Goal: Task Accomplishment & Management: Use online tool/utility

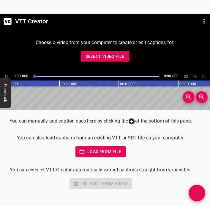
click at [120, 56] on span "Select Video File" at bounding box center [104, 56] width 39 height 7
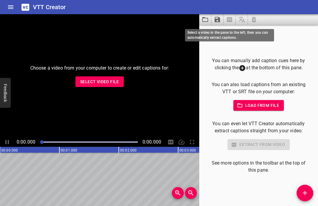
click at [209, 19] on span at bounding box center [229, 19] width 12 height 11
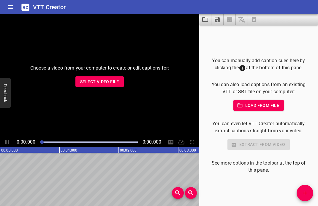
click at [119, 84] on span "Select Video File" at bounding box center [99, 81] width 39 height 7
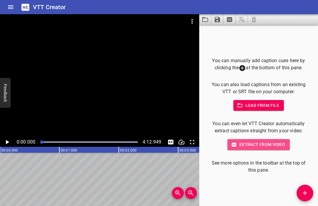
click at [209, 144] on span "Extract from video" at bounding box center [258, 144] width 53 height 7
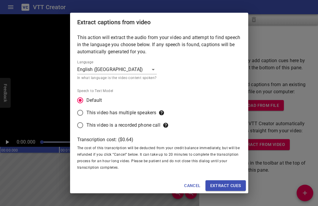
click at [209, 182] on span "Extract cues" at bounding box center [225, 185] width 31 height 7
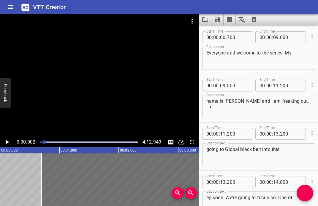
drag, startPoint x: 42, startPoint y: 141, endPoint x: 44, endPoint y: 146, distance: 5.1
click at [44, 146] on div at bounding box center [88, 142] width 105 height 8
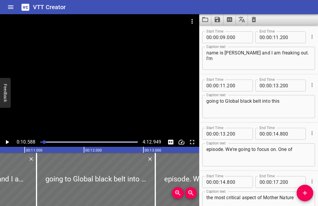
click at [44, 145] on div at bounding box center [88, 142] width 105 height 8
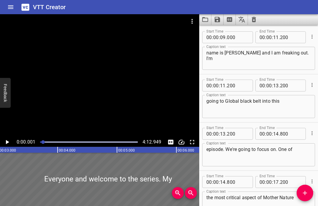
scroll to position [0, 0]
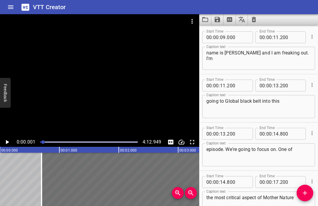
click at [44, 142] on div at bounding box center [43, 143] width 4 height 4
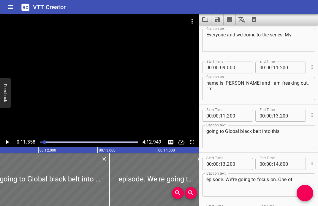
scroll to position [7, 0]
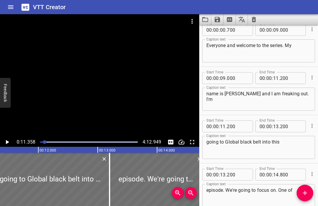
click at [209, 95] on textarea "name is Jose and I am freaking out. I'm" at bounding box center [258, 99] width 104 height 17
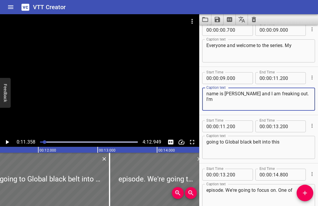
drag, startPoint x: 225, startPoint y: 94, endPoint x: 295, endPoint y: 96, distance: 70.6
click at [209, 96] on textarea "name is Jose and I am freaking out. I'm" at bounding box center [258, 99] width 104 height 17
drag, startPoint x: 219, startPoint y: 100, endPoint x: 202, endPoint y: 101, distance: 17.2
click at [202, 101] on div "name is Spider Naghdi and I'm a Cloud Endpoint GBB. Caption text" at bounding box center [258, 99] width 113 height 23
type textarea "name is Spider Naghdi and I'm a Cloud Endpoint"
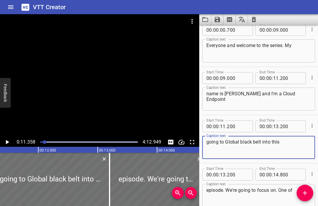
drag, startPoint x: 225, startPoint y: 144, endPoint x: 187, endPoint y: 144, distance: 37.4
click at [187, 144] on main "0:11.358 4:12.949 00:00.000 00:01.000 00:02.000 00:03.000 00:04.000 00:05.000 0…" at bounding box center [159, 110] width 318 height 192
click at [209, 143] on textarea "Global black belt into this" at bounding box center [258, 147] width 104 height 17
click at [209, 142] on textarea "Global Black belt into this" at bounding box center [258, 147] width 104 height 17
type textarea "Global Black Belt into this"
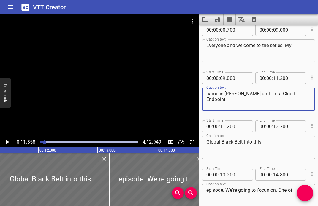
drag, startPoint x: 227, startPoint y: 95, endPoint x: 238, endPoint y: 95, distance: 10.4
click at [209, 95] on textarea "name is Spider Naghdi and I'm a Cloud Endpoint" at bounding box center [258, 99] width 104 height 17
type textarea "name is Sepideh Naghdi and I'm a Cloud Endpoint"
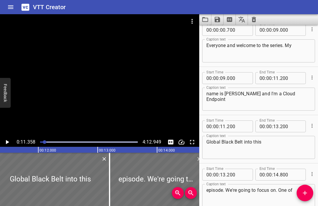
click at [43, 141] on div at bounding box center [88, 142] width 105 height 8
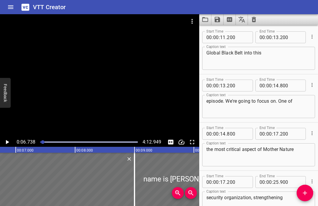
click at [7, 142] on icon "Play/Pause" at bounding box center [7, 142] width 3 height 4
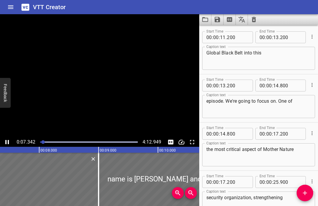
click at [7, 142] on icon "Play/Pause" at bounding box center [7, 142] width 7 height 7
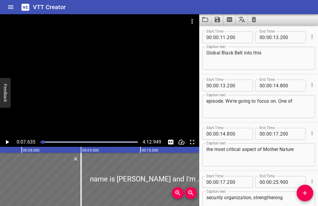
drag, startPoint x: 43, startPoint y: 140, endPoint x: 38, endPoint y: 140, distance: 4.8
click at [38, 140] on div at bounding box center [88, 142] width 105 height 8
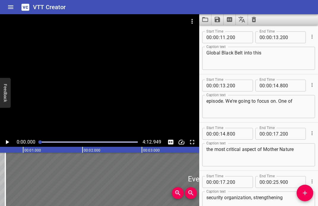
scroll to position [0, 0]
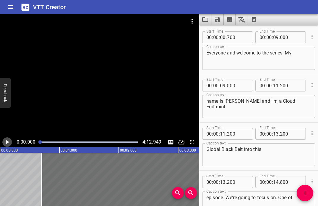
click at [6, 144] on icon "Play/Pause" at bounding box center [7, 142] width 7 height 7
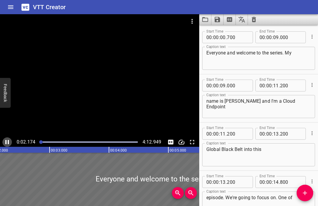
click at [6, 144] on icon "Play/Pause" at bounding box center [7, 142] width 4 height 4
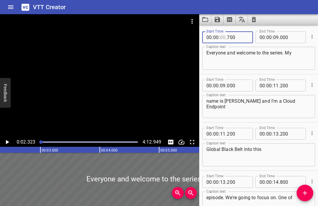
click at [209, 37] on input "number" at bounding box center [223, 37] width 6 height 12
type input "07"
type input "700"
click at [7, 141] on icon "Play/Pause" at bounding box center [7, 142] width 3 height 4
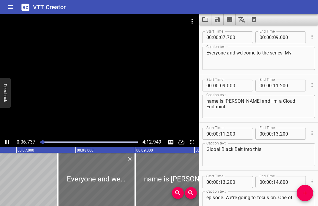
click at [7, 142] on icon "Play/Pause" at bounding box center [7, 142] width 7 height 7
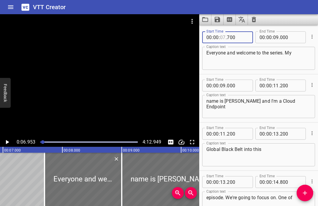
click at [209, 37] on input "number" at bounding box center [223, 37] width 6 height 12
type input "06"
type input "700"
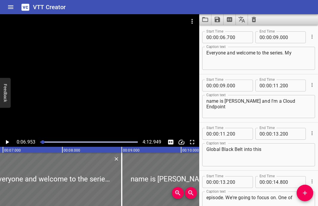
drag, startPoint x: 5, startPoint y: 143, endPoint x: 182, endPoint y: 62, distance: 194.3
click at [167, 70] on div "0:06.953 4:12.949" at bounding box center [99, 80] width 199 height 133
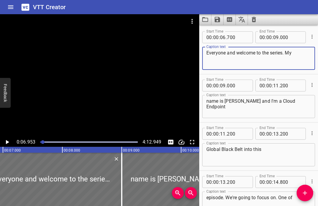
drag, startPoint x: 209, startPoint y: 52, endPoint x: 201, endPoint y: 52, distance: 7.4
click at [202, 52] on div "Start Time 00 : 00 : 06 . 700 Start Time End Time 00 : 00 : 09 . 000 End Time C…" at bounding box center [258, 50] width 119 height 48
type textarea "Hi everyone and welcome to the series. My"
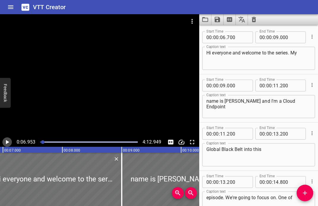
click at [7, 141] on icon "Play/Pause" at bounding box center [7, 142] width 7 height 7
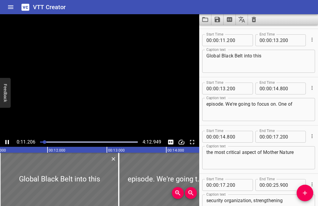
scroll to position [97, 0]
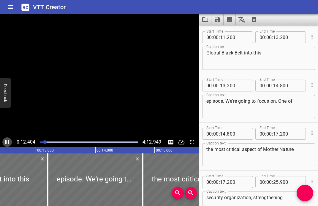
click at [7, 143] on icon "Play/Pause" at bounding box center [7, 142] width 7 height 7
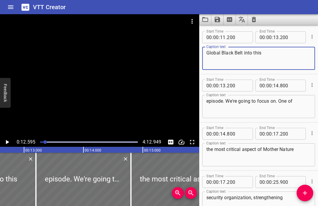
drag, startPoint x: 243, startPoint y: 53, endPoint x: 264, endPoint y: 53, distance: 21.7
click at [209, 53] on textarea "Global Black Belt into this" at bounding box center [258, 58] width 104 height 17
click at [209, 53] on textarea "Global Black Belt. And this episode" at bounding box center [258, 58] width 104 height 17
click at [209, 52] on textarea "Global Black Belt. And this episode" at bounding box center [258, 58] width 104 height 17
type textarea "Global Black Belt. And this episode we're going to"
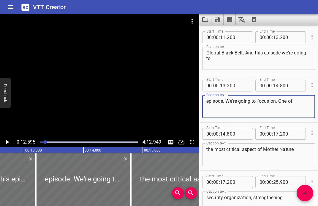
drag, startPoint x: 256, startPoint y: 102, endPoint x: 182, endPoint y: 102, distance: 74.5
click at [182, 102] on main "0:12.595 4:12.949 00:00.000 00:01.000 00:02.000 00:03.000 00:04.000 00:05.000 0…" at bounding box center [159, 110] width 318 height 192
drag, startPoint x: 230, startPoint y: 101, endPoint x: 225, endPoint y: 104, distance: 5.6
click at [209, 101] on textarea "focus on. One of" at bounding box center [258, 106] width 104 height 17
drag, startPoint x: 225, startPoint y: 104, endPoint x: 243, endPoint y: 104, distance: 17.8
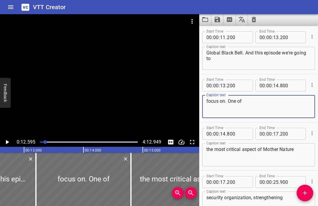
click at [209, 104] on textarea "focus on. One of" at bounding box center [258, 106] width 104 height 17
type textarea "focus on one of the most critical aspects of"
click at [7, 143] on icon "Play/Pause" at bounding box center [7, 142] width 3 height 4
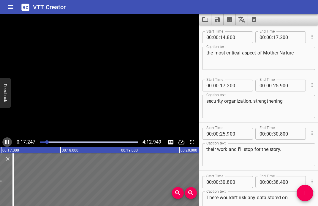
scroll to position [242, 0]
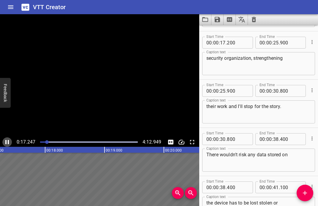
click at [7, 142] on icon "Play/Pause" at bounding box center [7, 142] width 4 height 4
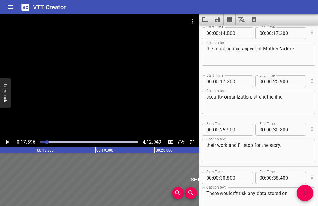
scroll to position [179, 0]
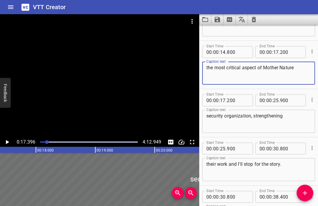
drag, startPoint x: 264, startPoint y: 68, endPoint x: 309, endPoint y: 66, distance: 44.9
click at [209, 66] on textarea "the most critical aspect of Mother Nature" at bounding box center [258, 73] width 104 height 17
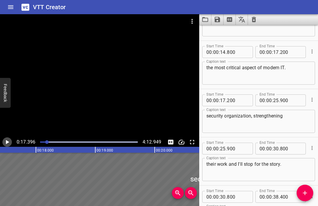
click at [6, 142] on icon "Play/Pause" at bounding box center [7, 142] width 3 height 4
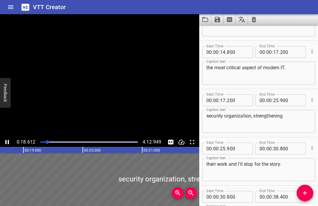
click at [6, 142] on icon "Play/Pause" at bounding box center [7, 142] width 4 height 4
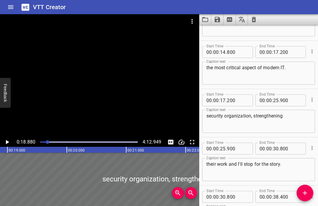
click at [209, 66] on textarea "the most critical aspect of modern IT." at bounding box center [258, 73] width 104 height 17
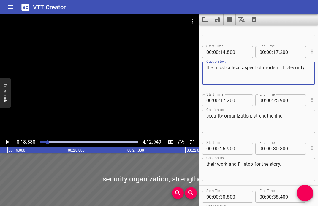
type textarea "the most critical aspect of modern IT: Security."
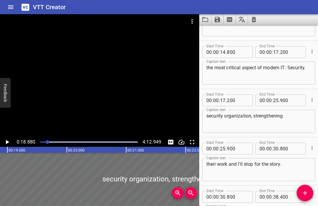
click at [205, 116] on div "security organization, strengthening Caption text" at bounding box center [258, 121] width 113 height 23
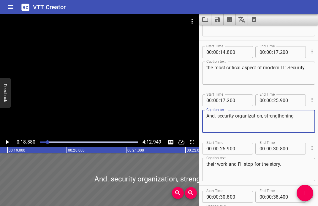
type textarea "And. security organization, strengthening"
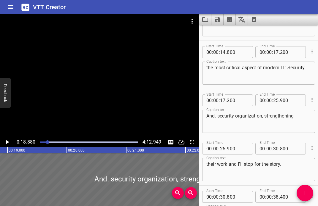
click at [46, 143] on div at bounding box center [48, 143] width 4 height 4
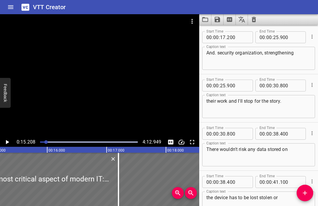
click at [6, 145] on icon "Play/Pause" at bounding box center [7, 142] width 7 height 7
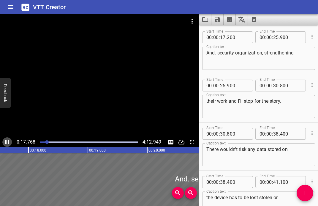
scroll to position [0, 1060]
click at [6, 142] on icon "Play/Pause" at bounding box center [7, 142] width 4 height 4
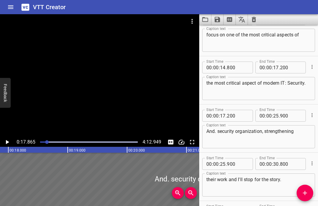
scroll to position [150, 0]
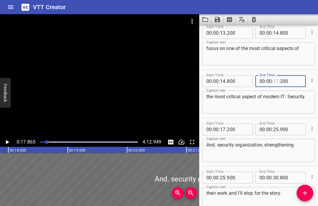
click at [209, 82] on input "number" at bounding box center [276, 81] width 6 height 12
type input "18"
type input "000"
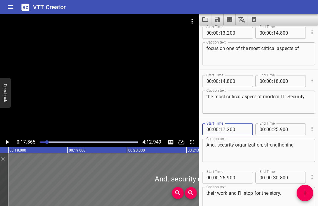
click at [209, 130] on input "number" at bounding box center [223, 130] width 6 height 12
type input "18"
type input "200"
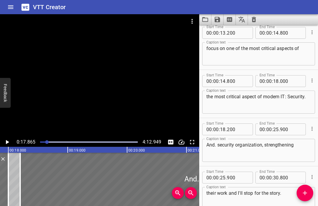
click at [46, 141] on div at bounding box center [47, 143] width 4 height 4
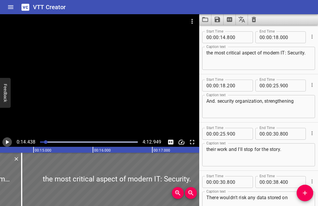
click at [6, 141] on icon "Play/Pause" at bounding box center [7, 142] width 3 height 4
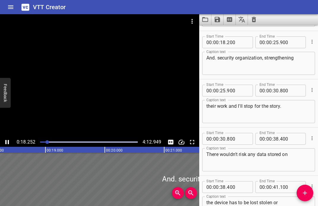
scroll to position [242, 0]
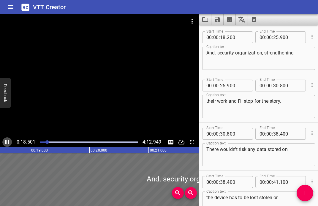
click at [7, 141] on icon "Play/Pause" at bounding box center [7, 142] width 4 height 4
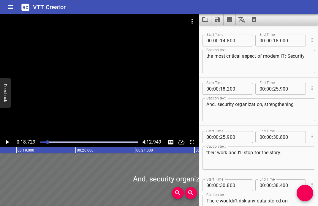
scroll to position [188, 0]
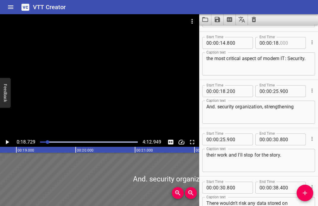
click at [209, 43] on input "number" at bounding box center [291, 43] width 22 height 12
type input "300"
click at [209, 91] on input "number" at bounding box center [238, 91] width 22 height 12
type input "500"
click at [46, 142] on div at bounding box center [48, 143] width 4 height 4
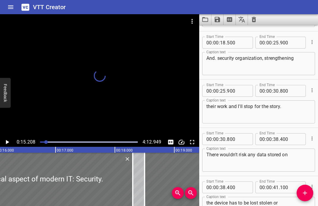
scroll to position [242, 0]
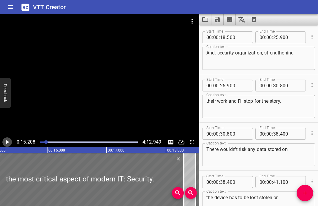
click at [7, 143] on icon "Play/Pause" at bounding box center [7, 142] width 3 height 4
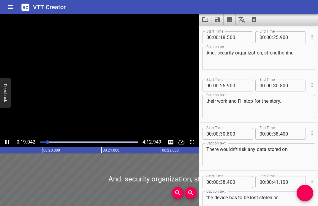
click at [7, 143] on icon "Play/Pause" at bounding box center [7, 142] width 4 height 4
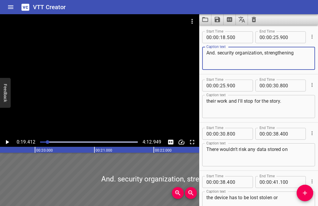
click at [209, 54] on textarea "And. security organization, strengthening" at bounding box center [258, 58] width 104 height 17
click at [7, 144] on icon "Play/Pause" at bounding box center [7, 142] width 7 height 7
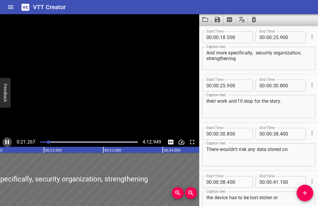
click at [7, 144] on icon "Play/Pause" at bounding box center [7, 142] width 4 height 4
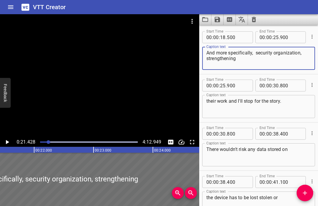
click at [209, 53] on textarea "And more specifically, security organization, strengthening" at bounding box center [258, 58] width 104 height 17
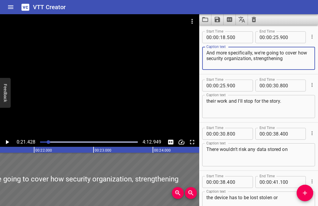
type textarea "And more specifically, we're going to cover how security organization, strength…"
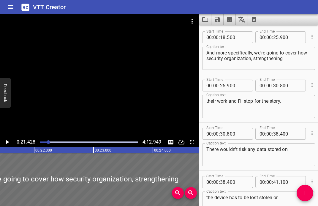
drag, startPoint x: 206, startPoint y: 59, endPoint x: 291, endPoint y: 62, distance: 85.2
click at [209, 62] on div "And more specifically, we're going to cover how security organization, strength…" at bounding box center [258, 58] width 113 height 23
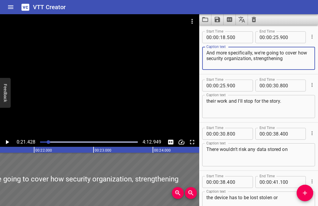
drag, startPoint x: 291, startPoint y: 62, endPoint x: 209, endPoint y: 63, distance: 82.5
click at [209, 63] on textarea "And more specifically, we're going to cover how security organization, strength…" at bounding box center [258, 58] width 104 height 17
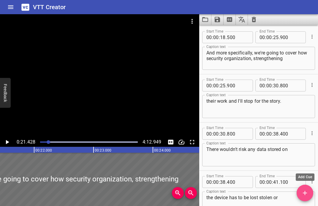
click at [209, 196] on icon "Add Cue" at bounding box center [304, 193] width 7 height 7
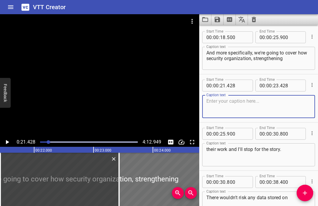
click at [209, 98] on textarea at bounding box center [258, 106] width 104 height 17
click at [6, 144] on icon "Play/Pause" at bounding box center [7, 142] width 7 height 7
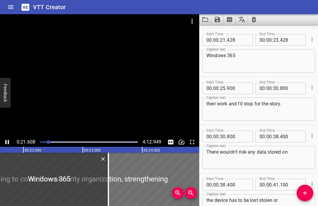
scroll to position [290, 0]
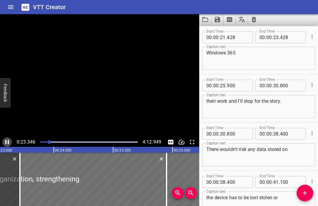
click at [6, 144] on icon "Play/Pause" at bounding box center [7, 142] width 4 height 4
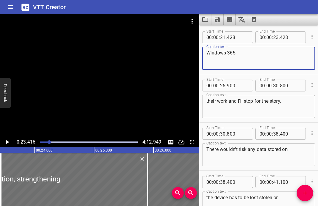
click at [209, 51] on textarea "Windows 365" at bounding box center [258, 58] width 104 height 17
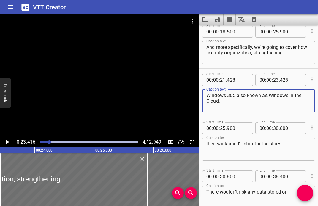
scroll to position [246, 0]
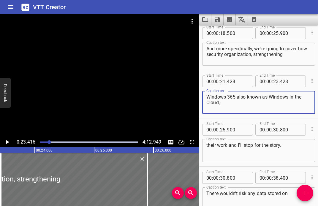
type textarea "Windows 365 also known as Windows in the Cloud,"
click at [47, 141] on div at bounding box center [88, 142] width 105 height 8
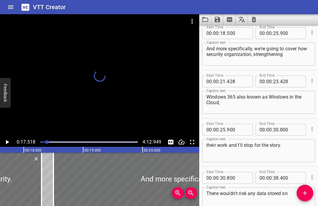
scroll to position [290, 0]
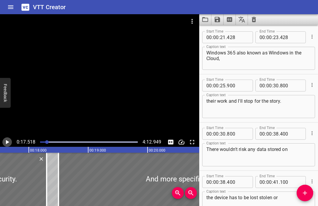
click at [9, 141] on icon "Play/Pause" at bounding box center [7, 142] width 7 height 7
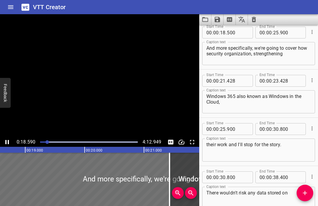
scroll to position [242, 0]
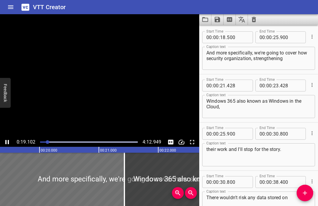
click at [9, 141] on icon "Play/Pause" at bounding box center [7, 142] width 4 height 4
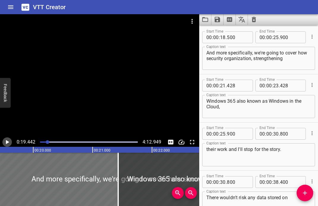
click at [9, 141] on icon "Play/Pause" at bounding box center [7, 142] width 7 height 7
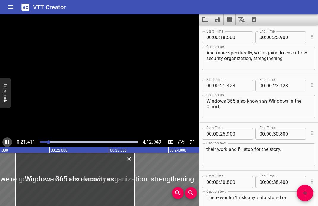
click at [9, 141] on icon "Play/Pause" at bounding box center [7, 142] width 4 height 4
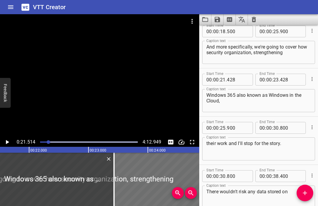
scroll to position [246, 0]
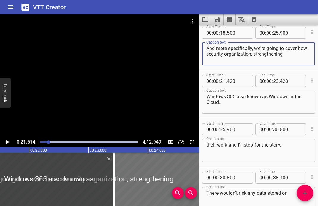
drag, startPoint x: 299, startPoint y: 48, endPoint x: 301, endPoint y: 53, distance: 5.7
click at [209, 53] on textarea "And more specifically, we're going to cover how security organization, strength…" at bounding box center [258, 54] width 104 height 17
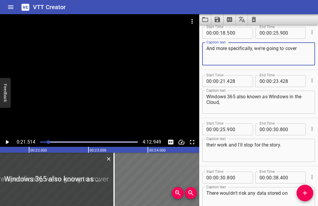
click at [209, 49] on textarea "And more specifically, we're going to cover" at bounding box center [258, 54] width 104 height 17
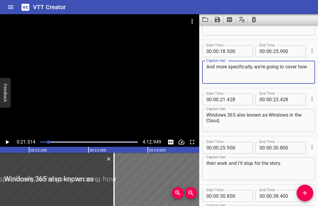
scroll to position [225, 0]
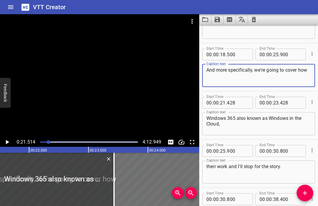
type textarea "And more specifically, we're going to cover how"
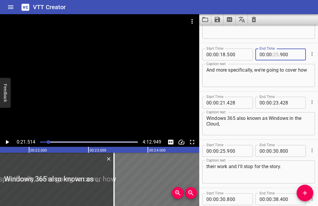
click at [209, 54] on input "number" at bounding box center [276, 55] width 6 height 12
type input "21"
type input "000"
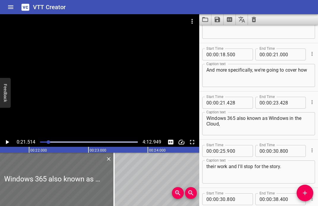
click at [46, 143] on div "Play progress" at bounding box center [0, 142] width 98 height 1
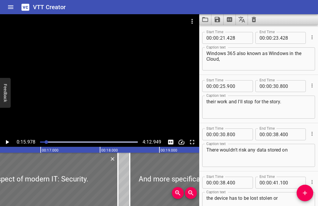
scroll to position [290, 0]
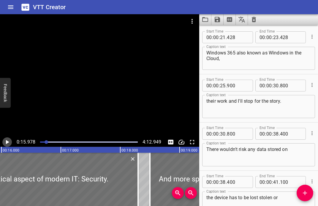
click at [8, 143] on icon "Play/Pause" at bounding box center [7, 142] width 3 height 4
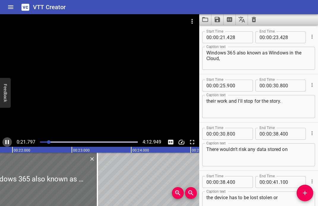
click at [8, 142] on icon "Play/Pause" at bounding box center [7, 142] width 4 height 4
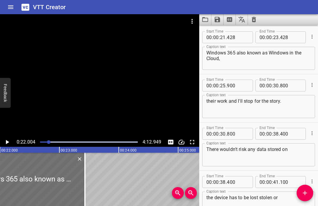
click at [8, 142] on icon "Play/Pause" at bounding box center [7, 142] width 3 height 4
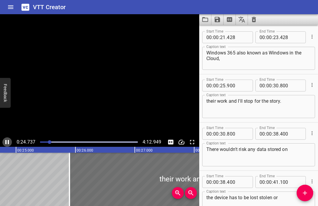
click at [8, 142] on icon "Play/Pause" at bounding box center [7, 142] width 4 height 4
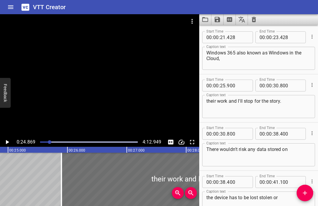
click at [204, 102] on div "their work and I'll stop for the story. Caption text" at bounding box center [258, 106] width 113 height 23
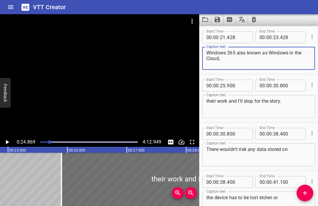
click at [209, 63] on textarea "Windows 365 also known as Windows in the Cloud," at bounding box center [258, 58] width 104 height 17
click at [209, 193] on icon "Add Cue" at bounding box center [304, 193] width 7 height 7
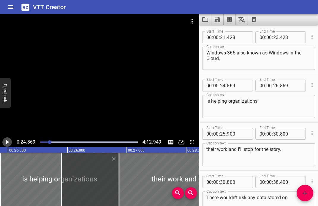
click at [7, 143] on icon "Play/Pause" at bounding box center [7, 142] width 3 height 4
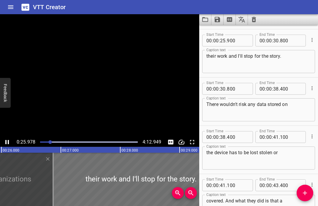
scroll to position [387, 0]
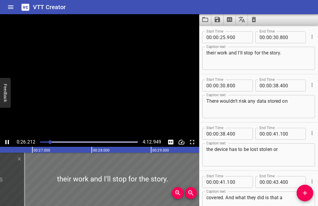
click at [7, 143] on icon "Play/Pause" at bounding box center [7, 142] width 7 height 7
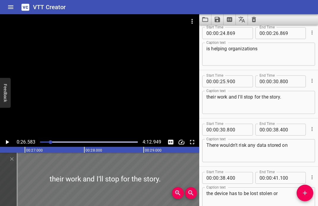
scroll to position [334, 0]
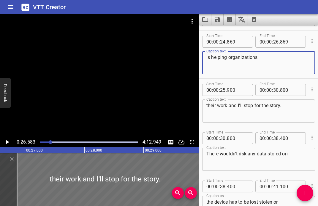
click at [209, 58] on textarea "is helping organizations" at bounding box center [258, 63] width 104 height 17
type textarea "is helping organizations strengthening their security"
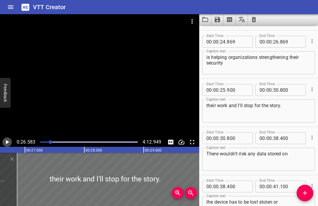
click at [7, 143] on icon "Play/Pause" at bounding box center [7, 142] width 3 height 4
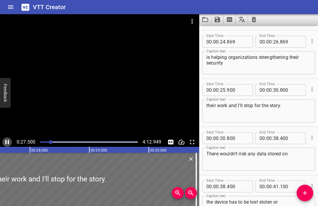
click at [7, 143] on icon "Play/Pause" at bounding box center [7, 142] width 7 height 7
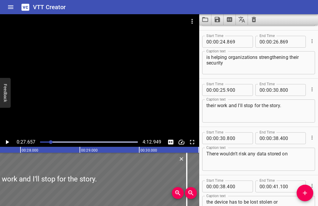
click at [49, 143] on div "Play progress" at bounding box center [2, 142] width 98 height 1
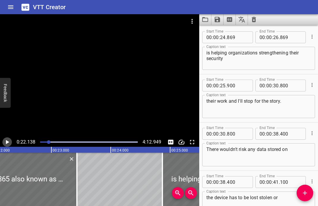
click at [7, 144] on icon "Play/Pause" at bounding box center [7, 142] width 3 height 4
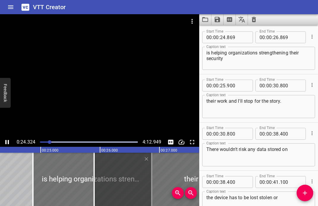
click at [7, 144] on icon "Play/Pause" at bounding box center [7, 142] width 4 height 4
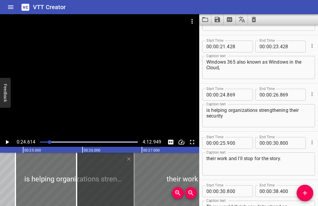
scroll to position [280, 0]
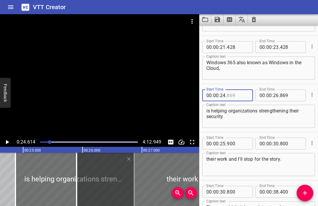
click at [209, 96] on input "number" at bounding box center [238, 96] width 22 height 12
type input "600"
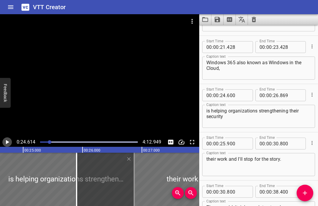
click at [7, 142] on icon "Play/Pause" at bounding box center [7, 142] width 3 height 4
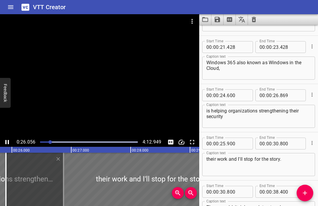
scroll to position [387, 0]
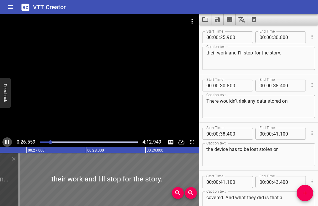
click at [7, 142] on icon "Play/Pause" at bounding box center [7, 142] width 7 height 7
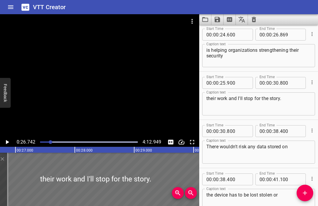
scroll to position [339, 0]
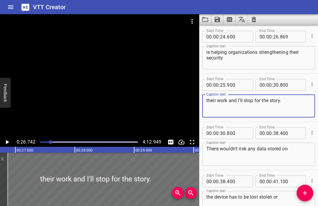
click at [207, 101] on textarea "their work and I'll stop for the story." at bounding box center [258, 106] width 104 height 17
type textarea "posture. heir work and I'll stop for the story."
click at [209, 88] on input "number" at bounding box center [223, 85] width 6 height 12
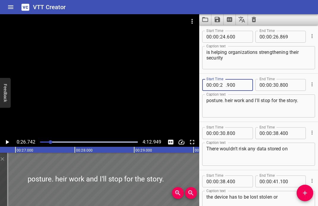
type input "26"
type input "700"
click at [6, 143] on icon "Play/Pause" at bounding box center [7, 142] width 3 height 4
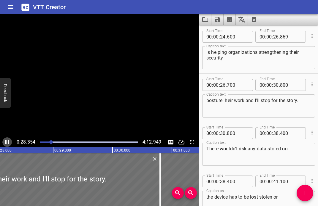
scroll to position [0, 1688]
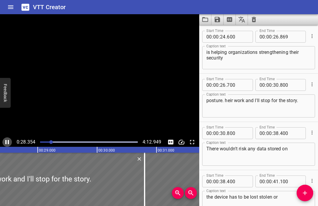
click at [6, 143] on icon "Play/Pause" at bounding box center [7, 142] width 4 height 4
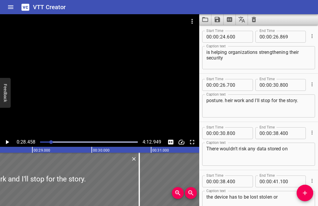
click at [48, 142] on div "Play progress" at bounding box center [3, 142] width 98 height 1
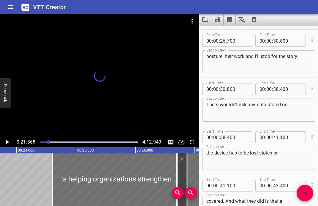
scroll to position [387, 0]
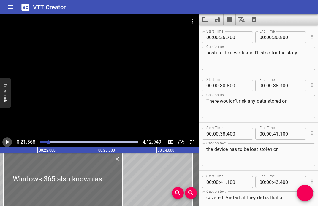
click at [6, 142] on icon "Play/Pause" at bounding box center [7, 142] width 7 height 7
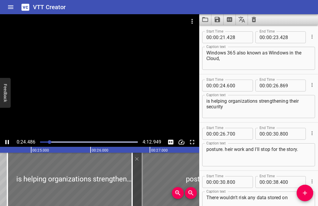
scroll to position [338, 0]
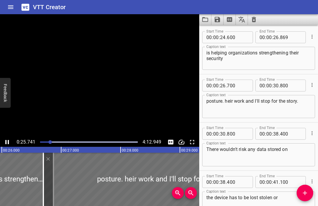
click at [6, 142] on icon "Play/Pause" at bounding box center [7, 142] width 4 height 4
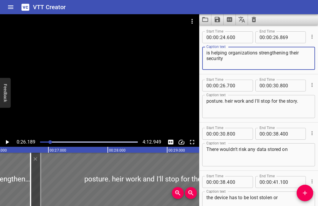
click at [209, 53] on textarea "is helping organizations strengthening their security" at bounding box center [258, 58] width 104 height 17
type textarea "is helping organization's strengthening their security"
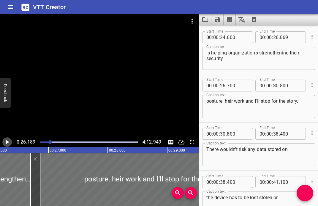
click at [8, 141] on icon "Play/Pause" at bounding box center [7, 142] width 7 height 7
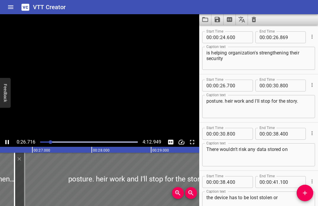
scroll to position [387, 0]
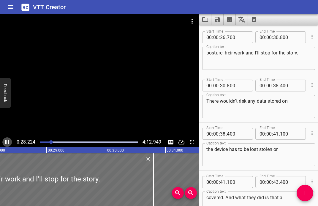
click at [8, 141] on icon "Play/Pause" at bounding box center [7, 142] width 4 height 4
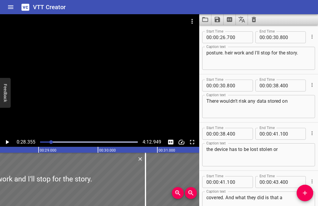
click at [50, 143] on div at bounding box center [51, 143] width 4 height 4
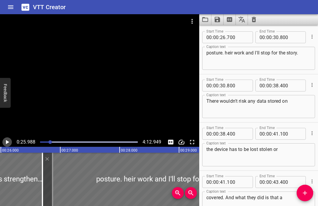
click at [6, 142] on icon "Play/Pause" at bounding box center [7, 142] width 3 height 4
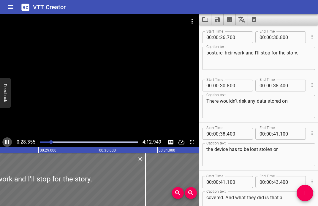
click at [8, 139] on icon "Play/Pause" at bounding box center [7, 142] width 7 height 7
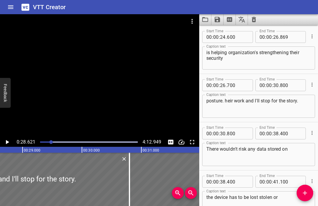
scroll to position [343, 0]
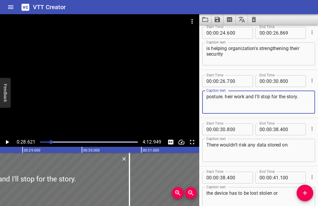
drag, startPoint x: 225, startPoint y: 97, endPoint x: 242, endPoint y: 97, distance: 16.6
click at [209, 97] on textarea "posture. heir work and I'll stop for the story." at bounding box center [258, 102] width 104 height 17
type textarea "posture. While being flexible k and I'll stop for the story."
click at [48, 142] on div "Play progress" at bounding box center [3, 142] width 98 height 1
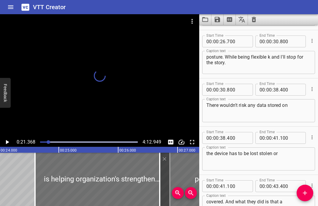
scroll to position [387, 0]
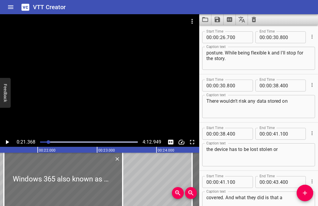
click at [9, 144] on icon "Play/Pause" at bounding box center [7, 142] width 7 height 7
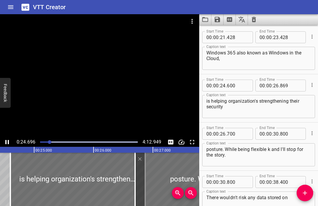
scroll to position [338, 0]
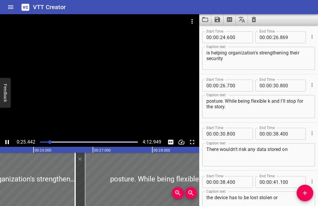
click at [48, 108] on div at bounding box center [99, 75] width 199 height 123
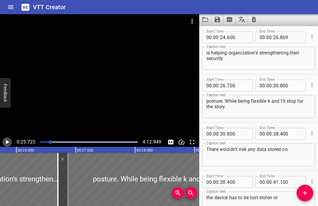
click at [5, 141] on icon "Play/Pause" at bounding box center [7, 142] width 7 height 7
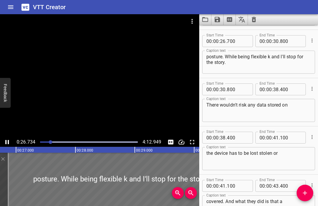
scroll to position [387, 0]
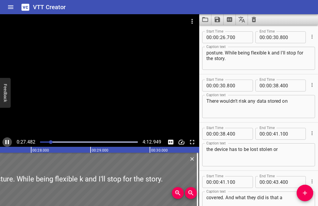
click at [5, 141] on icon "Play/Pause" at bounding box center [7, 142] width 7 height 7
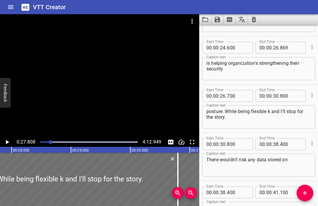
scroll to position [329, 0]
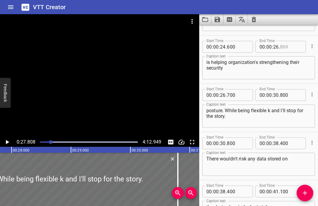
click at [209, 48] on input "number" at bounding box center [291, 47] width 22 height 12
type input "600"
click at [49, 141] on div at bounding box center [51, 143] width 4 height 4
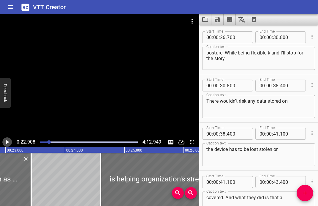
click at [9, 142] on icon "Play/Pause" at bounding box center [7, 142] width 7 height 7
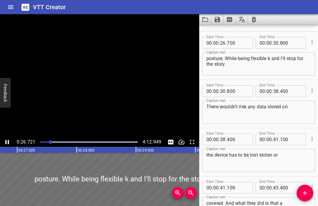
scroll to position [387, 0]
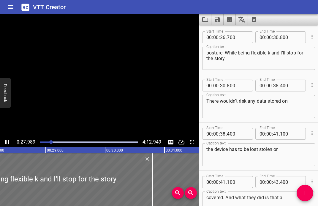
click at [9, 141] on icon "Play/Pause" at bounding box center [7, 142] width 7 height 7
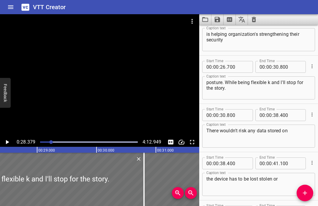
scroll to position [357, 0]
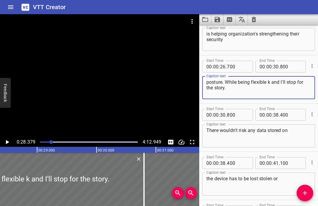
drag, startPoint x: 223, startPoint y: 83, endPoint x: 228, endPoint y: 82, distance: 5.1
click at [209, 82] on textarea "posture. While being flexible k and I'll stop for the story." at bounding box center [258, 87] width 104 height 17
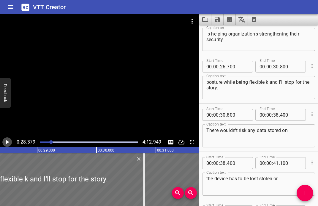
click at [6, 143] on icon "Play/Pause" at bounding box center [7, 142] width 7 height 7
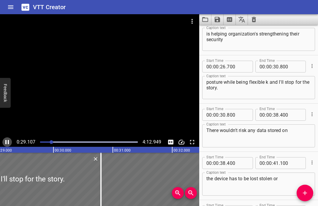
click at [6, 142] on icon "Play/Pause" at bounding box center [7, 142] width 4 height 4
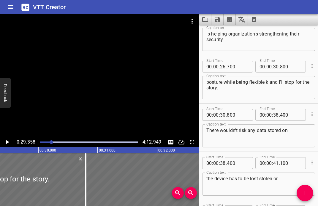
click at [49, 142] on div "Play progress" at bounding box center [3, 142] width 98 height 1
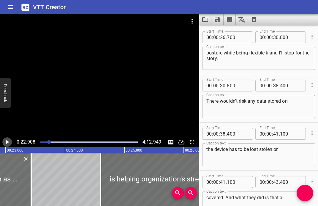
click at [8, 144] on icon "Play/Pause" at bounding box center [7, 142] width 7 height 7
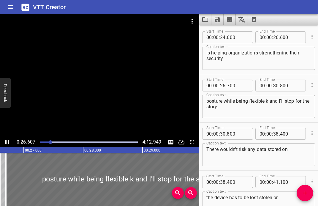
scroll to position [0, 1586]
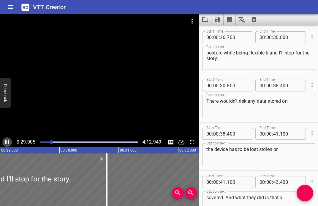
click at [7, 143] on icon "Play/Pause" at bounding box center [7, 142] width 7 height 7
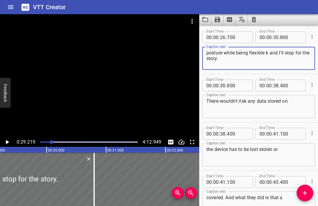
click at [209, 55] on textarea "posture while being flexible k and I'll stop for the story." at bounding box center [258, 58] width 104 height 17
click at [209, 197] on button "Add Cue" at bounding box center [304, 193] width 17 height 17
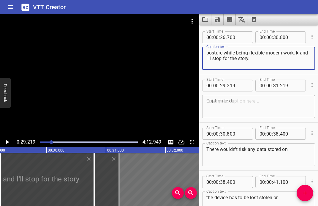
drag, startPoint x: 296, startPoint y: 51, endPoint x: 296, endPoint y: 59, distance: 8.0
click at [209, 59] on textarea "posture while being flexible modern work. k and I'll stop for the story." at bounding box center [258, 58] width 104 height 17
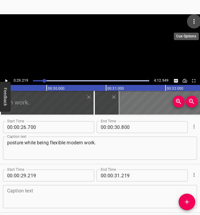
click at [195, 22] on icon "Menu" at bounding box center [193, 21] width 7 height 7
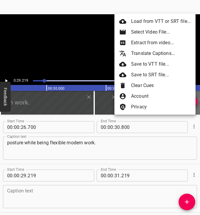
click at [154, 128] on div at bounding box center [100, 107] width 200 height 215
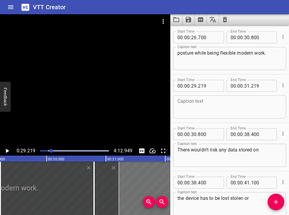
scroll to position [0, 0]
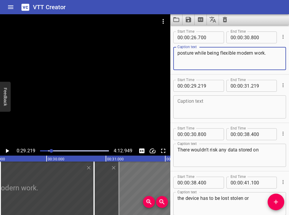
drag, startPoint x: 208, startPoint y: 53, endPoint x: 219, endPoint y: 54, distance: 11.0
click at [209, 54] on textarea "posture while being flexible modern work." at bounding box center [229, 58] width 104 height 17
click at [209, 55] on textarea "posture while enabling flexible modern work." at bounding box center [229, 58] width 104 height 17
type textarea "posture while enabling flexible, modern work."
click at [8, 150] on icon "Play/Pause" at bounding box center [7, 151] width 3 height 4
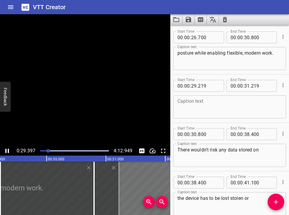
scroll to position [435, 0]
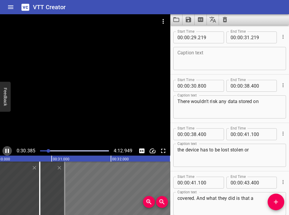
click at [7, 150] on icon "Play/Pause" at bounding box center [7, 150] width 7 height 7
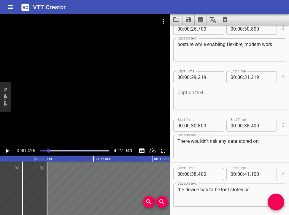
scroll to position [392, 0]
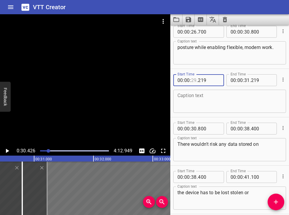
click at [191, 80] on input "number" at bounding box center [194, 80] width 6 height 12
type input "30"
type input "219"
click at [194, 78] on input "number" at bounding box center [194, 80] width 6 height 12
type input "31"
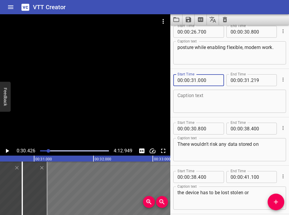
type input "000"
click at [198, 104] on textarea at bounding box center [229, 101] width 104 height 17
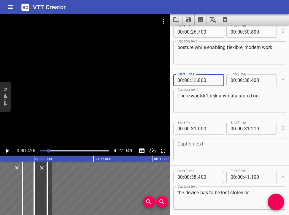
click at [194, 80] on input "number" at bounding box center [194, 80] width 6 height 12
type input "32"
type input "800"
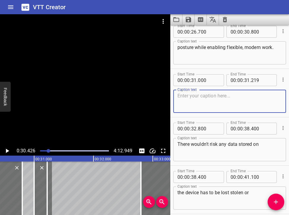
click at [203, 110] on textarea at bounding box center [229, 101] width 104 height 17
type textarea "And I'll start with a story"
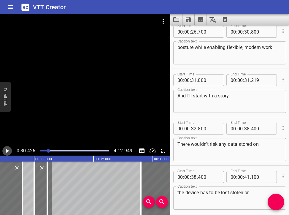
click at [7, 150] on icon "Play/Pause" at bounding box center [7, 151] width 3 height 4
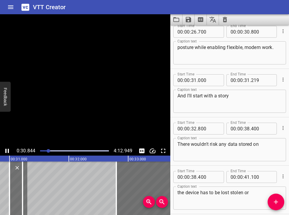
scroll to position [435, 0]
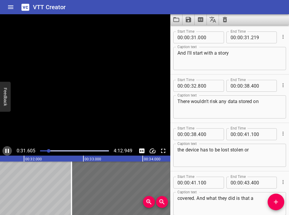
click at [7, 150] on icon "Play/Pause" at bounding box center [7, 150] width 7 height 7
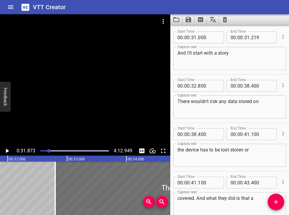
click at [46, 150] on div at bounding box center [74, 151] width 76 height 8
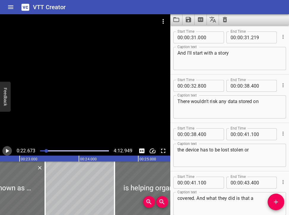
click at [6, 152] on icon "Play/Pause" at bounding box center [7, 151] width 3 height 4
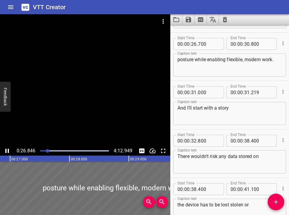
scroll to position [387, 0]
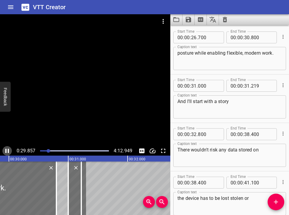
click at [9, 147] on icon "Play/Pause" at bounding box center [7, 150] width 7 height 7
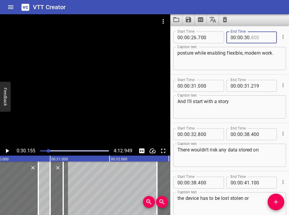
click at [209, 37] on input "number" at bounding box center [262, 37] width 22 height 12
type input "000"
click at [195, 86] on input "number" at bounding box center [194, 86] width 6 height 12
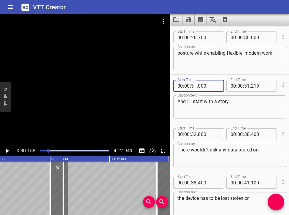
type input "30"
type input "100"
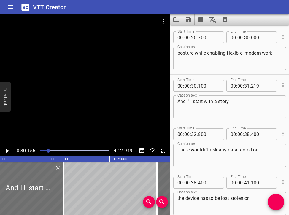
click at [47, 150] on div at bounding box center [49, 151] width 4 height 4
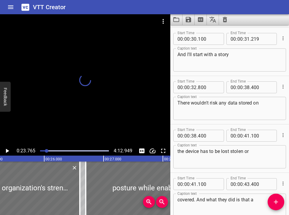
scroll to position [435, 0]
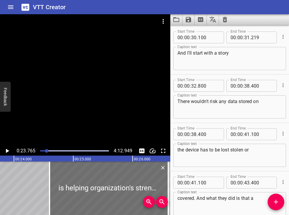
click at [8, 153] on icon "Play/Pause" at bounding box center [7, 150] width 7 height 7
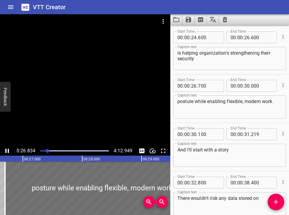
scroll to position [387, 0]
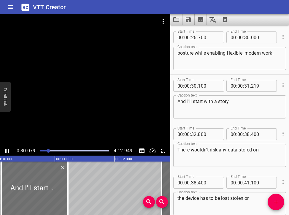
click at [6, 150] on icon "Play/Pause" at bounding box center [7, 151] width 4 height 4
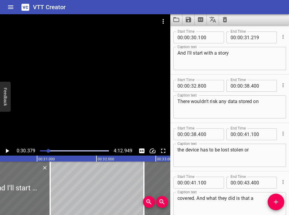
click at [4, 152] on icon "Play/Pause" at bounding box center [7, 150] width 7 height 7
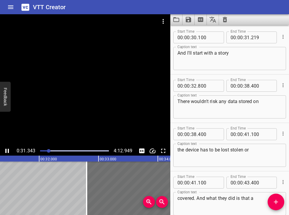
click at [5, 152] on icon "Play/Pause" at bounding box center [7, 150] width 7 height 7
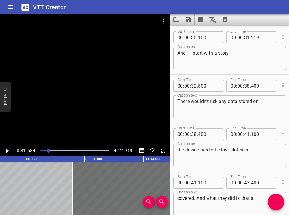
click at [46, 151] on div "Play progress" at bounding box center [14, 150] width 69 height 1
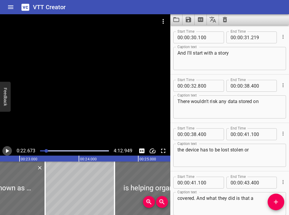
click at [7, 151] on icon "Play/Pause" at bounding box center [7, 151] width 3 height 4
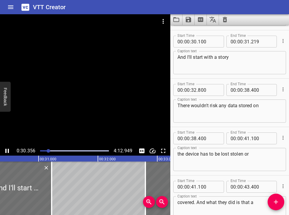
scroll to position [435, 0]
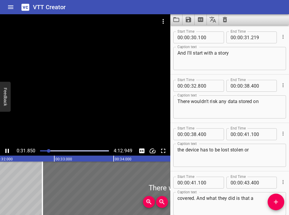
click at [7, 151] on icon "Play/Pause" at bounding box center [7, 150] width 7 height 7
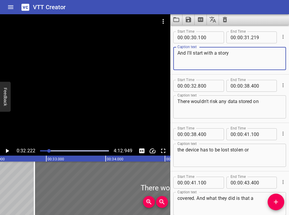
click at [209, 55] on textarea "And I'll start with a story" at bounding box center [229, 58] width 104 height 17
type textarea "And I'll start with a story, we have organizations"
click at [209, 39] on input "number" at bounding box center [247, 37] width 6 height 12
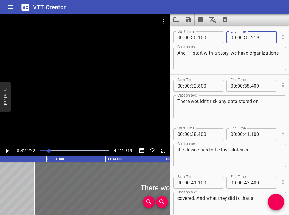
type input "32"
type input "400"
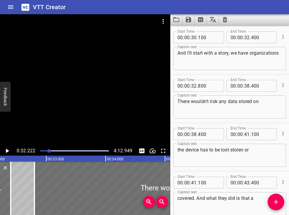
click at [47, 150] on div at bounding box center [49, 151] width 4 height 4
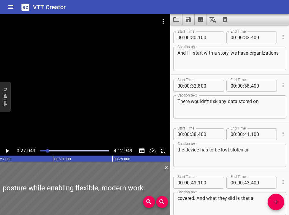
scroll to position [0, 1604]
click at [4, 152] on icon "Play/Pause" at bounding box center [7, 150] width 7 height 7
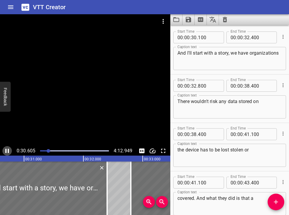
click at [7, 149] on icon "Play/Pause" at bounding box center [7, 151] width 4 height 4
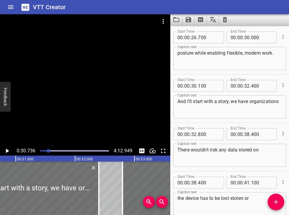
scroll to position [387, 0]
click at [209, 38] on input "number" at bounding box center [247, 38] width 6 height 12
type input "29"
type input "800"
click at [48, 150] on div at bounding box center [49, 151] width 4 height 4
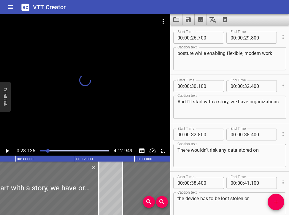
scroll to position [435, 0]
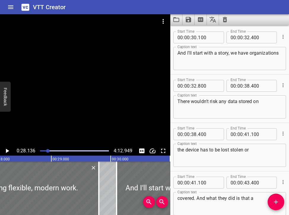
click at [7, 152] on icon "Play/Pause" at bounding box center [7, 151] width 3 height 4
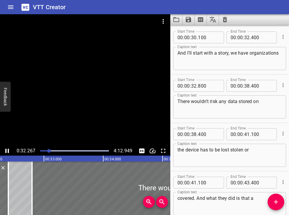
click at [7, 151] on icon "Play/Pause" at bounding box center [7, 150] width 7 height 7
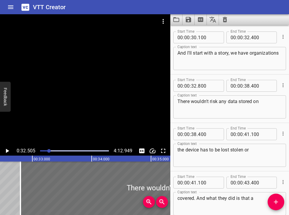
scroll to position [0, 1928]
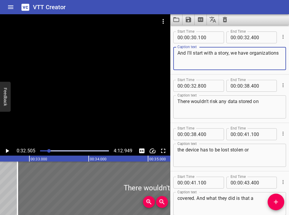
click at [209, 64] on textarea "And I'll start with a story, we have organizations" at bounding box center [229, 58] width 104 height 17
click at [209, 109] on textarea "There wouldn't risk any data stored on" at bounding box center [229, 106] width 104 height 17
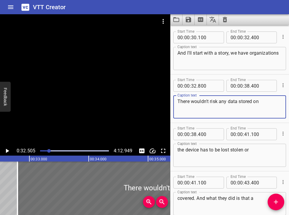
click at [209, 67] on div "And I'll start with a story, we have organizations Caption text" at bounding box center [229, 58] width 113 height 23
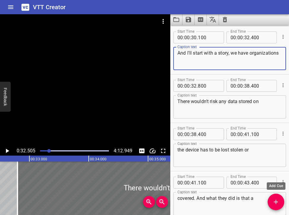
click at [209, 202] on icon "Add Cue" at bounding box center [275, 201] width 7 height 7
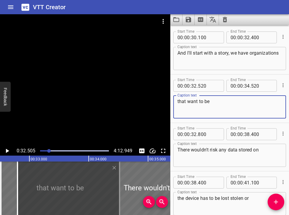
click at [7, 150] on icon "Play/Pause" at bounding box center [7, 151] width 3 height 4
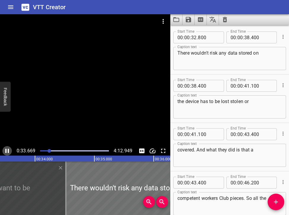
scroll to position [0, 2005]
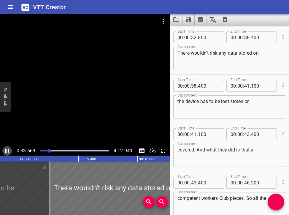
click at [7, 150] on icon "Play/Pause" at bounding box center [7, 150] width 7 height 7
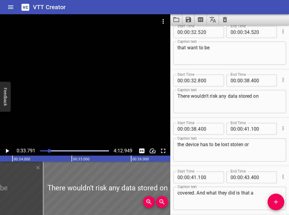
scroll to position [487, 0]
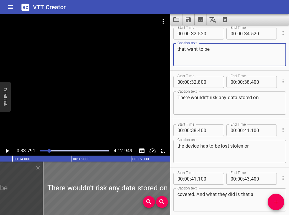
drag, startPoint x: 204, startPoint y: 49, endPoint x: 210, endPoint y: 49, distance: 5.9
click at [209, 49] on textarea "that want to be" at bounding box center [229, 54] width 104 height 17
type textarea "that want to ensure that their work"
click at [194, 81] on input "number" at bounding box center [194, 82] width 6 height 12
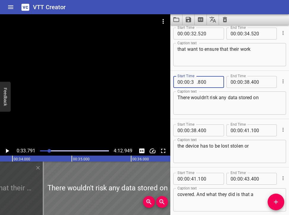
type input "35"
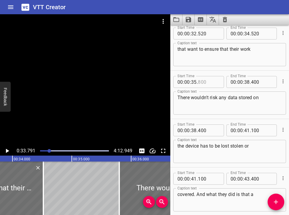
type input "800"
click at [182, 122] on div "Start Time 00 : 00 : 38 . 400 Start Time End Time 00 : 00 : 41 . 100 End Time C…" at bounding box center [229, 143] width 119 height 48
click at [7, 151] on icon "Play/Pause" at bounding box center [7, 151] width 3 height 4
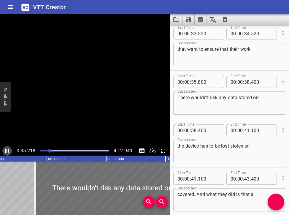
click at [7, 151] on icon "Play/Pause" at bounding box center [7, 150] width 7 height 7
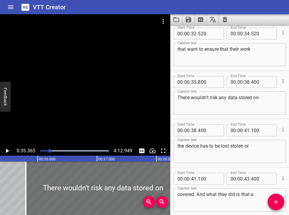
click at [209, 50] on textarea "that want to ensure that their work" at bounding box center [229, 54] width 104 height 17
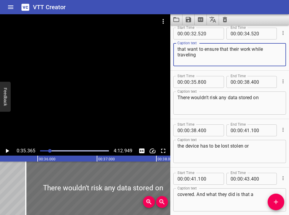
type textarea "that want to ensure that their work while traveling"
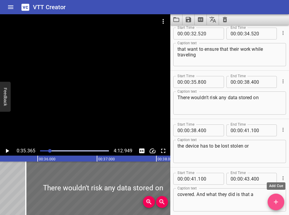
click at [209, 201] on icon "Add Cue" at bounding box center [275, 201] width 7 height 7
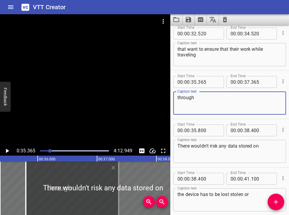
type textarea "through"
click at [7, 150] on icon "Play/Pause" at bounding box center [7, 151] width 3 height 4
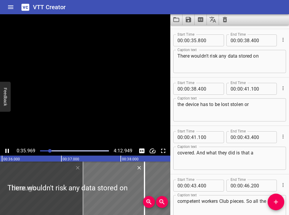
scroll to position [580, 0]
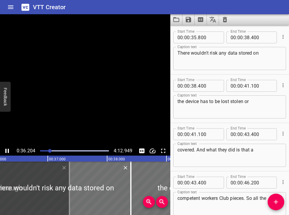
click at [7, 150] on icon "Play/Pause" at bounding box center [7, 150] width 7 height 7
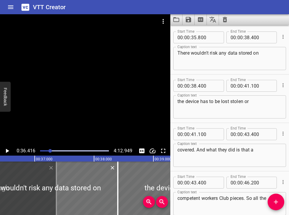
click at [48, 150] on div at bounding box center [74, 151] width 76 height 8
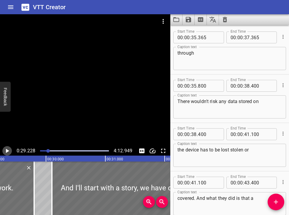
click at [8, 150] on icon "Play/Pause" at bounding box center [7, 150] width 7 height 7
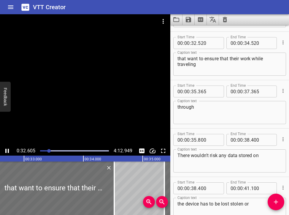
scroll to position [484, 0]
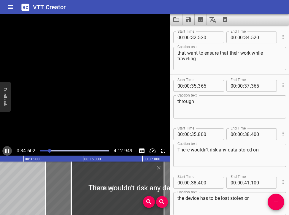
click at [8, 150] on icon "Play/Pause" at bounding box center [7, 151] width 4 height 4
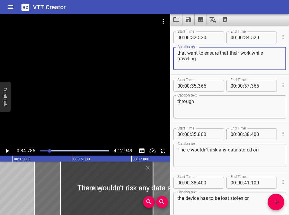
click at [209, 53] on textarea "that want to ensure that their work while traveling" at bounding box center [229, 58] width 104 height 17
type textarea "that want to ensure that their workers while traveling"
click at [6, 150] on icon "Play/Pause" at bounding box center [7, 151] width 3 height 4
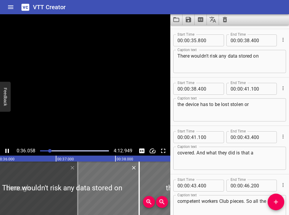
scroll to position [580, 0]
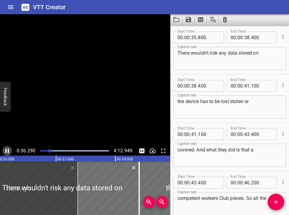
click at [6, 150] on icon "Play/Pause" at bounding box center [7, 151] width 4 height 4
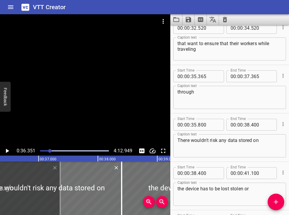
scroll to position [491, 0]
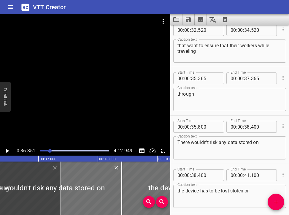
click at [48, 150] on div at bounding box center [50, 151] width 4 height 4
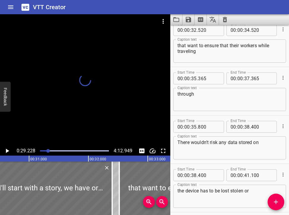
scroll to position [532, 0]
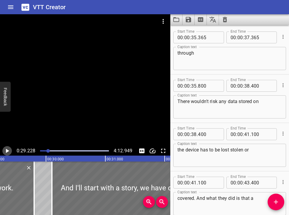
click at [6, 148] on icon "Play/Pause" at bounding box center [7, 150] width 7 height 7
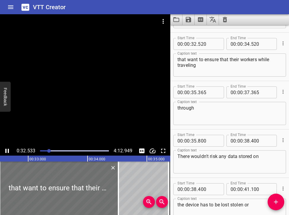
scroll to position [484, 0]
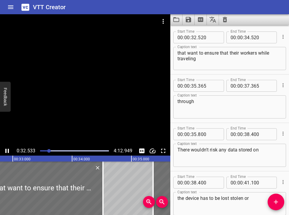
click at [8, 150] on icon "Play/Pause" at bounding box center [7, 151] width 4 height 4
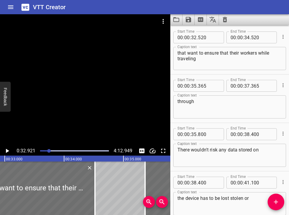
click at [7, 152] on icon "Play/Pause" at bounding box center [7, 151] width 3 height 4
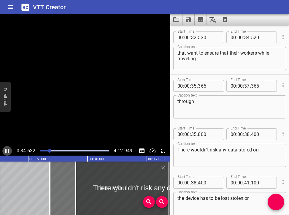
click at [7, 152] on icon "Play/Pause" at bounding box center [7, 150] width 7 height 7
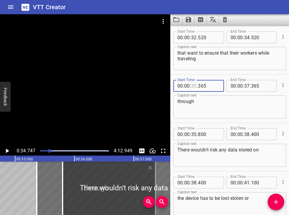
click at [193, 85] on input "number" at bounding box center [194, 86] width 6 height 12
type input "34"
type input "700"
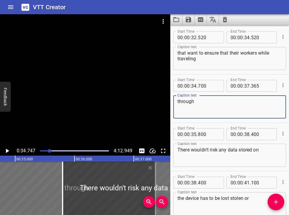
click at [203, 98] on textarea "through" at bounding box center [229, 106] width 104 height 17
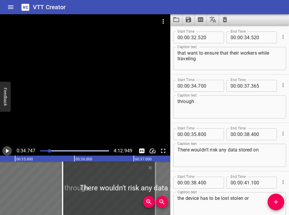
click at [7, 149] on icon "Play/Pause" at bounding box center [7, 150] width 7 height 7
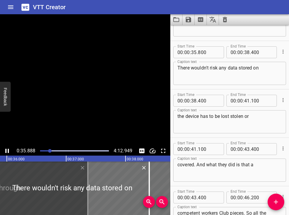
scroll to position [580, 0]
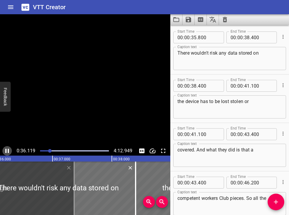
click at [7, 149] on icon "Play/Pause" at bounding box center [7, 150] width 7 height 7
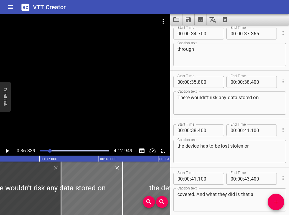
scroll to position [513, 0]
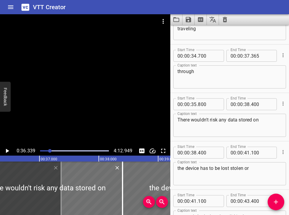
click at [200, 71] on textarea "through" at bounding box center [229, 77] width 104 height 17
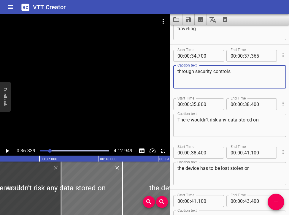
type textarea "through security controls"
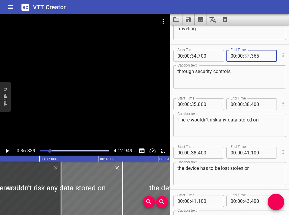
click at [209, 58] on input "number" at bounding box center [247, 56] width 6 height 12
type input "36"
type input "365"
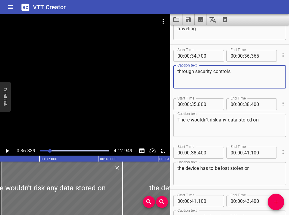
click at [209, 80] on textarea "through security controls" at bounding box center [229, 77] width 104 height 17
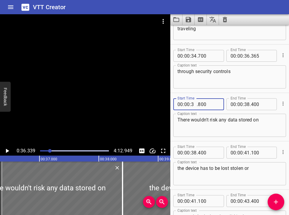
type input "37"
type input "800"
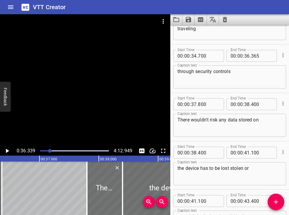
click at [50, 149] on div at bounding box center [50, 151] width 4 height 4
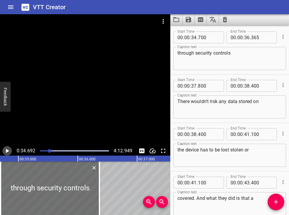
click at [8, 152] on icon "Play/Pause" at bounding box center [7, 150] width 7 height 7
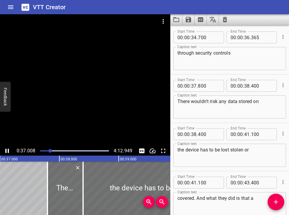
click at [9, 150] on icon "Play/Pause" at bounding box center [7, 151] width 4 height 4
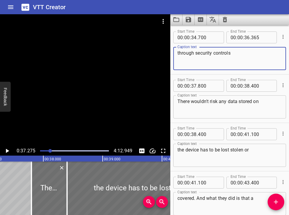
click at [209, 53] on textarea "through security controls" at bounding box center [229, 58] width 104 height 17
type textarea "through security controls, wouldn't risk any"
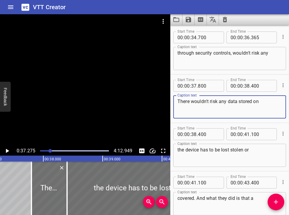
drag, startPoint x: 178, startPoint y: 99, endPoint x: 228, endPoint y: 102, distance: 49.6
click at [209, 102] on textarea "There wouldn't risk any data stored on" at bounding box center [229, 106] width 104 height 17
type textarea "data stored on"
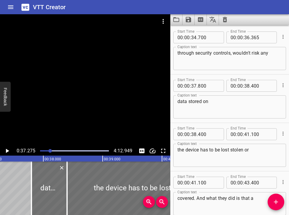
drag, startPoint x: 252, startPoint y: 145, endPoint x: 257, endPoint y: 151, distance: 7.4
click at [209, 155] on div "the device has to be lost stolen or Caption text" at bounding box center [229, 155] width 113 height 23
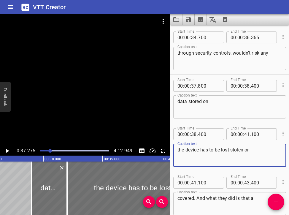
drag, startPoint x: 258, startPoint y: 150, endPoint x: 159, endPoint y: 144, distance: 99.0
click at [159, 144] on main "0:37.275 4:12.949 00:00.000 00:01.000 00:02.000 00:03.000 00:04.000 00:05.000 0…" at bounding box center [144, 114] width 289 height 201
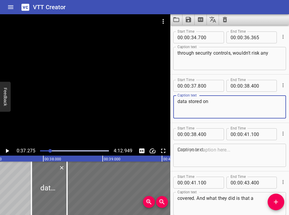
click at [209, 106] on textarea "data stored on" at bounding box center [229, 106] width 104 height 17
paste textarea "the device has to be lost stolen or"
type textarea "data stored on the device has to be lost stolen or"
click at [209, 37] on input "number" at bounding box center [247, 37] width 6 height 12
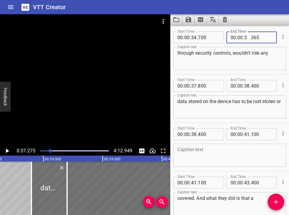
type input "37"
type input "300"
click at [49, 149] on div at bounding box center [50, 151] width 4 height 4
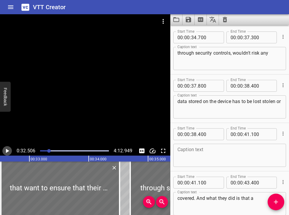
click at [5, 150] on icon "Play/Pause" at bounding box center [7, 150] width 7 height 7
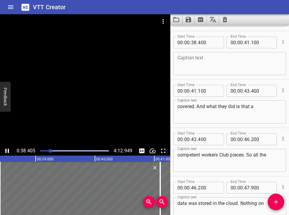
scroll to position [629, 0]
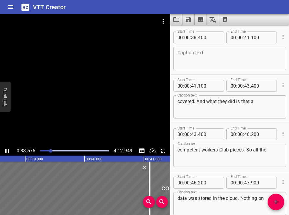
click at [7, 150] on icon "Play/Pause" at bounding box center [7, 151] width 4 height 4
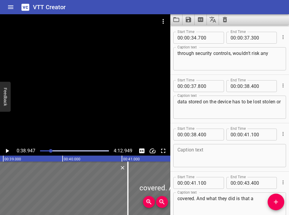
scroll to position [531, 0]
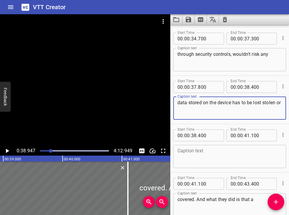
click at [209, 103] on textarea "data stored on the device has to be lost stolen or" at bounding box center [229, 108] width 104 height 17
type textarea "data stored on the devices has to be lost stolen or"
click at [193, 135] on input "number" at bounding box center [194, 135] width 6 height 12
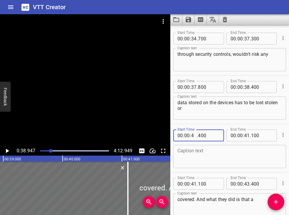
type input "40"
type input "400"
click at [209, 85] on input "number" at bounding box center [247, 87] width 6 height 12
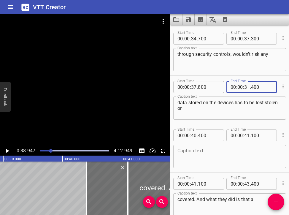
type input "39"
type input "400"
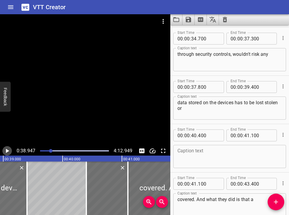
click at [7, 152] on icon "Play/Pause" at bounding box center [7, 151] width 3 height 4
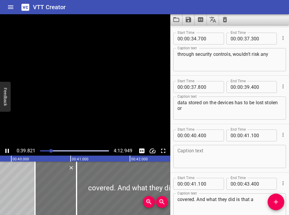
click at [7, 152] on icon "Play/Pause" at bounding box center [7, 150] width 7 height 7
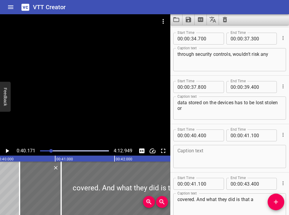
scroll to position [0, 2383]
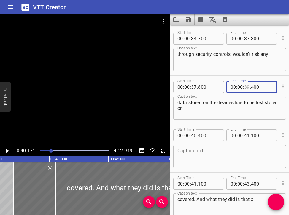
click at [209, 88] on input "number" at bounding box center [247, 87] width 6 height 12
type input "40"
type input "400"
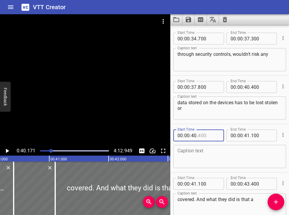
click at [202, 134] on input "number" at bounding box center [209, 135] width 22 height 12
type input "400"
click at [197, 134] on span "." at bounding box center [197, 135] width 1 height 12
click at [194, 134] on input "number" at bounding box center [194, 135] width 6 height 12
type input "40"
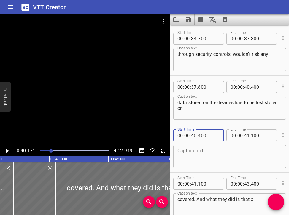
click at [209, 135] on icon "Cue Options" at bounding box center [283, 135] width 6 height 6
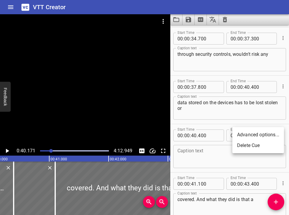
click at [209, 147] on li "Delete Cue" at bounding box center [258, 145] width 52 height 11
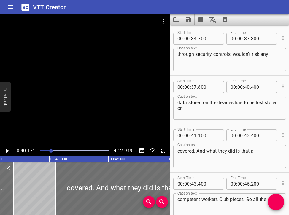
click at [50, 149] on div at bounding box center [74, 151] width 76 height 8
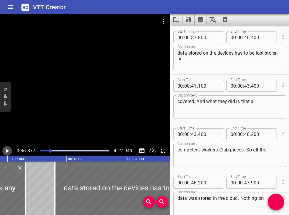
click at [7, 150] on icon "Play/Pause" at bounding box center [7, 151] width 3 height 4
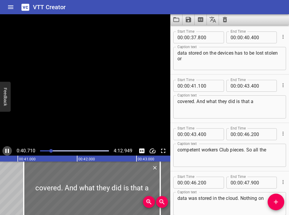
click at [7, 150] on icon "Play/Pause" at bounding box center [7, 150] width 7 height 7
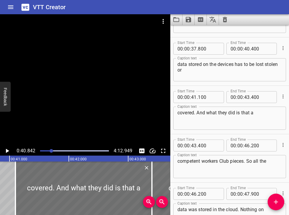
scroll to position [567, 0]
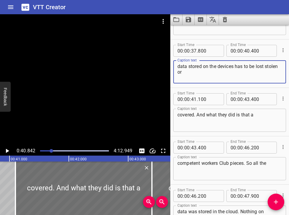
drag, startPoint x: 236, startPoint y: 67, endPoint x: 244, endPoint y: 67, distance: 7.7
click at [209, 67] on textarea "data stored on the devices has to be lost stolen or" at bounding box center [229, 71] width 104 height 17
type textarea "data stored on the devices to be lost stolen or"
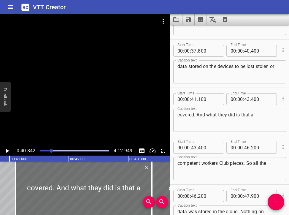
click at [50, 149] on div at bounding box center [74, 151] width 76 height 8
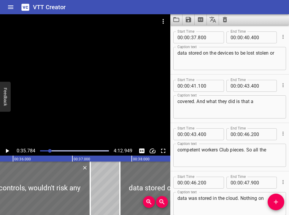
click at [5, 151] on icon "Play/Pause" at bounding box center [7, 150] width 7 height 7
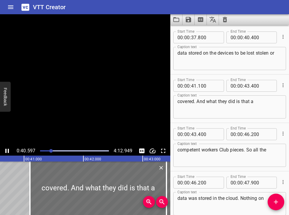
click at [7, 151] on icon "Play/Pause" at bounding box center [7, 150] width 7 height 7
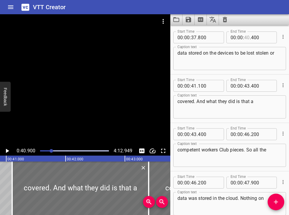
click at [209, 38] on input "number" at bounding box center [247, 37] width 6 height 12
type input "41"
type input "000"
click at [200, 85] on input "number" at bounding box center [209, 86] width 22 height 12
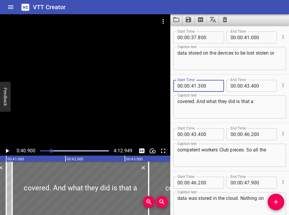
type input "300"
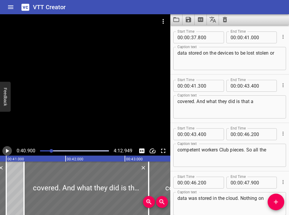
click at [7, 151] on icon "Play/Pause" at bounding box center [7, 151] width 3 height 4
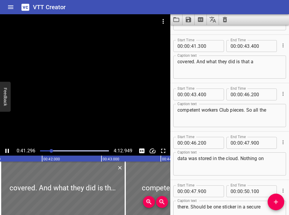
scroll to position [629, 0]
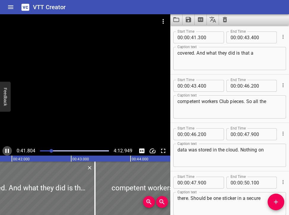
click at [7, 150] on icon "Play/Pause" at bounding box center [7, 151] width 4 height 4
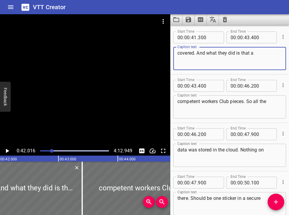
drag, startPoint x: 182, startPoint y: 53, endPoint x: 187, endPoint y: 53, distance: 4.5
click at [189, 53] on textarea "covered. And what they did is that a" at bounding box center [229, 58] width 104 height 17
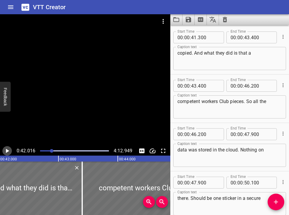
click at [8, 150] on icon "Play/Pause" at bounding box center [7, 151] width 3 height 4
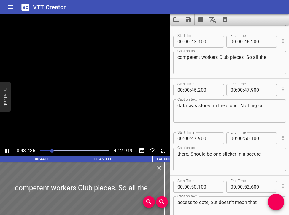
scroll to position [677, 0]
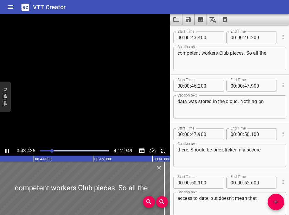
click at [8, 150] on icon "Play/Pause" at bounding box center [7, 151] width 4 height 4
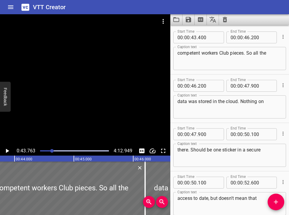
scroll to position [0, 2596]
click at [51, 150] on div at bounding box center [51, 151] width 4 height 4
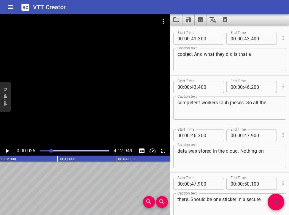
scroll to position [580, 0]
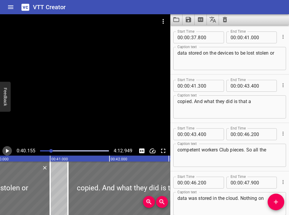
click at [3, 149] on button "Play/Pause" at bounding box center [6, 150] width 9 height 9
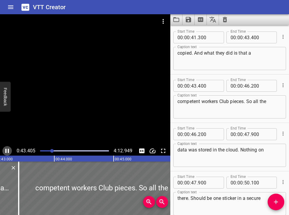
scroll to position [0, 2575]
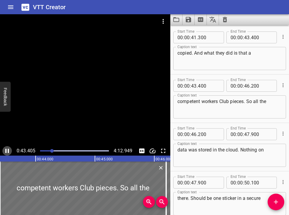
click at [7, 151] on icon "Play/Pause" at bounding box center [7, 150] width 7 height 7
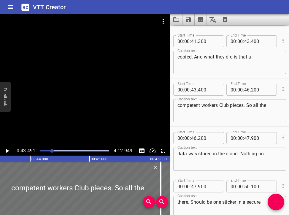
scroll to position [623, 0]
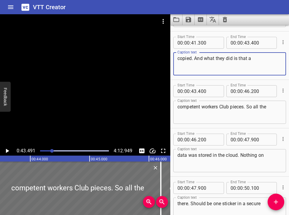
drag, startPoint x: 249, startPoint y: 58, endPoint x: 253, endPoint y: 58, distance: 4.2
click at [209, 58] on textarea "copied. And what they did is that a" at bounding box center [229, 63] width 104 height 17
type textarea "copied. And what they did is that they got their"
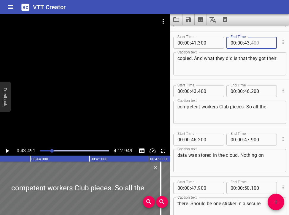
click at [209, 43] on input "number" at bounding box center [262, 43] width 22 height 12
type input "800"
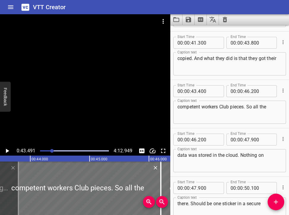
click at [50, 150] on div "Play progress" at bounding box center [17, 150] width 69 height 1
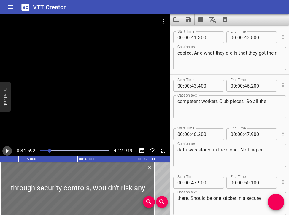
click at [9, 151] on icon "Play/Pause" at bounding box center [7, 150] width 7 height 7
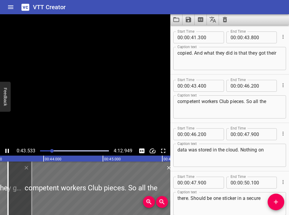
scroll to position [677, 0]
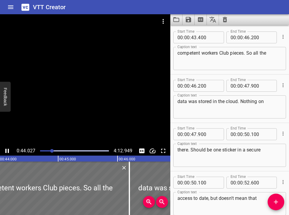
click at [7, 151] on icon "Play/Pause" at bounding box center [7, 150] width 7 height 7
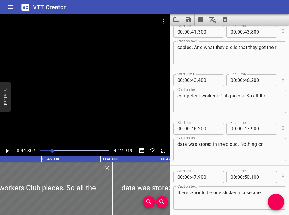
scroll to position [634, 0]
drag, startPoint x: 177, startPoint y: 96, endPoint x: 201, endPoint y: 94, distance: 24.4
click at [201, 94] on div "competent workers Club pieces. So all the Caption text" at bounding box center [229, 101] width 113 height 23
drag, startPoint x: 201, startPoint y: 95, endPoint x: 156, endPoint y: 99, distance: 45.6
click at [156, 99] on main "0:44.307 4:12.949 00:00.000 00:01.000 00:02.000 00:03.000 00:04.000 00:05.000 0…" at bounding box center [144, 114] width 289 height 201
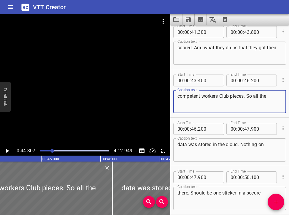
click at [181, 101] on textarea "competent workers Club pieces. So all the" at bounding box center [229, 101] width 104 height 17
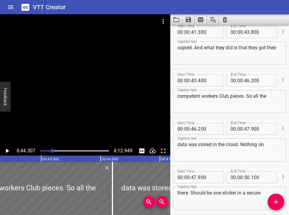
drag, startPoint x: 177, startPoint y: 96, endPoint x: 200, endPoint y: 95, distance: 22.6
click at [200, 95] on div "competent workers Club pieces. So all the Caption text" at bounding box center [229, 101] width 113 height 23
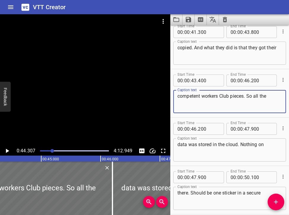
drag, startPoint x: 202, startPoint y: 96, endPoint x: 171, endPoint y: 98, distance: 31.5
click at [171, 98] on div "Start Time 00 : 00 : 43 . 400 Start Time End Time 00 : 00 : 46 . 200 End Time C…" at bounding box center [229, 93] width 119 height 48
type textarea "workers Club pieces. So all the"
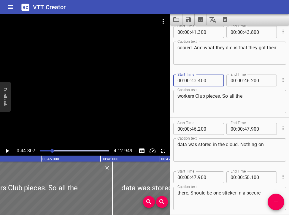
click at [193, 80] on input "number" at bounding box center [194, 80] width 6 height 12
type input "33"
type input "400"
click at [193, 81] on input "number" at bounding box center [194, 80] width 6 height 12
type input "44"
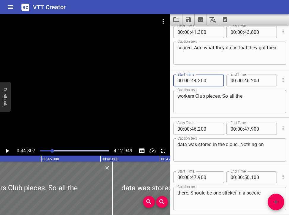
type input "300"
click at [6, 150] on icon "Play/Pause" at bounding box center [7, 151] width 3 height 4
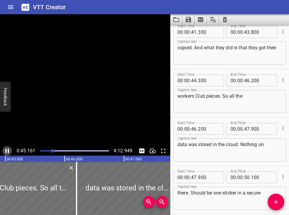
scroll to position [0, 2685]
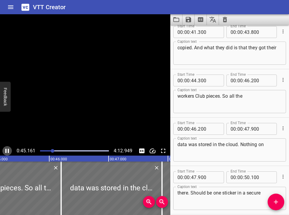
click at [6, 150] on icon "Play/Pause" at bounding box center [7, 151] width 4 height 4
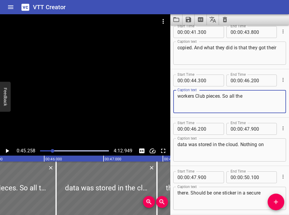
drag, startPoint x: 198, startPoint y: 96, endPoint x: 220, endPoint y: 96, distance: 22.2
click at [209, 96] on textarea "workers Club pieces. So all the" at bounding box center [229, 101] width 104 height 17
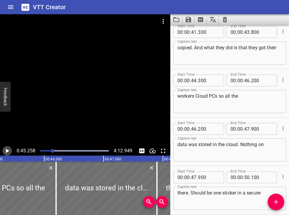
click at [7, 149] on icon "Play/Pause" at bounding box center [7, 150] width 7 height 7
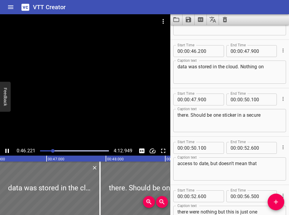
scroll to position [725, 0]
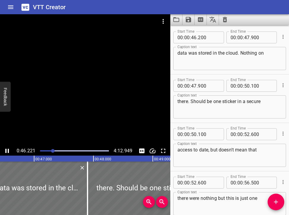
click at [7, 150] on icon "Play/Pause" at bounding box center [7, 150] width 7 height 7
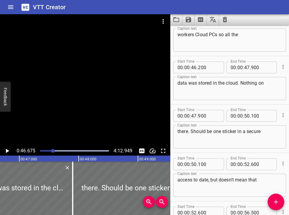
scroll to position [687, 0]
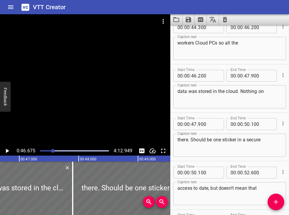
click at [209, 46] on textarea "workers Cloud PCs so all the" at bounding box center [229, 48] width 104 height 17
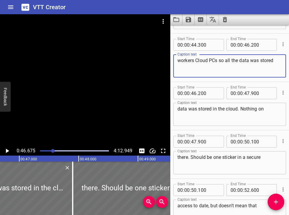
scroll to position [665, 0]
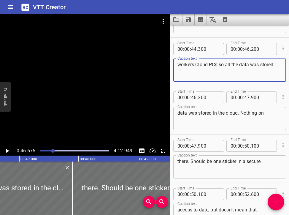
type textarea "workers Cloud PCs so all the data was stored"
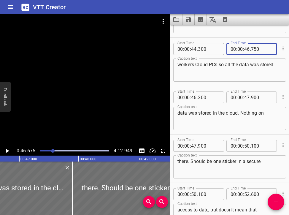
type input "750"
click at [199, 99] on input "number" at bounding box center [209, 97] width 22 height 12
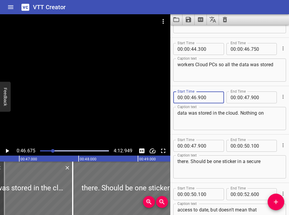
type input "900"
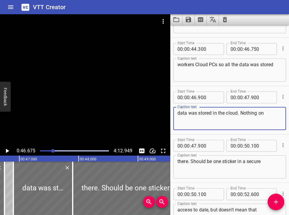
drag, startPoint x: 178, startPoint y: 113, endPoint x: 212, endPoint y: 112, distance: 33.8
click at [209, 112] on textarea "data was stored in the cloud. Nothing on" at bounding box center [229, 118] width 104 height 17
click at [52, 150] on div at bounding box center [53, 151] width 4 height 4
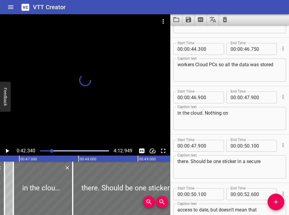
scroll to position [677, 0]
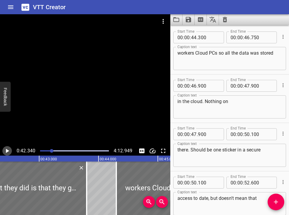
click at [9, 150] on icon "Play/Pause" at bounding box center [7, 150] width 7 height 7
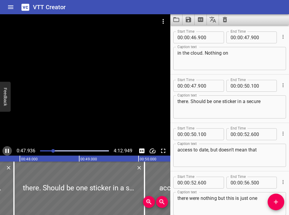
scroll to position [774, 0]
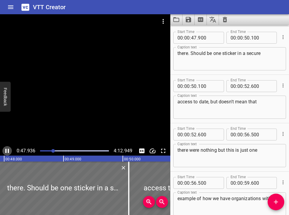
click at [8, 150] on icon "Play/Pause" at bounding box center [7, 151] width 4 height 4
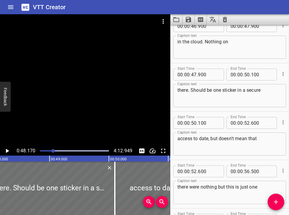
scroll to position [732, 0]
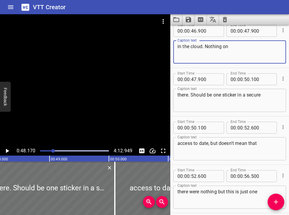
click at [209, 49] on textarea "in the cloud. Nothing on" at bounding box center [229, 52] width 104 height 17
type textarea "in the cloud. Nothing on the"
click at [209, 31] on input "number" at bounding box center [247, 31] width 6 height 12
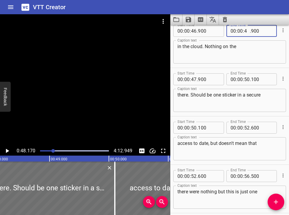
type input "48"
type input "300"
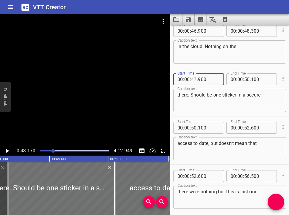
click at [192, 79] on input "number" at bounding box center [194, 79] width 6 height 12
type input "49"
type input "900"
click at [186, 114] on div "Start Time 00 : 00 : 49 . 900 Start Time End Time 00 : 00 : 50 . 100 End Time C…" at bounding box center [229, 92] width 119 height 48
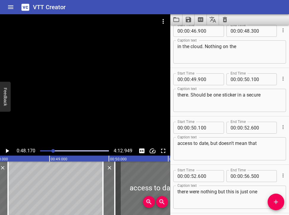
click at [52, 150] on div at bounding box center [53, 151] width 4 height 4
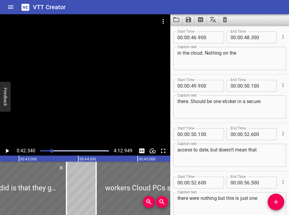
scroll to position [0, 2512]
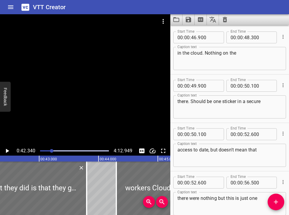
click at [8, 150] on icon "Play/Pause" at bounding box center [7, 150] width 7 height 7
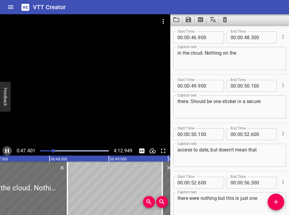
scroll to position [0, 2818]
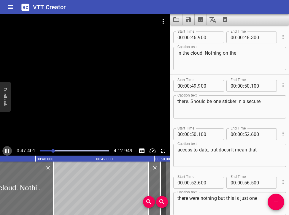
click at [8, 150] on icon "Play/Pause" at bounding box center [7, 151] width 4 height 4
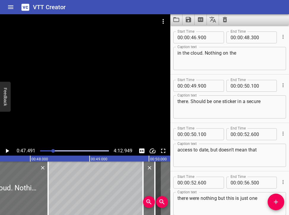
click at [8, 150] on icon "Play/Pause" at bounding box center [7, 151] width 3 height 4
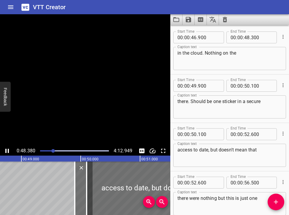
click at [8, 150] on icon "Play/Pause" at bounding box center [7, 151] width 4 height 4
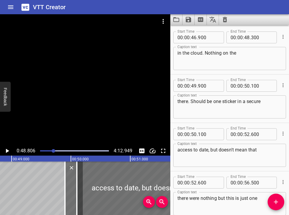
click at [52, 150] on div at bounding box center [54, 151] width 4 height 4
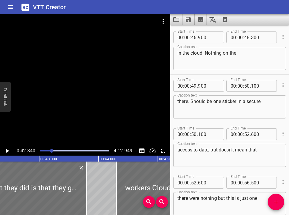
click at [7, 151] on icon "Play/Pause" at bounding box center [7, 151] width 3 height 4
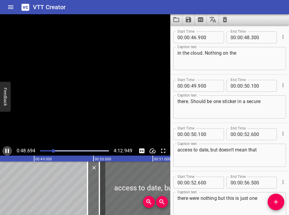
scroll to position [0, 2895]
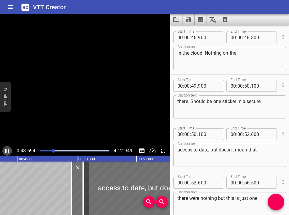
click at [7, 151] on icon "Play/Pause" at bounding box center [7, 150] width 7 height 7
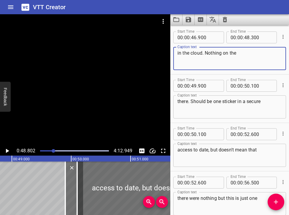
click at [209, 54] on textarea "in the cloud. Nothing on the" at bounding box center [229, 58] width 104 height 17
type textarea "in the cloud. Nothing on the actual endpoints,"
click at [209, 38] on input "number" at bounding box center [262, 37] width 22 height 12
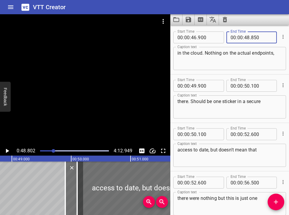
type input "850"
click at [8, 151] on icon "Play/Pause" at bounding box center [7, 151] width 3 height 4
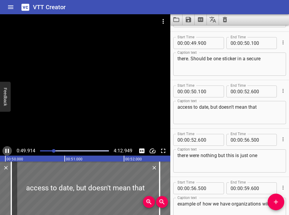
scroll to position [774, 0]
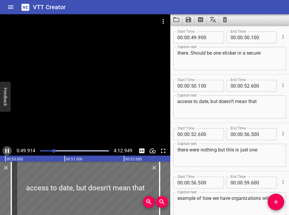
click at [8, 150] on icon "Play/Pause" at bounding box center [7, 151] width 4 height 4
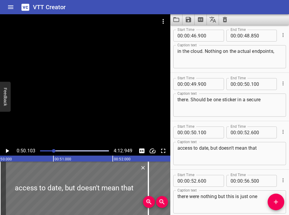
scroll to position [725, 0]
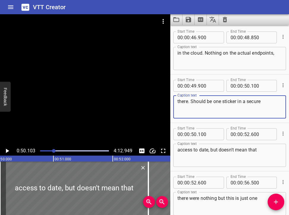
drag, startPoint x: 177, startPoint y: 102, endPoint x: 182, endPoint y: 102, distance: 4.8
click at [182, 102] on textarea "there. Should be one sticker in a secure" at bounding box center [229, 106] width 104 height 17
click at [52, 150] on div "Play progress" at bounding box center [19, 150] width 69 height 1
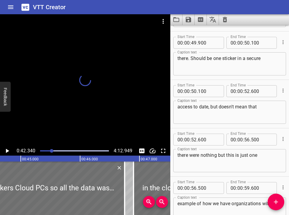
scroll to position [774, 0]
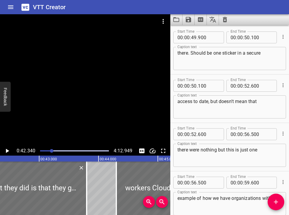
click at [5, 152] on icon "Play/Pause" at bounding box center [7, 150] width 7 height 7
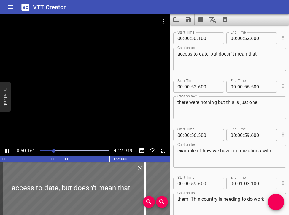
scroll to position [822, 0]
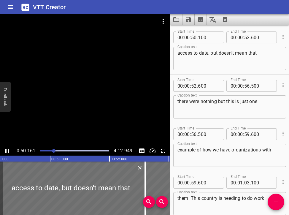
click at [7, 149] on icon "Play/Pause" at bounding box center [7, 150] width 7 height 7
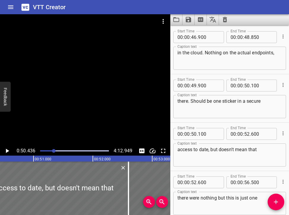
scroll to position [724, 0]
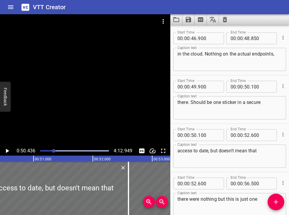
click at [176, 103] on div "there. Should be one sticker in a secure Caption text" at bounding box center [229, 107] width 113 height 23
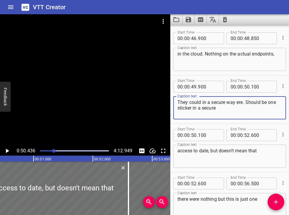
click at [52, 150] on div at bounding box center [54, 151] width 4 height 4
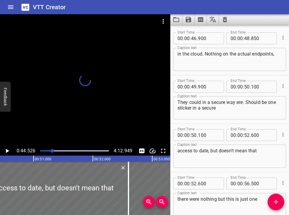
scroll to position [774, 0]
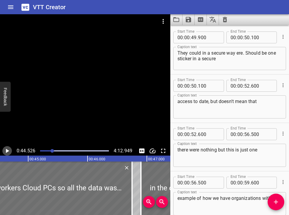
click at [8, 152] on icon "Play/Pause" at bounding box center [7, 151] width 3 height 4
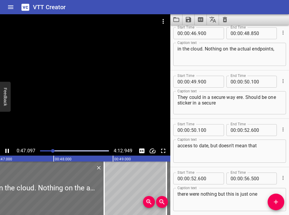
scroll to position [725, 0]
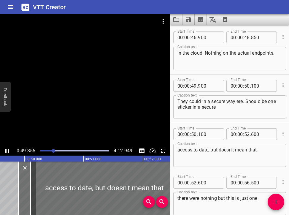
click at [7, 150] on icon "Play/Pause" at bounding box center [7, 150] width 7 height 7
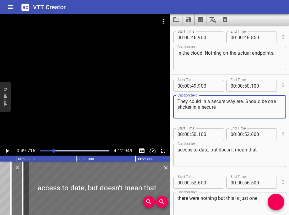
drag, startPoint x: 181, startPoint y: 102, endPoint x: 176, endPoint y: 102, distance: 4.7
click at [176, 102] on div "They could in a secure way ere. Should be one sticker in a secure Caption text" at bounding box center [229, 106] width 113 height 23
type textarea "they could in a secure way ere. Should be one sticker in a secure"
click at [199, 86] on input "number" at bounding box center [209, 86] width 22 height 12
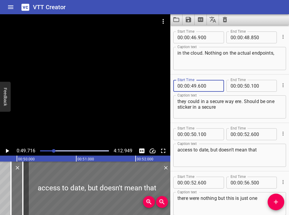
type input "600"
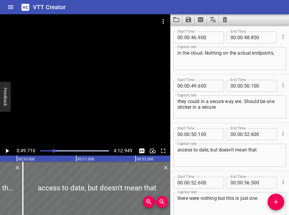
click at [52, 149] on div at bounding box center [74, 151] width 76 height 8
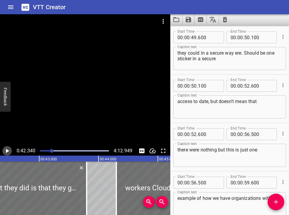
click at [9, 147] on button "Play/Pause" at bounding box center [6, 150] width 9 height 9
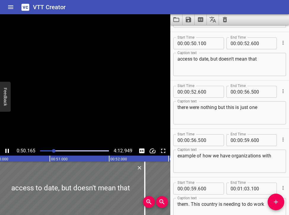
scroll to position [822, 0]
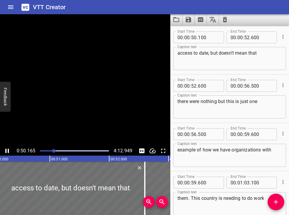
click at [8, 150] on icon "Play/Pause" at bounding box center [7, 151] width 4 height 4
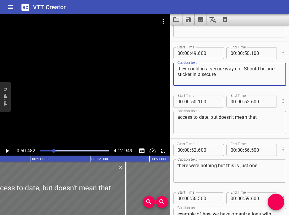
drag, startPoint x: 235, startPoint y: 69, endPoint x: 243, endPoint y: 74, distance: 8.6
click at [209, 74] on textarea "they could in a secure way ere. Should be one sticker in a secure" at bounding box center [229, 74] width 104 height 17
type textarea "they could in a secure way secure"
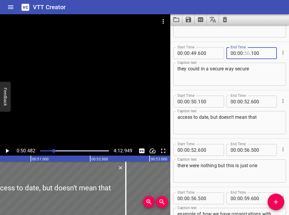
click at [209, 52] on input "number" at bounding box center [247, 53] width 6 height 12
type input "51"
type input "100"
click at [197, 99] on span "." at bounding box center [197, 102] width 1 height 12
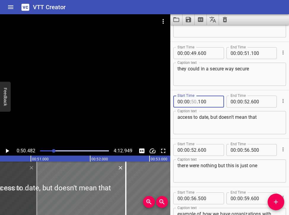
click at [194, 104] on input "number" at bounding box center [194, 102] width 6 height 12
type input "50"
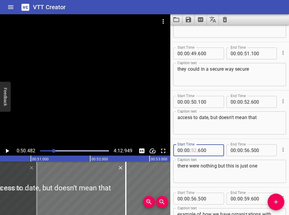
click at [195, 150] on input "number" at bounding box center [194, 150] width 6 height 12
type input "53"
type input "600"
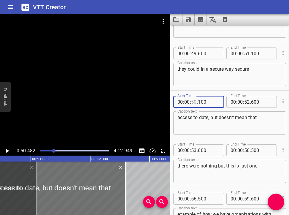
click at [194, 101] on input "number" at bounding box center [194, 102] width 6 height 12
type input "50"
click at [198, 100] on input "number" at bounding box center [209, 102] width 22 height 12
click at [201, 101] on input "number" at bounding box center [209, 102] width 22 height 12
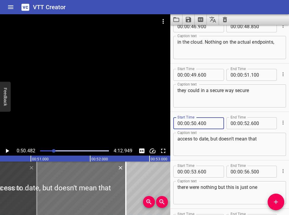
scroll to position [734, 0]
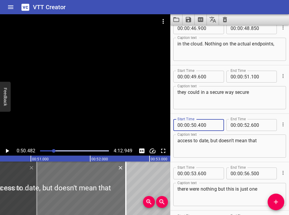
type input "400"
click at [193, 126] on input "number" at bounding box center [194, 125] width 6 height 12
type input "52"
click at [204, 120] on input "000" at bounding box center [209, 125] width 22 height 12
type input "000"
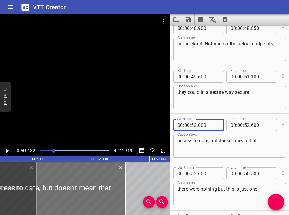
click at [53, 150] on div at bounding box center [54, 151] width 4 height 4
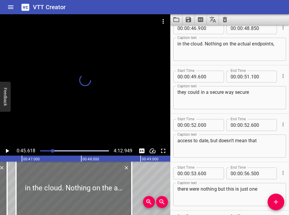
scroll to position [774, 0]
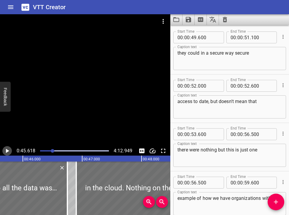
click at [9, 150] on icon "Play/Pause" at bounding box center [7, 150] width 7 height 7
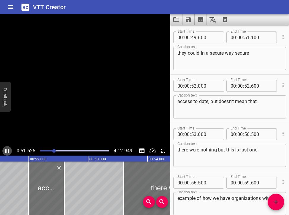
click at [9, 151] on icon "Play/Pause" at bounding box center [7, 151] width 4 height 4
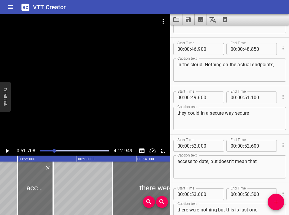
scroll to position [713, 0]
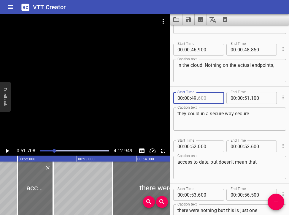
click at [200, 98] on input "number" at bounding box center [209, 98] width 22 height 12
type input "000"
click at [209, 114] on textarea "they could in a secure way secure" at bounding box center [229, 119] width 104 height 17
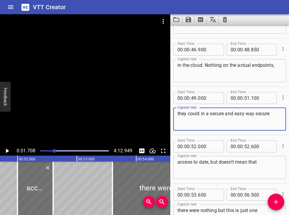
drag, startPoint x: 257, startPoint y: 114, endPoint x: 270, endPoint y: 113, distance: 13.7
click at [209, 113] on textarea "they could in a secure and easy way secure" at bounding box center [229, 119] width 104 height 17
type textarea "they could in a secure and easy way access"
click at [209, 98] on input "number" at bounding box center [262, 98] width 22 height 12
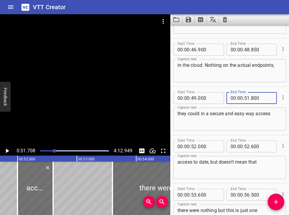
type input "800"
click at [52, 150] on div at bounding box center [74, 151] width 76 height 8
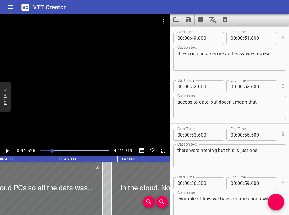
scroll to position [774, 0]
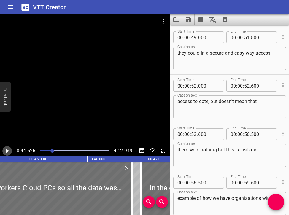
click at [5, 152] on icon "Play/Pause" at bounding box center [7, 150] width 7 height 7
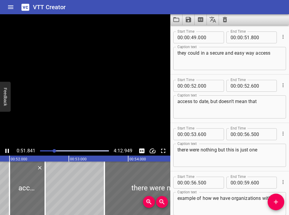
click at [7, 150] on icon "Play/Pause" at bounding box center [7, 150] width 7 height 7
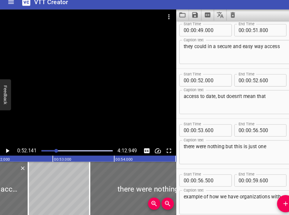
scroll to position [766, 0]
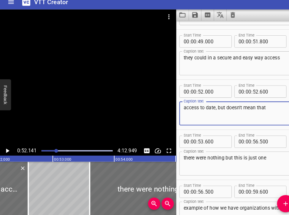
drag, startPoint x: 179, startPoint y: 104, endPoint x: 197, endPoint y: 104, distance: 18.7
click at [197, 106] on textarea "access to date, but doesn't mean that" at bounding box center [229, 114] width 104 height 17
click at [194, 106] on textarea "the date, but doesn't mean that" at bounding box center [229, 114] width 104 height 17
type textarea "the data, but doesn't mean that"
click at [209, 89] on input "number" at bounding box center [247, 94] width 6 height 12
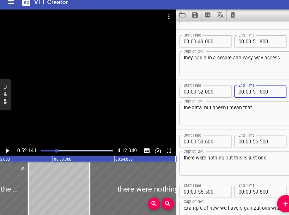
type input "53"
type input "600"
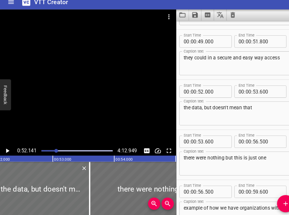
click at [53, 149] on div at bounding box center [55, 151] width 4 height 4
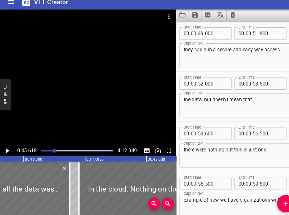
click at [7, 147] on icon "Play/Pause" at bounding box center [7, 150] width 7 height 7
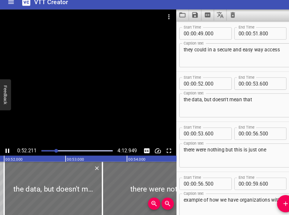
scroll to position [822, 0]
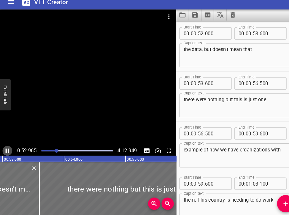
click at [7, 147] on icon "Play/Pause" at bounding box center [7, 150] width 7 height 7
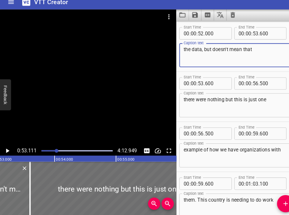
drag, startPoint x: 197, startPoint y: 49, endPoint x: 251, endPoint y: 47, distance: 54.3
click at [209, 50] on textarea "the data, but doesn't mean that" at bounding box center [229, 58] width 104 height 17
click at [54, 149] on div at bounding box center [55, 151] width 4 height 4
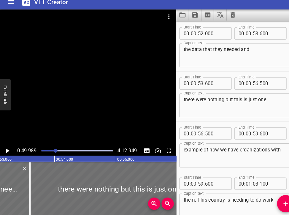
scroll to position [774, 0]
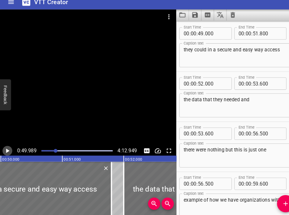
click at [7, 147] on icon "Play/Pause" at bounding box center [7, 150] width 7 height 7
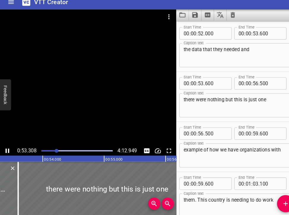
scroll to position [0, 3180]
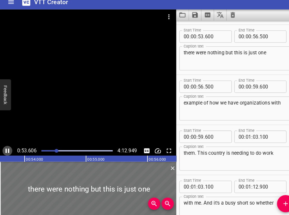
click at [7, 147] on icon "Play/Pause" at bounding box center [7, 150] width 7 height 7
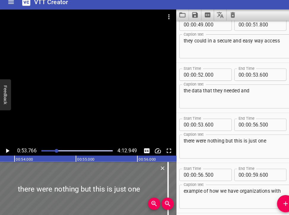
scroll to position [767, 0]
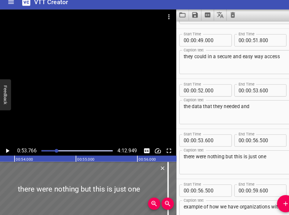
click at [209, 105] on textarea "the data that they needed and" at bounding box center [229, 113] width 104 height 17
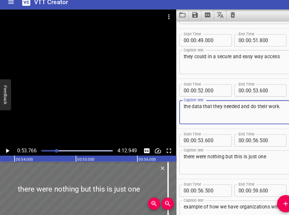
type textarea "the data that they needed and do their work."
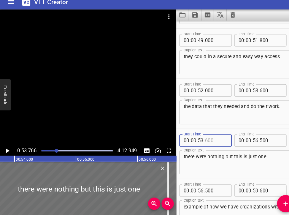
click at [200, 136] on input "number" at bounding box center [209, 141] width 22 height 12
type input "700"
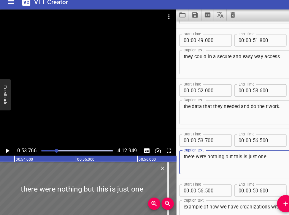
drag, startPoint x: 203, startPoint y: 151, endPoint x: 173, endPoint y: 152, distance: 29.7
click at [173, 152] on div "there were nothing but this is just one Caption text" at bounding box center [229, 161] width 113 height 23
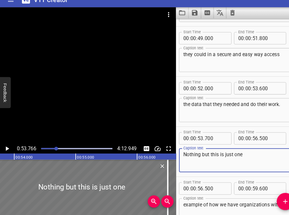
scroll to position [0, 0]
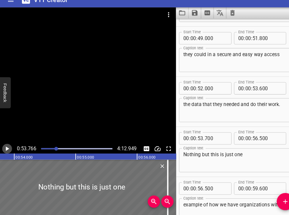
click at [7, 147] on icon "Play/Pause" at bounding box center [7, 150] width 7 height 7
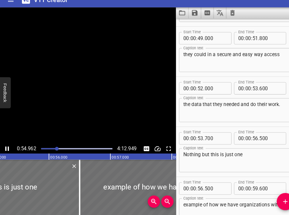
click at [7, 147] on icon "Play/Pause" at bounding box center [7, 150] width 7 height 7
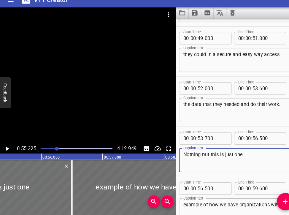
drag, startPoint x: 195, startPoint y: 148, endPoint x: 241, endPoint y: 152, distance: 45.8
click at [209, 154] on textarea "Nothing but this is just one" at bounding box center [229, 162] width 104 height 17
click at [54, 149] on div at bounding box center [55, 151] width 4 height 4
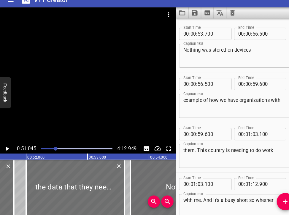
scroll to position [870, 0]
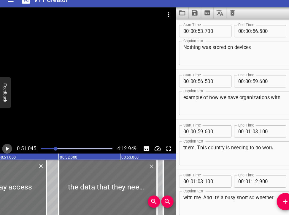
click at [5, 147] on icon "Play/Pause" at bounding box center [7, 150] width 7 height 7
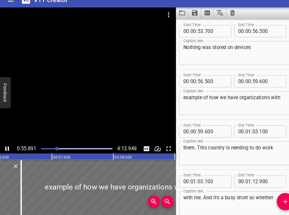
click at [7, 147] on icon "Play/Pause" at bounding box center [7, 150] width 7 height 7
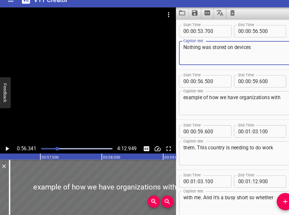
click at [209, 50] on textarea "Nothing was stored on devices" at bounding box center [229, 58] width 104 height 17
type textarea "Nothing was stored on devices and this is just"
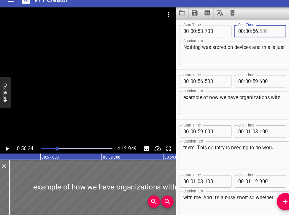
click at [209, 31] on input "number" at bounding box center [262, 37] width 22 height 12
type input "300"
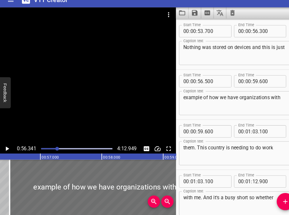
click at [177, 98] on textarea "example of how we have organizations with" at bounding box center [229, 106] width 104 height 17
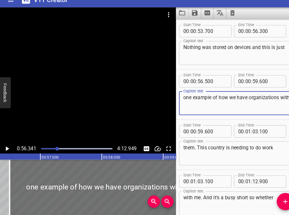
type textarea "one example of how we have organizations with"
click at [7, 149] on icon "Play/Pause" at bounding box center [7, 151] width 3 height 4
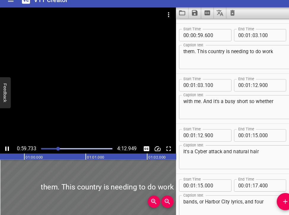
scroll to position [967, 0]
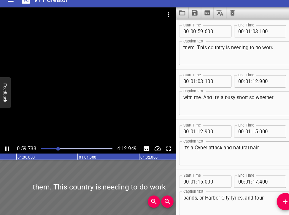
click at [7, 147] on icon "Play/Pause" at bounding box center [7, 150] width 7 height 7
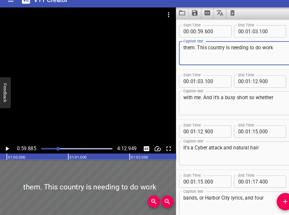
drag, startPoint x: 187, startPoint y: 46, endPoint x: 170, endPoint y: 47, distance: 17.6
click at [170, 48] on main "0:59.885 4:12.949 00:00.000 00:01.000 00:02.000 00:03.000 00:04.000 00:05.000 0…" at bounding box center [144, 114] width 289 height 201
click at [186, 50] on textarea "them. This country is needing to do work" at bounding box center [229, 58] width 104 height 17
drag, startPoint x: 186, startPoint y: 46, endPoint x: 177, endPoint y: 46, distance: 9.5
click at [177, 47] on div "them. This country is needing to do work Caption text" at bounding box center [229, 58] width 113 height 23
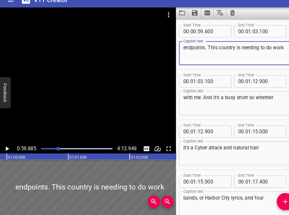
click at [55, 149] on div at bounding box center [57, 151] width 4 height 4
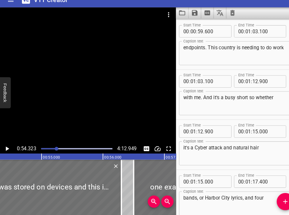
click at [7, 149] on icon "Play/Pause" at bounding box center [7, 151] width 3 height 4
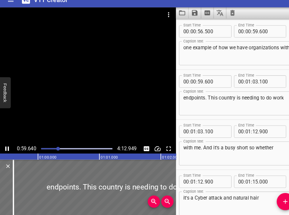
scroll to position [967, 0]
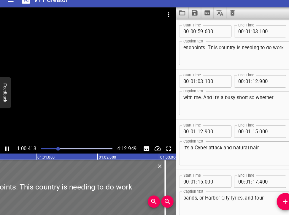
click at [7, 147] on icon "Play/Pause" at bounding box center [7, 150] width 7 height 7
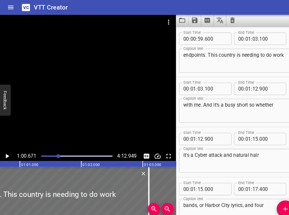
scroll to position [0, 0]
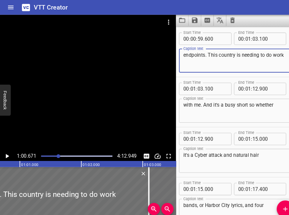
drag, startPoint x: 177, startPoint y: 52, endPoint x: 203, endPoint y: 51, distance: 26.1
click at [203, 51] on textarea "endpoints. This country is needing to do work" at bounding box center [229, 58] width 104 height 17
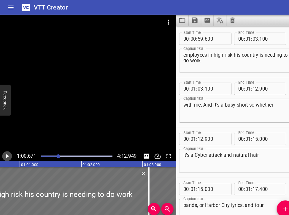
click at [5, 152] on icon "Play/Pause" at bounding box center [7, 150] width 7 height 7
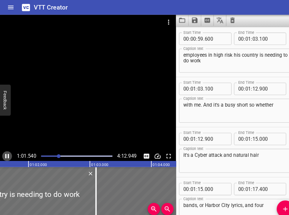
click at [3, 151] on button "Play/Pause" at bounding box center [6, 150] width 9 height 9
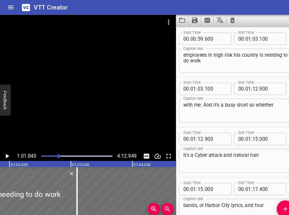
click at [55, 149] on div at bounding box center [74, 151] width 76 height 8
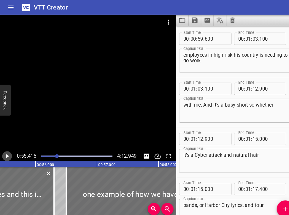
click at [7, 150] on icon "Play/Pause" at bounding box center [7, 150] width 7 height 7
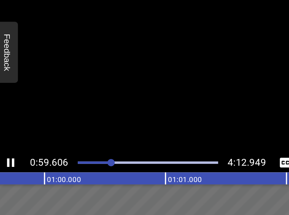
scroll to position [967, 0]
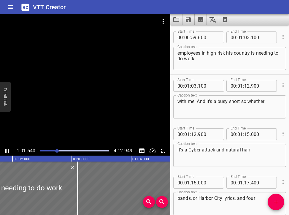
click at [55, 150] on div at bounding box center [74, 151] width 76 height 8
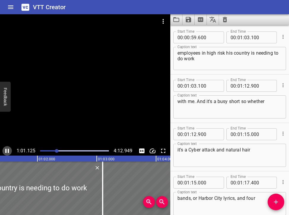
click at [8, 150] on icon "Play/Pause" at bounding box center [7, 151] width 4 height 4
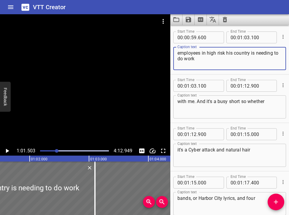
drag, startPoint x: 227, startPoint y: 54, endPoint x: 232, endPoint y: 53, distance: 5.1
click at [209, 53] on textarea "employees in high risk his country is needing to do work" at bounding box center [229, 58] width 104 height 17
click at [209, 54] on textarea "employees in high risk counties is needing to do work" at bounding box center [229, 58] width 104 height 17
type textarea "employees in high risk counties needing to do work"
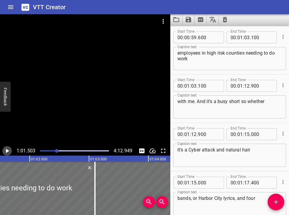
click at [7, 151] on icon "Play/Pause" at bounding box center [7, 151] width 3 height 4
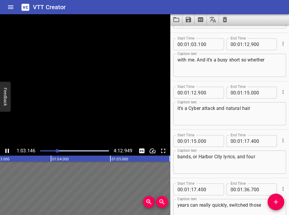
scroll to position [1015, 0]
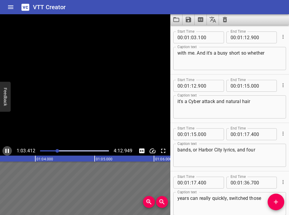
click at [7, 151] on icon "Play/Pause" at bounding box center [7, 151] width 4 height 4
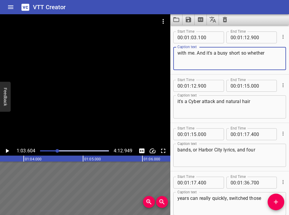
drag, startPoint x: 195, startPoint y: 53, endPoint x: 173, endPoint y: 55, distance: 22.0
click at [173, 55] on div "Start Time 00 : 01 : 03 . 100 Start Time End Time 00 : 01 : 12 . 900 End Time C…" at bounding box center [229, 50] width 119 height 48
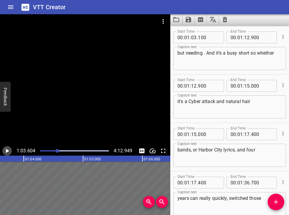
click at [4, 151] on icon "Play/Pause" at bounding box center [7, 150] width 7 height 7
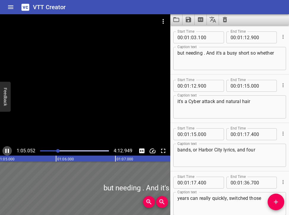
click at [4, 151] on icon "Play/Pause" at bounding box center [7, 150] width 7 height 7
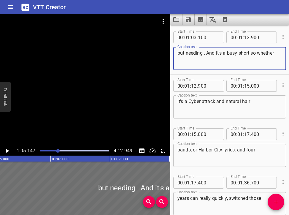
drag, startPoint x: 202, startPoint y: 53, endPoint x: 215, endPoint y: 53, distance: 13.4
click at [209, 53] on textarea "but needing . And it's a busy short so whether" at bounding box center [229, 58] width 104 height 17
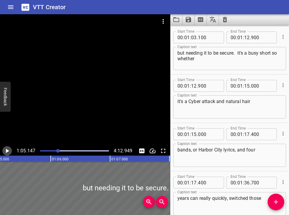
click at [7, 154] on icon "Play/Pause" at bounding box center [7, 150] width 7 height 7
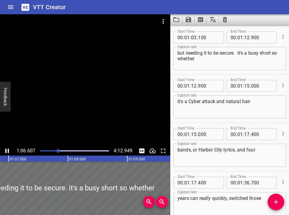
click at [6, 153] on icon "Play/Pause" at bounding box center [7, 150] width 7 height 7
click at [209, 54] on textarea "but needing it to be secure. it's a busy short so whether" at bounding box center [229, 58] width 104 height 17
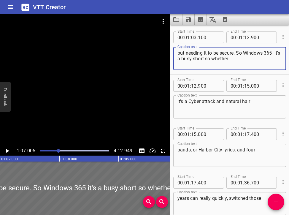
click at [209, 56] on textarea "but needing it to be secure. So Windows 365 it's a busy short so whether" at bounding box center [229, 58] width 104 height 17
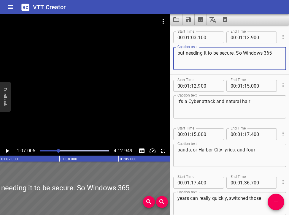
type textarea "but needing it to be secure. So Windows 365"
click at [209, 39] on input "number" at bounding box center [247, 37] width 6 height 12
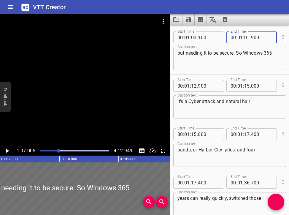
type input "07"
type input "100"
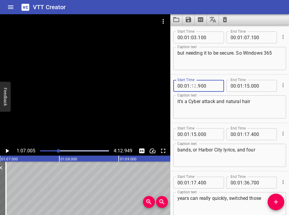
click at [195, 85] on input "number" at bounding box center [194, 86] width 6 height 12
type input "07"
type input "400"
click at [58, 150] on div at bounding box center [59, 151] width 4 height 4
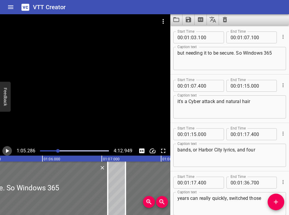
click at [7, 152] on icon "Play/Pause" at bounding box center [7, 151] width 3 height 4
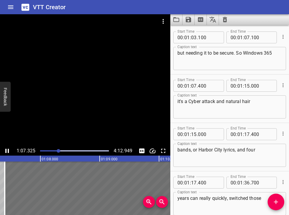
scroll to position [0, 4011]
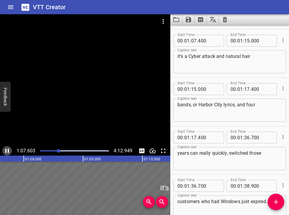
click at [7, 151] on icon "Play/Pause" at bounding box center [7, 150] width 7 height 7
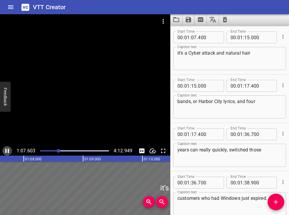
scroll to position [0, 4022]
click at [176, 52] on div "it's a Cyber attack and natural hair Caption text" at bounding box center [229, 58] width 113 height 23
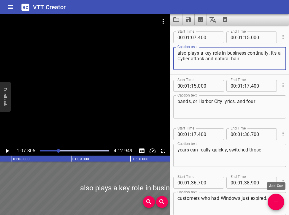
click at [209, 200] on icon "Add Cue" at bounding box center [275, 201] width 7 height 7
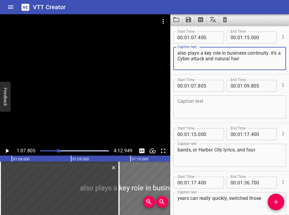
click at [209, 53] on textarea "also plays a key role in business continuity. it's a Cyber attack and natural h…" at bounding box center [229, 58] width 104 height 17
drag, startPoint x: 270, startPoint y: 53, endPoint x: 271, endPoint y: 61, distance: 7.4
click at [209, 61] on textarea "also plays a key role in business continuity. it's a Cyber attack and natural h…" at bounding box center [229, 58] width 104 height 17
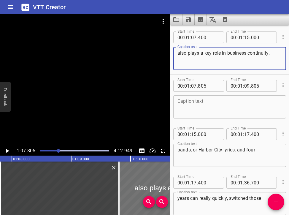
type textarea "also plays a key role in business continuity."
click at [195, 101] on textarea at bounding box center [229, 106] width 104 height 17
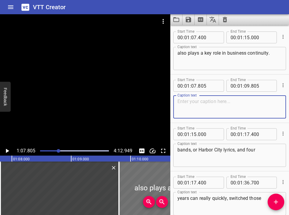
paste textarea "it's a Cyber attack and natural hair"
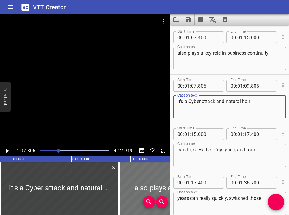
type textarea "it's a Cyber attack and natural hair"
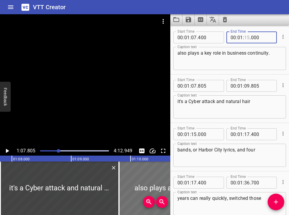
click at [209, 36] on input "number" at bounding box center [247, 37] width 6 height 12
type input "08"
type input "000"
click at [56, 149] on div at bounding box center [74, 151] width 76 height 8
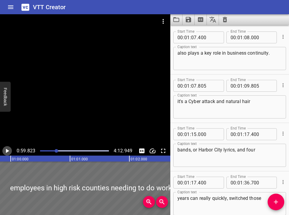
click at [5, 150] on icon "Play/Pause" at bounding box center [7, 150] width 7 height 7
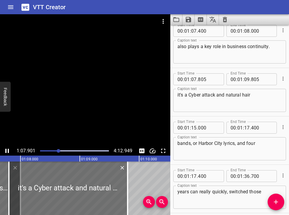
scroll to position [1112, 0]
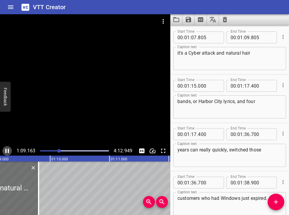
click at [8, 151] on icon "Play/Pause" at bounding box center [7, 151] width 4 height 4
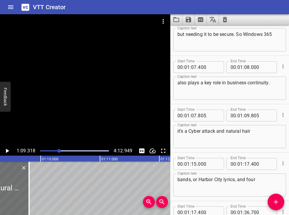
scroll to position [1029, 0]
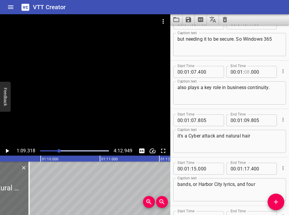
click at [209, 71] on input "number" at bounding box center [247, 72] width 6 height 12
type input "09"
type input "000"
click at [57, 149] on div at bounding box center [74, 151] width 76 height 8
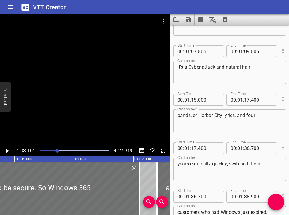
scroll to position [1112, 0]
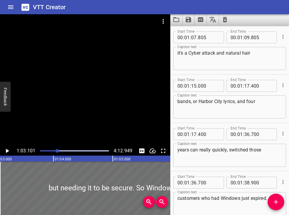
click at [5, 149] on icon "Play/Pause" at bounding box center [7, 150] width 7 height 7
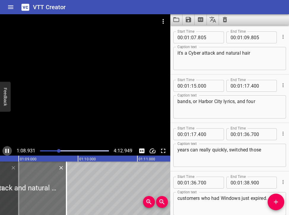
scroll to position [0, 4096]
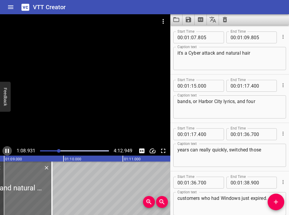
click at [9, 152] on icon "Play/Pause" at bounding box center [7, 151] width 4 height 4
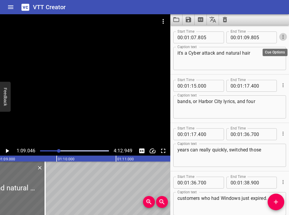
click at [209, 35] on icon "Cue Options" at bounding box center [283, 37] width 6 height 6
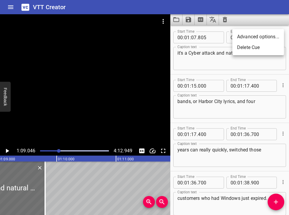
click at [209, 50] on li "Delete Cue" at bounding box center [258, 47] width 52 height 11
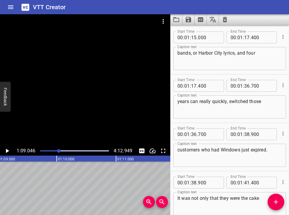
click at [7, 151] on icon "Play/Pause" at bounding box center [7, 151] width 3 height 4
click at [5, 151] on icon "Play/Pause" at bounding box center [7, 150] width 7 height 7
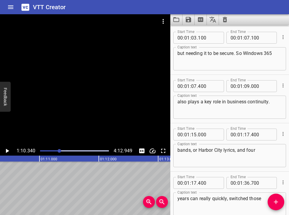
scroll to position [1014, 0]
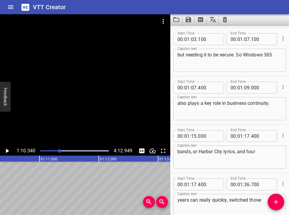
click at [56, 151] on div "Play progress" at bounding box center [25, 150] width 69 height 1
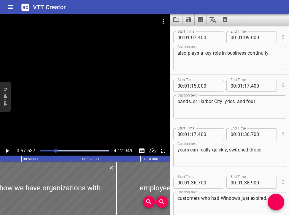
click at [6, 152] on icon "Play/Pause" at bounding box center [7, 151] width 3 height 4
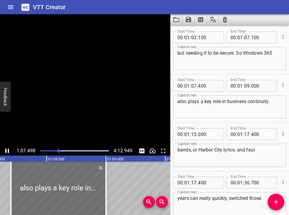
scroll to position [0, 4004]
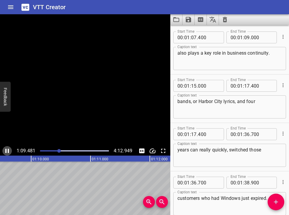
click at [7, 150] on icon "Play/Pause" at bounding box center [7, 150] width 7 height 7
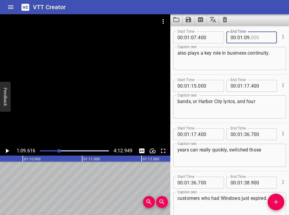
click at [209, 39] on input "number" at bounding box center [262, 37] width 22 height 12
type input "000"
click at [209, 38] on input "number" at bounding box center [247, 37] width 6 height 12
type input "10"
type input "000"
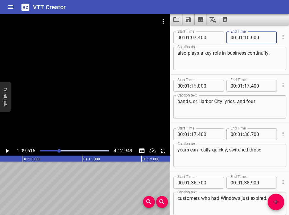
click at [194, 88] on input "number" at bounding box center [194, 86] width 6 height 12
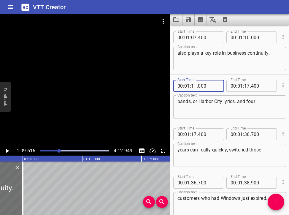
type input "10"
type input "300"
click at [58, 150] on div at bounding box center [59, 151] width 4 height 4
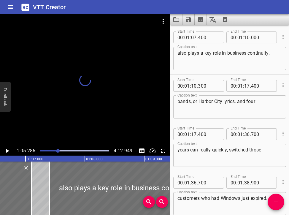
scroll to position [0, 3873]
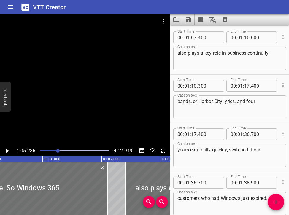
click at [5, 151] on icon "Play/Pause" at bounding box center [7, 150] width 7 height 7
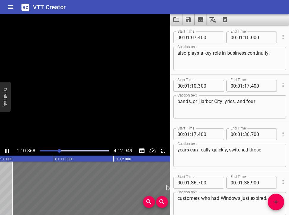
scroll to position [1112, 0]
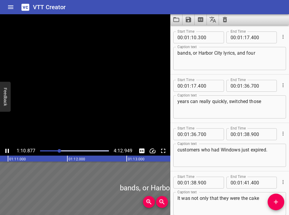
click at [5, 151] on icon "Play/Pause" at bounding box center [7, 150] width 7 height 7
click at [193, 53] on textarea "bands, or Harbor City lyrics, and four" at bounding box center [229, 58] width 104 height 17
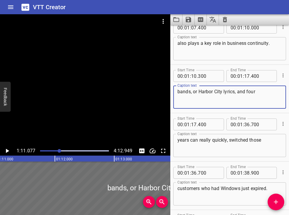
scroll to position [1062, 0]
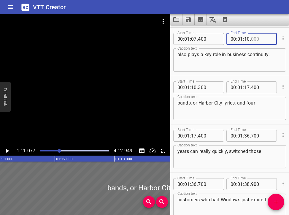
click at [209, 39] on input "number" at bounding box center [262, 39] width 22 height 12
type input "2"
type input "000"
type input "10"
type input "0"
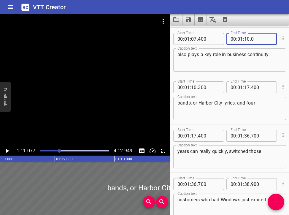
type input "000"
type input "10"
type input "200"
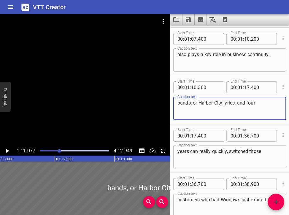
click at [177, 103] on textarea "bands, or Harbor City lyrics, and four" at bounding box center [229, 108] width 104 height 17
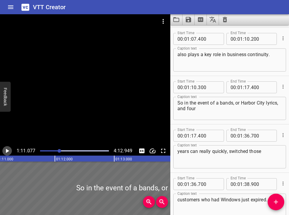
click at [9, 150] on icon "Play/Pause" at bounding box center [7, 150] width 7 height 7
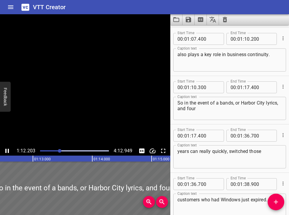
click at [9, 150] on icon "Play/Pause" at bounding box center [7, 151] width 4 height 4
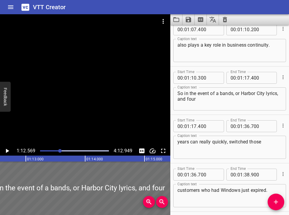
scroll to position [1073, 0]
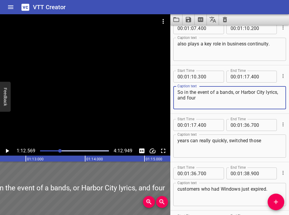
drag, startPoint x: 217, startPoint y: 93, endPoint x: 217, endPoint y: 100, distance: 7.1
click at [209, 100] on textarea "So in the event of a bands, or Harbor City lyrics, and four" at bounding box center [229, 97] width 104 height 17
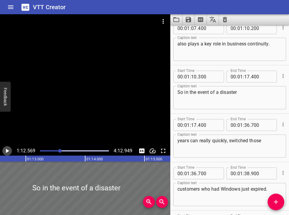
click at [9, 151] on icon "Play/Pause" at bounding box center [7, 150] width 7 height 7
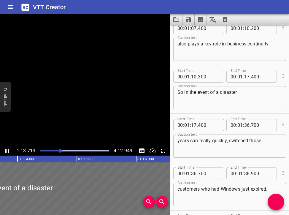
click at [10, 151] on icon "Play/Pause" at bounding box center [7, 150] width 7 height 7
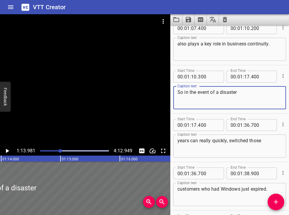
click at [209, 93] on textarea "So in the event of a disaster" at bounding box center [229, 97] width 104 height 17
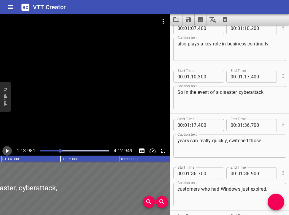
click at [7, 149] on icon "Play/Pause" at bounding box center [7, 150] width 7 height 7
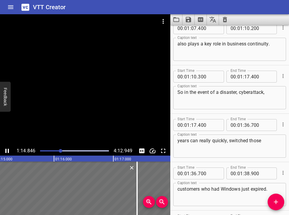
click at [7, 152] on icon "Play/Pause" at bounding box center [7, 150] width 7 height 7
click at [209, 92] on textarea "So in the event of a disaster, cyberattack," at bounding box center [229, 97] width 104 height 17
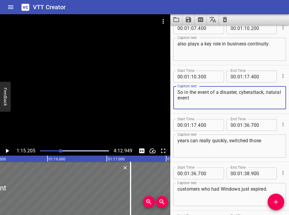
type textarea "So in the event of a disaster, cyberattack, natural event"
click at [209, 77] on input "number" at bounding box center [247, 77] width 6 height 12
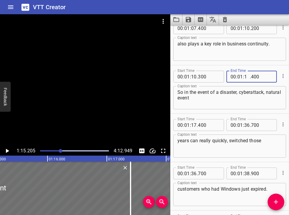
type input "15"
type input "300"
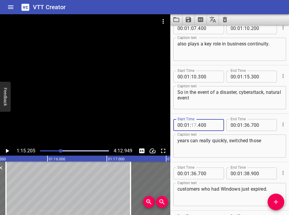
click at [193, 128] on input "number" at bounding box center [194, 125] width 6 height 12
type input "15"
type input "600"
click at [183, 148] on textarea "years can really quickly, switched those" at bounding box center [229, 146] width 104 height 17
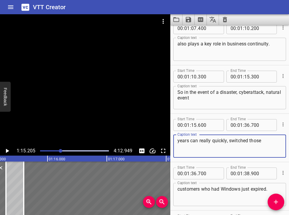
click at [176, 142] on div "years can really quickly, switched those Caption text" at bounding box center [229, 145] width 113 height 23
click at [178, 140] on textarea "years can really quickly, switched those" at bounding box center [229, 146] width 104 height 17
click at [6, 152] on icon "Play/Pause" at bounding box center [7, 151] width 3 height 4
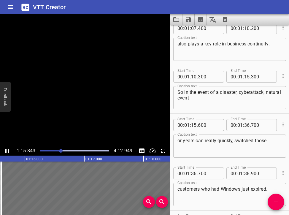
scroll to position [1160, 0]
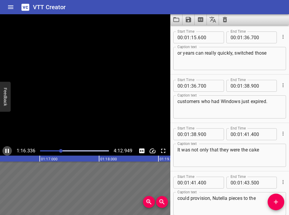
click at [7, 150] on icon "Play/Pause" at bounding box center [7, 151] width 4 height 4
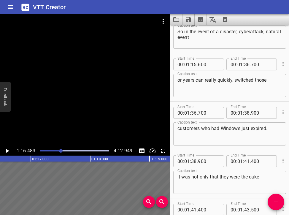
scroll to position [1125, 0]
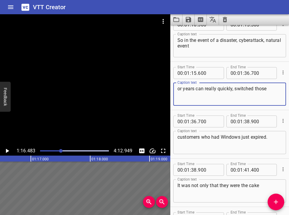
click at [184, 89] on textarea "or years can really quickly, switched those" at bounding box center [229, 94] width 104 height 17
click at [7, 149] on icon "Play/Pause" at bounding box center [7, 150] width 7 height 7
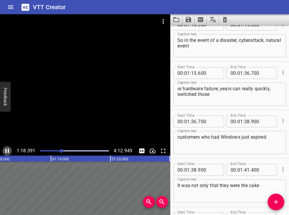
click at [7, 151] on icon "Play/Pause" at bounding box center [7, 150] width 7 height 7
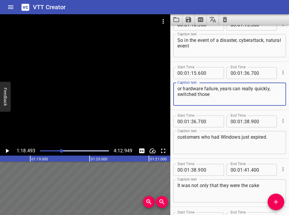
drag, startPoint x: 220, startPoint y: 90, endPoint x: 231, endPoint y: 90, distance: 11.3
click at [209, 90] on textarea "or hardware failure, years can really quickly, switched those" at bounding box center [229, 94] width 104 height 17
drag, startPoint x: 191, startPoint y: 96, endPoint x: 229, endPoint y: 96, distance: 38.0
click at [209, 96] on textarea "or hardware failure, employees can really quickly, switched those" at bounding box center [229, 94] width 104 height 17
type textarea "or hardware failure, employees can really quickly"
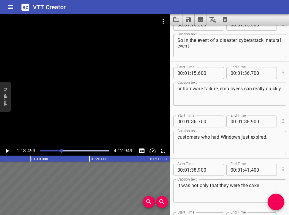
click at [177, 137] on div "customers who had Windows just expired. Caption text" at bounding box center [229, 142] width 113 height 23
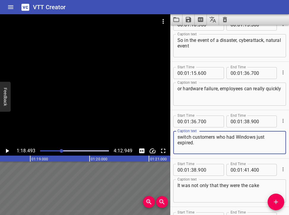
type textarea "switch customers who had Windows just expired."
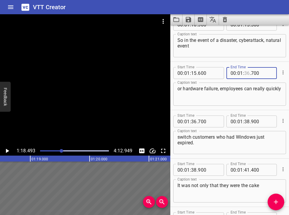
click at [209, 73] on input "number" at bounding box center [247, 73] width 6 height 12
type input "18"
type input "500"
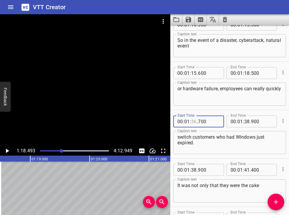
click at [193, 122] on input "number" at bounding box center [194, 121] width 6 height 12
type input "18"
type input "700"
click at [205, 144] on textarea "switch customers who had Windows just expired." at bounding box center [229, 142] width 104 height 17
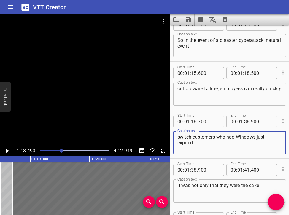
click at [61, 149] on div at bounding box center [62, 151] width 4 height 4
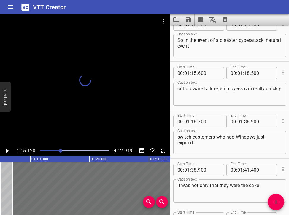
scroll to position [1160, 0]
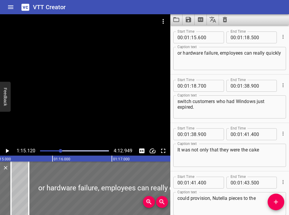
click at [6, 150] on icon "Play/Pause" at bounding box center [7, 151] width 3 height 4
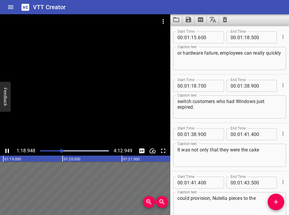
scroll to position [1209, 0]
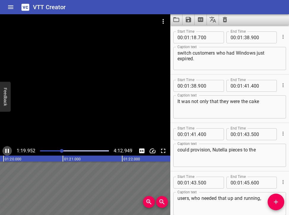
click at [8, 149] on icon "Play/Pause" at bounding box center [7, 151] width 4 height 4
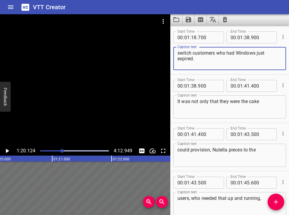
drag, startPoint x: 192, startPoint y: 53, endPoint x: 225, endPoint y: 51, distance: 32.7
click at [209, 51] on textarea "switch customers who had Windows just expired." at bounding box center [229, 58] width 104 height 17
type textarea "switch to a Cloud PC and had Windows just expired."
click at [8, 150] on icon "Play/Pause" at bounding box center [7, 151] width 3 height 4
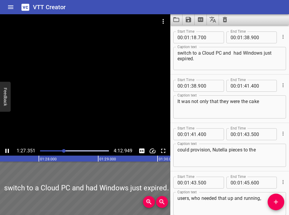
click at [58, 151] on div "Play progress" at bounding box center [29, 150] width 69 height 1
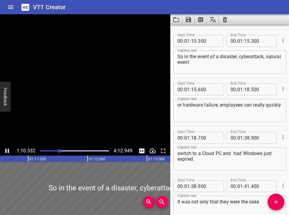
scroll to position [1112, 0]
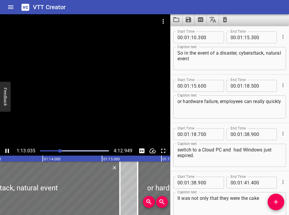
click at [6, 151] on icon "Play/Pause" at bounding box center [7, 151] width 4 height 4
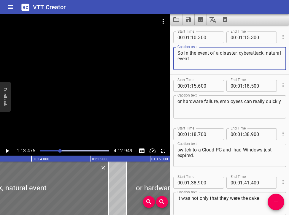
click at [209, 54] on textarea "So in the event of a disaster, cyberattack, natural event" at bounding box center [229, 58] width 104 height 17
type textarea "So in the event of a disaster, whether it's a cyberattack, natural event"
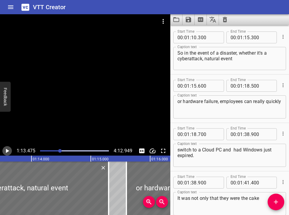
click at [8, 150] on icon "Play/Pause" at bounding box center [7, 150] width 7 height 7
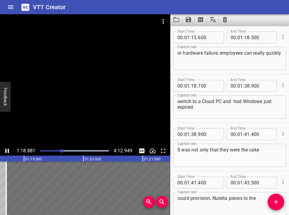
scroll to position [1209, 0]
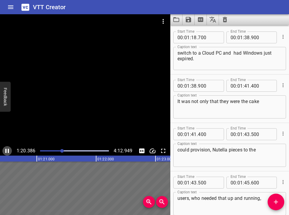
click at [8, 149] on icon "Play/Pause" at bounding box center [7, 151] width 4 height 4
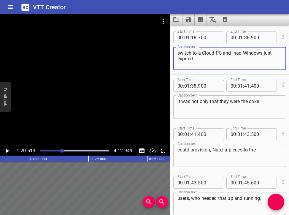
drag, startPoint x: 233, startPoint y: 54, endPoint x: 240, endPoint y: 59, distance: 8.5
click at [209, 59] on textarea "switch to a Cloud PC and had Windows just expired." at bounding box center [229, 58] width 104 height 17
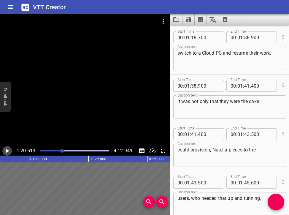
click at [9, 151] on icon "Play/Pause" at bounding box center [7, 150] width 7 height 7
click at [9, 151] on icon "Play/Pause" at bounding box center [7, 151] width 4 height 4
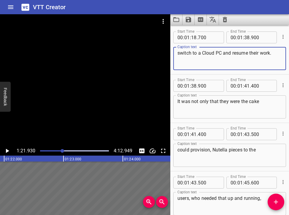
click at [209, 52] on textarea "switch to a Cloud PC and resume their work." at bounding box center [229, 58] width 104 height 17
type textarea "switch to a Cloud PC and resume their work instantly."
click at [209, 37] on input "number" at bounding box center [247, 37] width 6 height 12
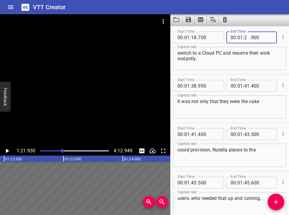
type input "22"
type input "000"
click at [194, 84] on input "number" at bounding box center [194, 86] width 6 height 12
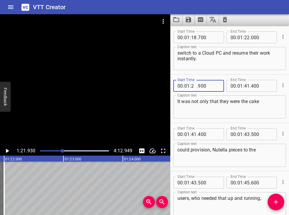
type input "22"
type input "200"
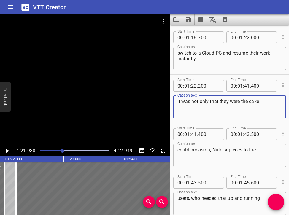
click at [177, 102] on textarea "It was not only that they were the cake" at bounding box center [229, 106] width 104 height 17
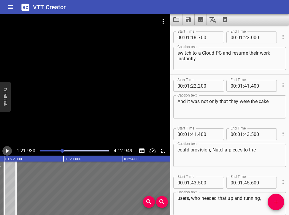
click at [7, 152] on icon "Play/Pause" at bounding box center [7, 151] width 3 height 4
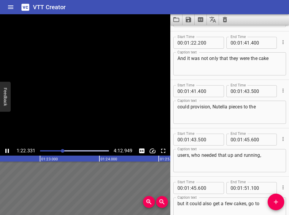
scroll to position [1257, 0]
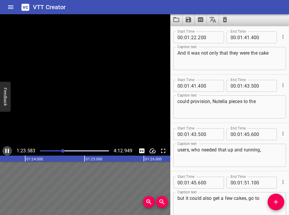
click at [7, 152] on icon "Play/Pause" at bounding box center [7, 150] width 7 height 7
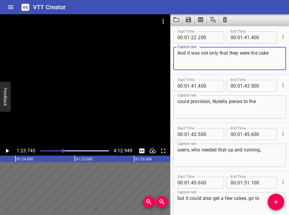
drag, startPoint x: 192, startPoint y: 53, endPoint x: 223, endPoint y: 53, distance: 31.2
click at [209, 53] on textarea "And it was not only that they were the cake" at bounding box center [229, 58] width 104 height 17
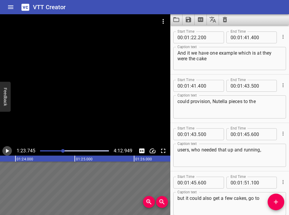
click at [9, 152] on icon "Play/Pause" at bounding box center [7, 150] width 7 height 7
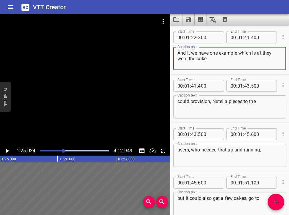
drag, startPoint x: 258, startPoint y: 53, endPoint x: 259, endPoint y: 57, distance: 4.3
click at [209, 57] on textarea "And it we have one example which is at they were the cake" at bounding box center [229, 58] width 104 height 17
type textarea "And it we have one example which is the"
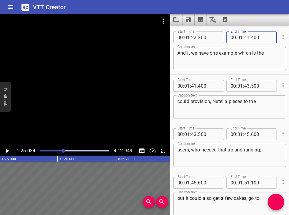
click at [209, 38] on input "number" at bounding box center [247, 37] width 6 height 12
type input "24"
type input "800"
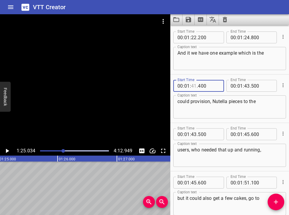
click at [193, 85] on input "number" at bounding box center [194, 86] width 6 height 12
type input "25"
type input "000"
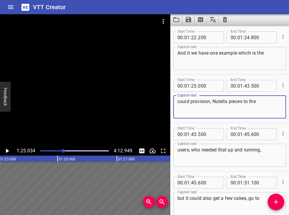
click at [178, 104] on textarea "could provision, Nutella pieces to the" at bounding box center [229, 106] width 104 height 17
click at [5, 151] on icon "Play/Pause" at bounding box center [7, 150] width 7 height 7
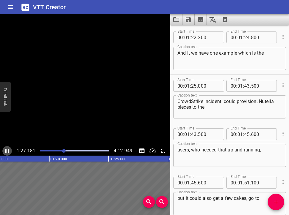
click at [5, 151] on icon "Play/Pause" at bounding box center [7, 150] width 7 height 7
click at [209, 102] on textarea "CrowdStrike incident. could provision, Nutella pieces to the" at bounding box center [229, 106] width 104 height 17
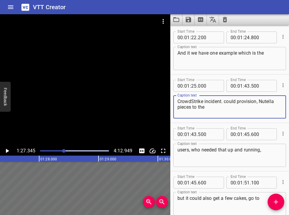
click at [209, 102] on textarea "CrowdStrike incident. could provision, Nutella pieces to the" at bounding box center [229, 106] width 104 height 17
drag, startPoint x: 211, startPoint y: 108, endPoint x: 212, endPoint y: 112, distance: 4.2
click at [209, 112] on textarea "CrowdStrike incident which many of us are familiar with. . could provision, Nut…" at bounding box center [229, 106] width 104 height 17
drag, startPoint x: 207, startPoint y: 108, endPoint x: 215, endPoint y: 108, distance: 7.7
click at [209, 108] on textarea "CrowdStrike incident which many of us are familiar with. . c" at bounding box center [229, 106] width 104 height 17
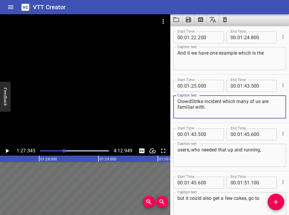
type textarea "CrowdStrike incident which many of us are familiar with."
click at [209, 85] on input "number" at bounding box center [247, 86] width 6 height 12
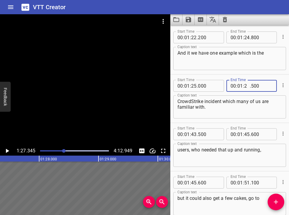
type input "27"
type input "400"
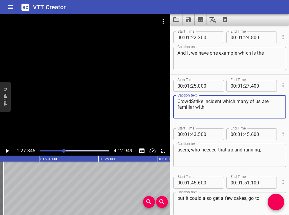
click at [205, 109] on textarea "CrowdStrike incident which many of us are familiar with." at bounding box center [229, 106] width 104 height 17
type textarea "CrowdStrike incident which many of us are familiar with"
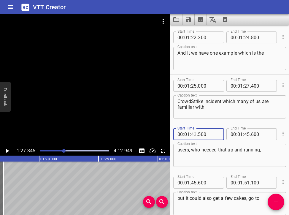
click at [194, 131] on input "number" at bounding box center [194, 134] width 6 height 12
type input "27"
type input "600"
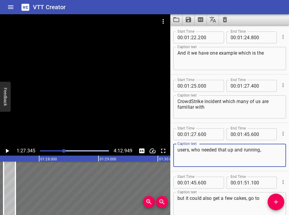
click at [179, 150] on textarea "users, who needed that up and running," at bounding box center [229, 155] width 104 height 17
type textarea "and users, who needed that up and running,"
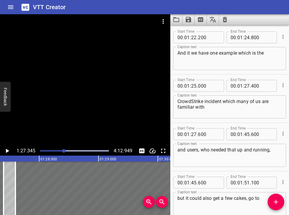
click at [61, 150] on div at bounding box center [74, 151] width 76 height 8
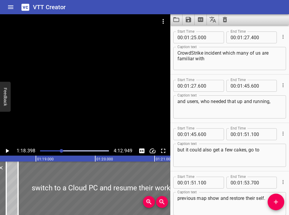
click at [5, 153] on icon "Play/Pause" at bounding box center [7, 150] width 7 height 7
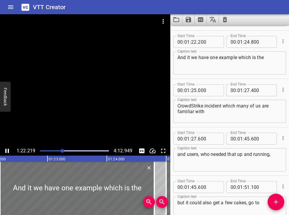
scroll to position [1257, 0]
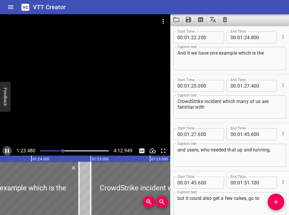
click at [8, 149] on icon "Play/Pause" at bounding box center [7, 151] width 4 height 4
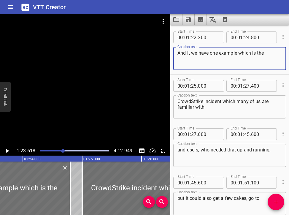
click at [192, 53] on textarea "And it we have one example which is the" at bounding box center [229, 58] width 104 height 17
type textarea "And, we have one example which is the"
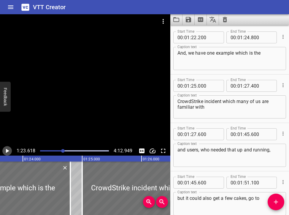
click at [6, 151] on icon "Play/Pause" at bounding box center [7, 151] width 3 height 4
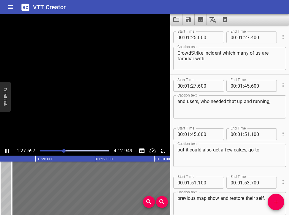
scroll to position [1354, 0]
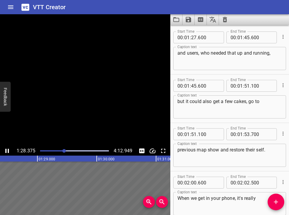
click at [6, 151] on icon "Play/Pause" at bounding box center [7, 151] width 4 height 4
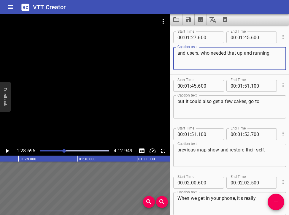
drag, startPoint x: 187, startPoint y: 55, endPoint x: 199, endPoint y: 52, distance: 12.5
click at [199, 52] on textarea "and users, who needed that up and running," at bounding box center [229, 58] width 104 height 17
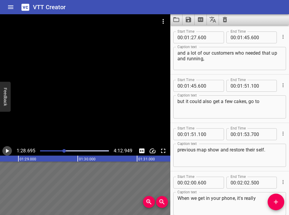
click at [6, 151] on icon "Play/Pause" at bounding box center [7, 150] width 7 height 7
click at [6, 151] on icon "Play/Pause" at bounding box center [7, 151] width 4 height 4
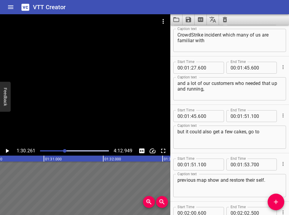
scroll to position [1328, 0]
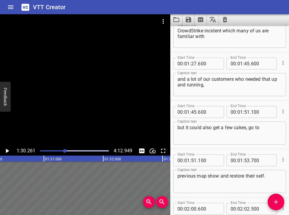
click at [209, 80] on textarea "and a lot of our customers who needed that up and running," at bounding box center [229, 84] width 104 height 17
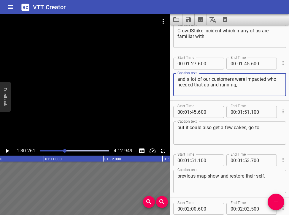
type textarea "and a lot of our customers were impacted who needed that up and running,"
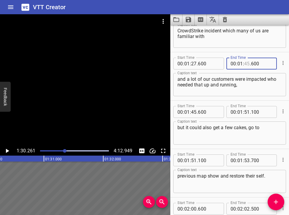
click at [209, 63] on input "number" at bounding box center [247, 64] width 6 height 12
type input "30"
type input "200"
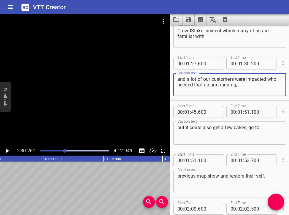
click at [209, 80] on textarea "and a lot of our customers were impacted who needed that up and running," at bounding box center [229, 84] width 104 height 17
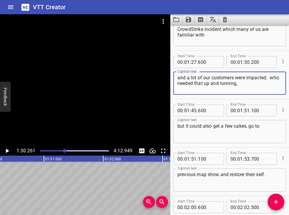
scroll to position [1330, 0]
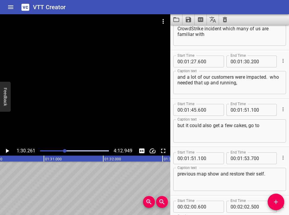
click at [63, 150] on div at bounding box center [65, 151] width 4 height 4
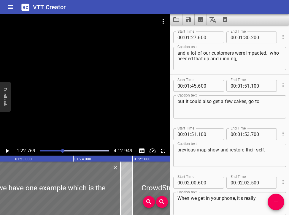
click at [7, 151] on icon "Play/Pause" at bounding box center [7, 151] width 3 height 4
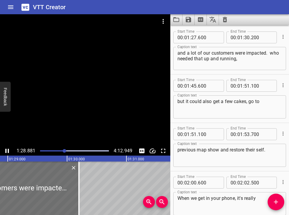
click at [7, 150] on icon "Play/Pause" at bounding box center [7, 150] width 7 height 7
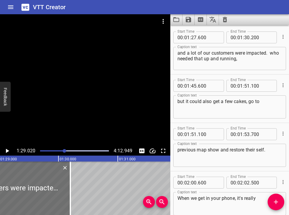
click at [7, 150] on icon "Play/Pause" at bounding box center [7, 151] width 3 height 4
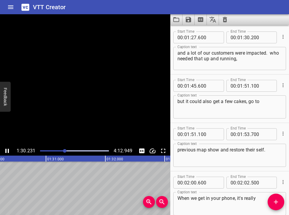
click at [7, 150] on icon "Play/Pause" at bounding box center [7, 150] width 7 height 7
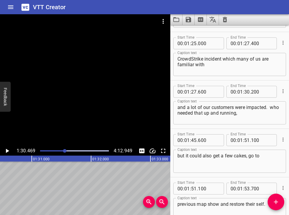
scroll to position [1298, 0]
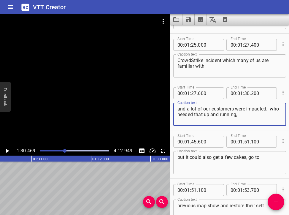
drag, startPoint x: 272, startPoint y: 109, endPoint x: 273, endPoint y: 115, distance: 6.1
click at [209, 115] on textarea "and a lot of our customers were impacted. who needed that up and running," at bounding box center [229, 114] width 104 height 17
type textarea "and a lot of our customers were impacted."
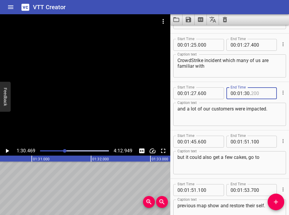
click at [209, 93] on input "number" at bounding box center [262, 93] width 22 height 12
type input "400"
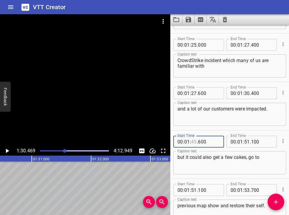
click at [194, 140] on input "number" at bounding box center [194, 142] width 6 height 12
type input "30"
type input "600"
click at [63, 150] on div at bounding box center [65, 151] width 4 height 4
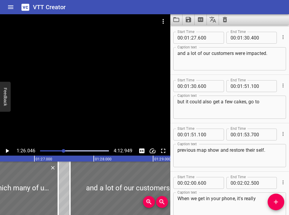
scroll to position [1354, 0]
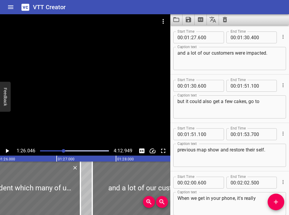
click at [7, 150] on icon "Play/Pause" at bounding box center [7, 150] width 7 height 7
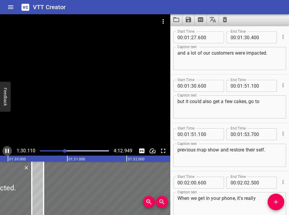
click at [7, 150] on icon "Play/Pause" at bounding box center [7, 150] width 7 height 7
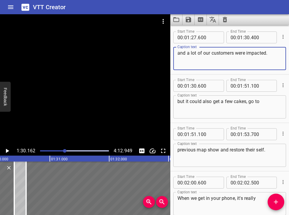
drag, startPoint x: 235, startPoint y: 55, endPoint x: 238, endPoint y: 43, distance: 11.7
click at [209, 53] on textarea "and a lot of our customers were impacted." at bounding box center [229, 58] width 104 height 17
type textarea "and a lot of our customers got impacted."
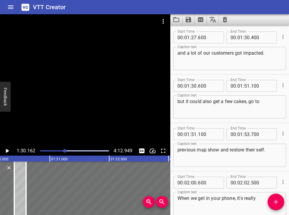
click at [177, 101] on div "but it could also get a few cakes, go to Caption text" at bounding box center [229, 106] width 113 height 23
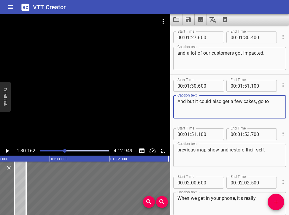
type textarea "And but it could also get a few cakes, go to"
click at [7, 151] on icon "Play/Pause" at bounding box center [7, 151] width 3 height 4
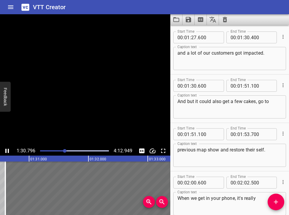
scroll to position [1402, 0]
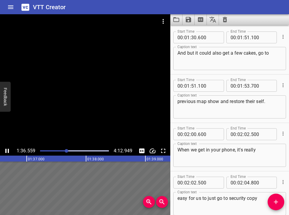
click at [61, 152] on div at bounding box center [74, 151] width 76 height 8
click at [5, 151] on icon "Play/Pause" at bounding box center [7, 150] width 7 height 7
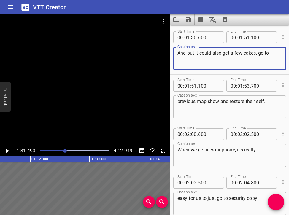
click at [187, 53] on textarea "And but it could also get a few cakes, go to" at bounding box center [229, 58] width 104 height 17
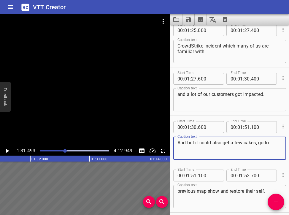
scroll to position [1320, 0]
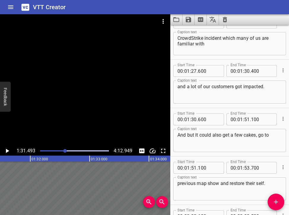
click at [63, 150] on div at bounding box center [65, 151] width 4 height 4
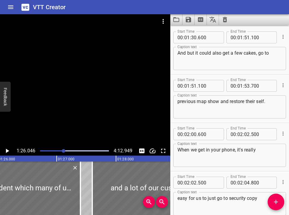
click at [7, 151] on icon "Play/Pause" at bounding box center [7, 151] width 3 height 4
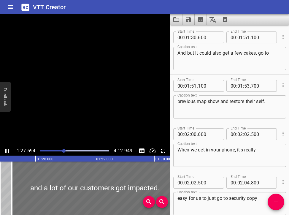
scroll to position [1354, 0]
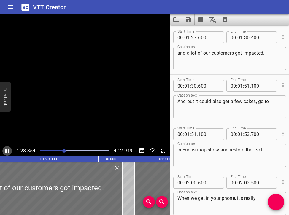
click at [7, 151] on icon "Play/Pause" at bounding box center [7, 150] width 7 height 7
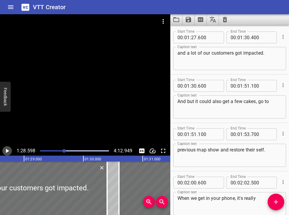
click at [7, 151] on icon "Play/Pause" at bounding box center [7, 151] width 3 height 4
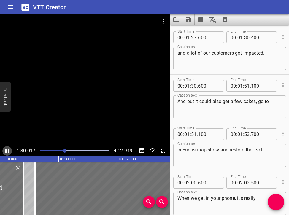
click at [8, 150] on icon "Play/Pause" at bounding box center [7, 151] width 4 height 4
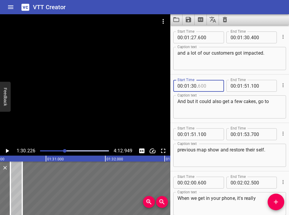
click at [199, 87] on input "number" at bounding box center [209, 86] width 22 height 12
type input "600"
click at [209, 37] on input "number" at bounding box center [262, 37] width 22 height 12
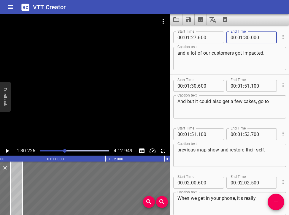
type input "000"
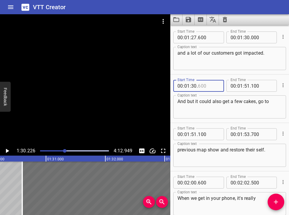
click at [201, 85] on input "number" at bounding box center [209, 86] width 22 height 12
type input "200"
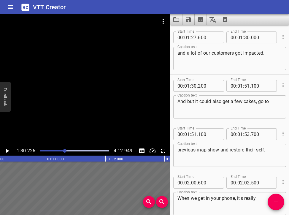
click at [62, 150] on div "Play progress" at bounding box center [30, 150] width 69 height 1
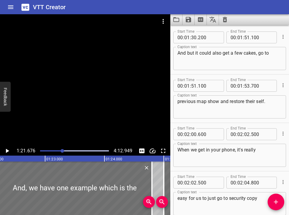
scroll to position [0, 4846]
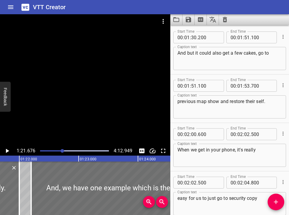
click at [4, 154] on icon "Play/Pause" at bounding box center [7, 150] width 7 height 7
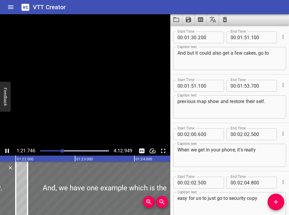
click at [6, 149] on icon "Play/Pause" at bounding box center [7, 151] width 4 height 4
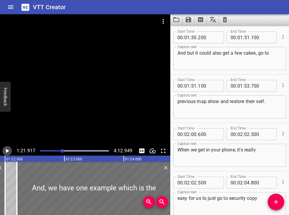
click at [6, 149] on icon "Play/Pause" at bounding box center [7, 150] width 7 height 7
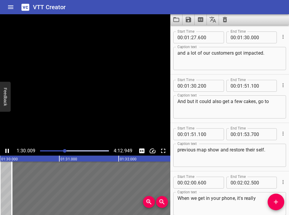
scroll to position [0, 5352]
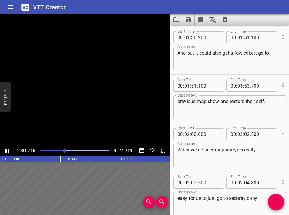
click at [7, 150] on icon "Play/Pause" at bounding box center [7, 151] width 4 height 4
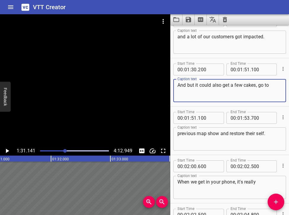
drag, startPoint x: 187, startPoint y: 86, endPoint x: 234, endPoint y: 75, distance: 48.1
click at [209, 75] on div "Start Time 00 : 01 : 30 . 200 Start Time End Time 00 : 01 : 51 . 100 End Time C…" at bounding box center [229, 82] width 113 height 42
click at [7, 149] on icon "Play/Pause" at bounding box center [7, 150] width 7 height 7
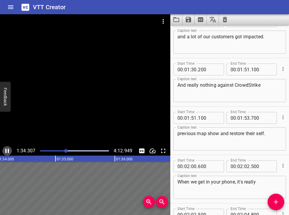
click at [7, 150] on icon "Play/Pause" at bounding box center [7, 151] width 4 height 4
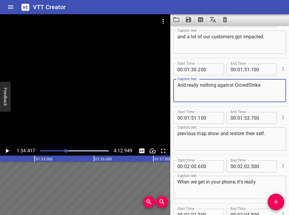
click at [209, 87] on textarea "And really nothing against CrowdStrike" at bounding box center [229, 90] width 104 height 17
click at [209, 70] on input "number" at bounding box center [247, 69] width 6 height 12
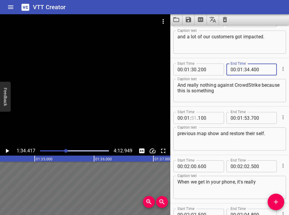
click at [192, 118] on input "number" at bounding box center [194, 118] width 6 height 12
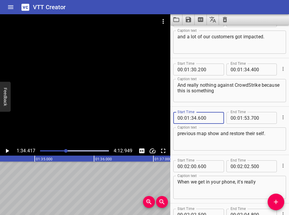
click at [63, 150] on div at bounding box center [74, 151] width 76 height 8
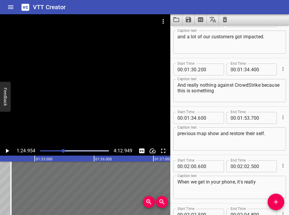
scroll to position [1402, 0]
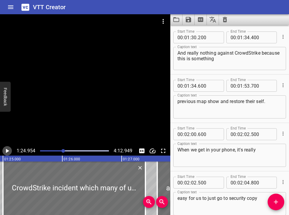
click at [9, 151] on icon "Play/Pause" at bounding box center [7, 150] width 7 height 7
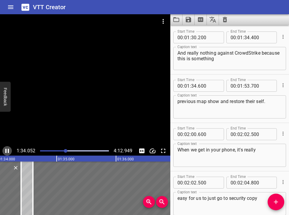
click at [8, 151] on icon "Play/Pause" at bounding box center [7, 151] width 4 height 4
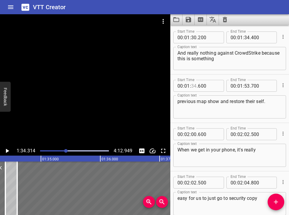
click at [196, 85] on input "number" at bounding box center [194, 86] width 6 height 12
click at [200, 85] on input "number" at bounding box center [209, 86] width 22 height 12
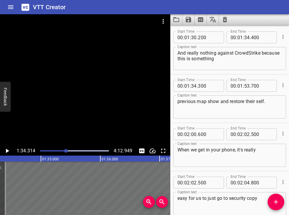
click at [177, 101] on div "previous map show and restore their self. Caption text" at bounding box center [229, 106] width 113 height 23
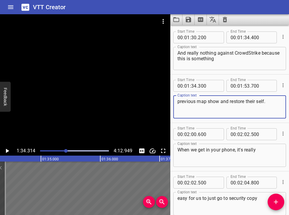
click at [177, 101] on div "previous map show and restore their self. Caption text" at bounding box center [229, 106] width 113 height 23
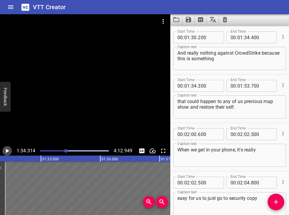
click at [8, 151] on icon "Play/Pause" at bounding box center [7, 151] width 3 height 4
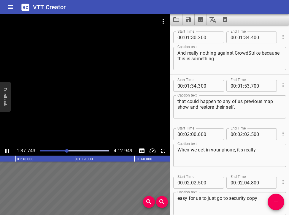
click at [65, 150] on div at bounding box center [74, 151] width 76 height 8
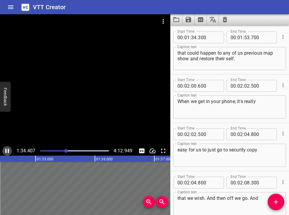
click at [6, 151] on icon "Play/Pause" at bounding box center [7, 151] width 4 height 4
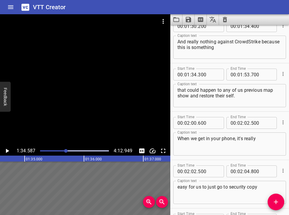
scroll to position [1410, 0]
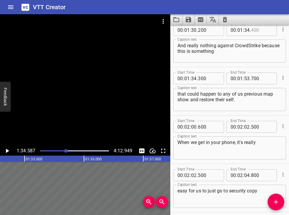
click at [209, 31] on input "number" at bounding box center [262, 30] width 22 height 12
click at [201, 79] on input "number" at bounding box center [209, 78] width 22 height 12
click at [63, 149] on div at bounding box center [74, 151] width 76 height 8
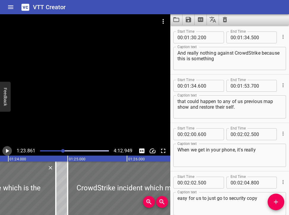
click at [11, 150] on button "Play/Pause" at bounding box center [6, 150] width 9 height 9
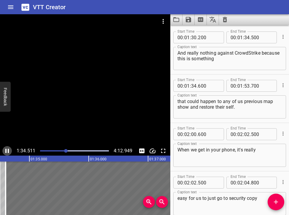
click at [5, 151] on icon "Play/Pause" at bounding box center [7, 151] width 4 height 4
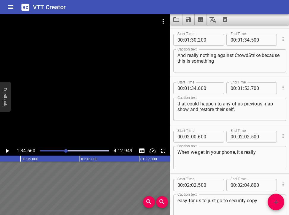
scroll to position [1398, 0]
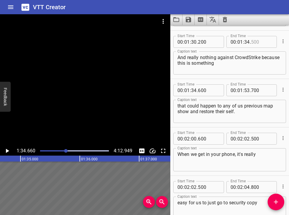
click at [209, 42] on input "number" at bounding box center [262, 42] width 22 height 12
click at [64, 149] on div at bounding box center [74, 151] width 76 height 8
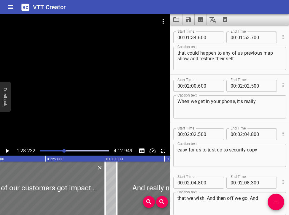
click at [6, 150] on icon "Play/Pause" at bounding box center [7, 150] width 7 height 7
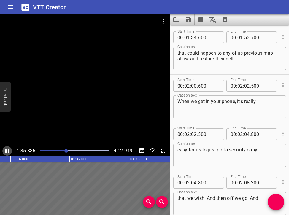
click at [6, 150] on icon "Play/Pause" at bounding box center [7, 151] width 4 height 4
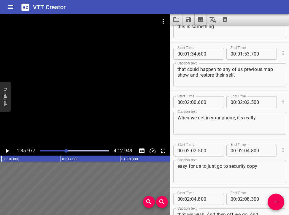
scroll to position [1434, 0]
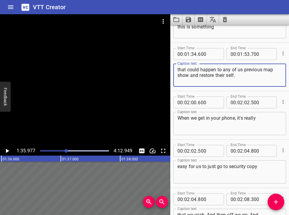
click at [209, 69] on textarea "that could happen to any of us previous map show and restore their self." at bounding box center [229, 75] width 104 height 17
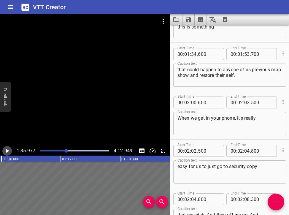
click at [6, 150] on icon "Play/Pause" at bounding box center [7, 151] width 3 height 4
click at [6, 150] on icon "Play/Pause" at bounding box center [7, 151] width 4 height 4
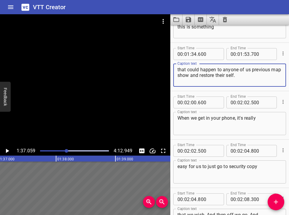
click at [209, 69] on textarea "that could happen to anyone of us previous map show and restore their self." at bounding box center [229, 75] width 104 height 17
drag, startPoint x: 265, startPoint y: 69, endPoint x: 265, endPoint y: 76, distance: 7.1
click at [209, 76] on textarea "that could happen to anyone. But those of us previous map show and restore thei…" at bounding box center [229, 75] width 104 height 17
click at [209, 69] on textarea "that could happen to anyone. But those ." at bounding box center [229, 75] width 104 height 17
click at [209, 55] on input "number" at bounding box center [247, 54] width 6 height 12
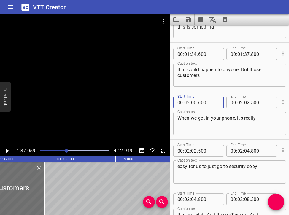
click at [190, 101] on input "number" at bounding box center [187, 102] width 6 height 12
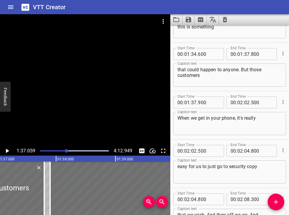
click at [66, 148] on div at bounding box center [74, 151] width 76 height 8
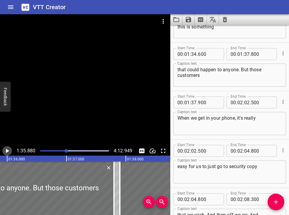
click at [7, 149] on icon "Play/Pause" at bounding box center [7, 150] width 7 height 7
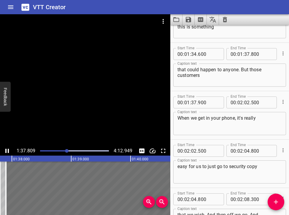
scroll to position [1499, 0]
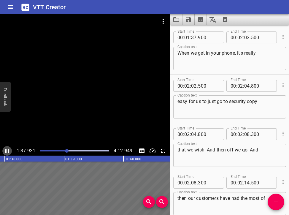
click at [7, 150] on icon "Play/Pause" at bounding box center [7, 151] width 4 height 4
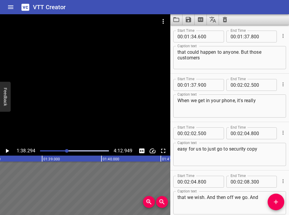
scroll to position [1452, 0]
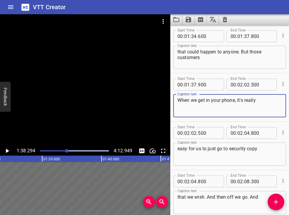
drag, startPoint x: 178, startPoint y: 101, endPoint x: 256, endPoint y: 97, distance: 77.8
click at [209, 99] on textarea "When we get in your phone, it's really" at bounding box center [229, 105] width 104 height 17
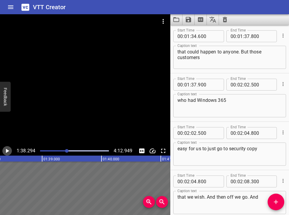
click at [8, 150] on icon "Play/Pause" at bounding box center [7, 151] width 3 height 4
click at [8, 150] on icon "Play/Pause" at bounding box center [7, 151] width 4 height 4
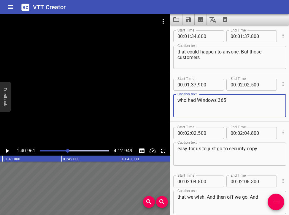
click at [209, 100] on textarea "who had Windows 365" at bounding box center [229, 105] width 104 height 17
click at [65, 150] on div "Play progress" at bounding box center [33, 150] width 69 height 1
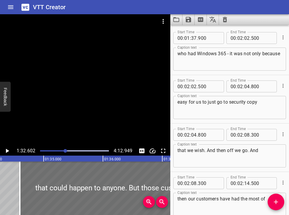
scroll to position [1499, 0]
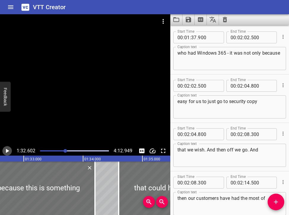
click at [5, 152] on icon "Play/Pause" at bounding box center [7, 150] width 7 height 7
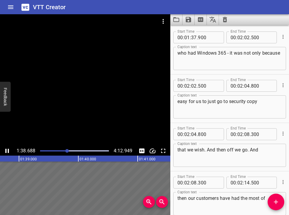
click at [8, 149] on icon "Play/Pause" at bounding box center [7, 151] width 4 height 4
click at [8, 149] on icon "Play/Pause" at bounding box center [7, 150] width 7 height 7
click at [8, 149] on icon "Play/Pause" at bounding box center [7, 151] width 4 height 4
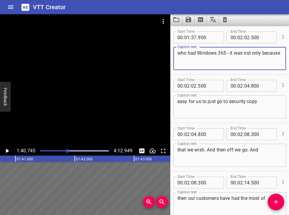
drag, startPoint x: 262, startPoint y: 53, endPoint x: 282, endPoint y: 52, distance: 19.9
click at [209, 52] on div "who had Windows 365 - it was not only because Caption text" at bounding box center [229, 58] width 113 height 23
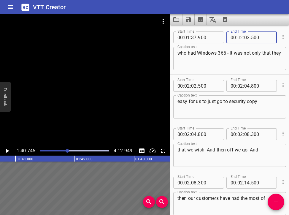
click at [209, 39] on input "number" at bounding box center [240, 37] width 6 height 12
click at [187, 83] on input "number" at bounding box center [187, 86] width 6 height 12
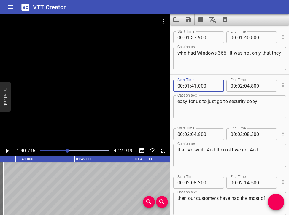
click at [66, 150] on div at bounding box center [68, 151] width 4 height 4
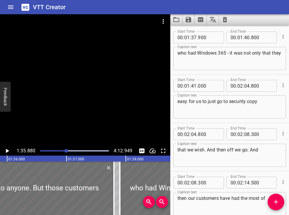
click at [9, 152] on icon "Play/Pause" at bounding box center [7, 150] width 7 height 7
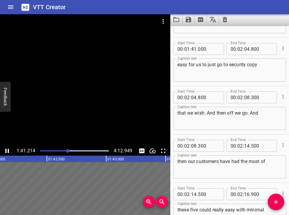
scroll to position [1547, 0]
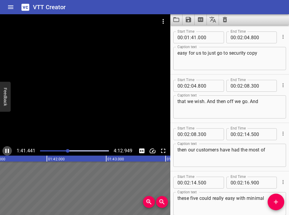
click at [8, 151] on icon "Play/Pause" at bounding box center [7, 151] width 4 height 4
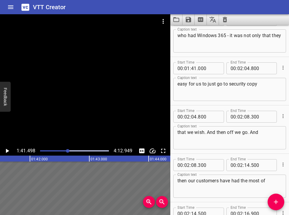
scroll to position [1516, 0]
drag, startPoint x: 178, startPoint y: 85, endPoint x: 257, endPoint y: 82, distance: 79.6
click at [209, 82] on textarea "easy for us to just go to security copy" at bounding box center [229, 89] width 104 height 17
click at [4, 152] on icon "Play/Pause" at bounding box center [7, 150] width 7 height 7
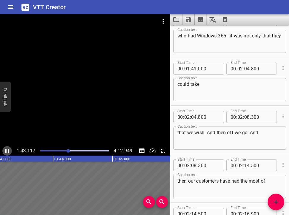
click at [4, 151] on icon "Play/Pause" at bounding box center [7, 150] width 7 height 7
click at [61, 149] on div at bounding box center [74, 151] width 76 height 8
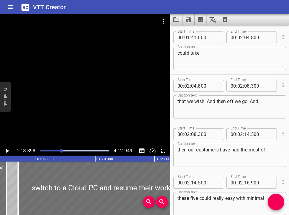
click at [6, 151] on icon "Play/Pause" at bounding box center [7, 151] width 3 height 4
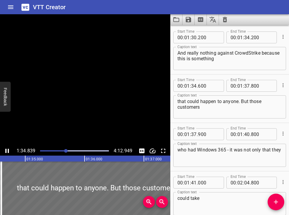
scroll to position [1451, 0]
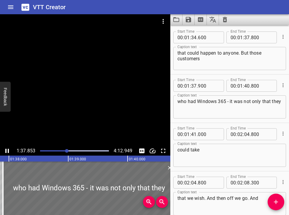
click at [8, 149] on icon "Play/Pause" at bounding box center [7, 151] width 4 height 4
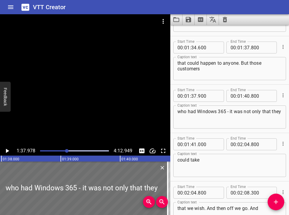
scroll to position [1441, 0]
click at [209, 48] on input "number" at bounding box center [262, 47] width 22 height 12
click at [200, 96] on input "number" at bounding box center [209, 96] width 22 height 12
click at [7, 150] on icon "Play/Pause" at bounding box center [7, 151] width 3 height 4
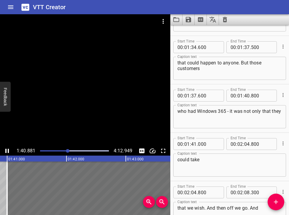
click at [7, 150] on icon "Play/Pause" at bounding box center [7, 150] width 7 height 7
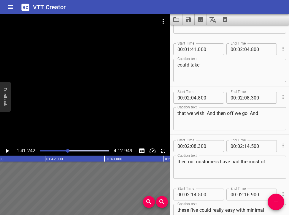
scroll to position [1547, 0]
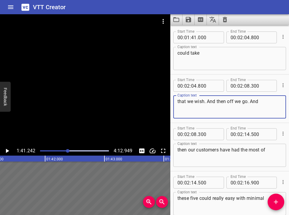
drag, startPoint x: 195, startPoint y: 102, endPoint x: 203, endPoint y: 102, distance: 8.6
click at [203, 102] on textarea "that we wish. And then off we go. And" at bounding box center [229, 106] width 104 height 17
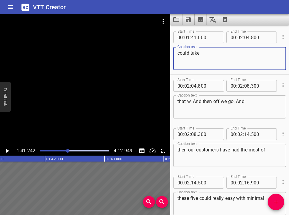
drag, startPoint x: 181, startPoint y: 54, endPoint x: 98, endPoint y: 46, distance: 82.6
click at [177, 54] on div "could take Caption text" at bounding box center [229, 58] width 113 height 23
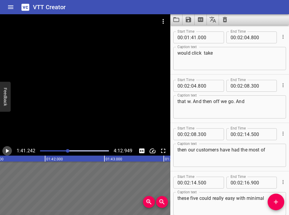
click at [8, 151] on icon "Play/Pause" at bounding box center [7, 151] width 3 height 4
click at [9, 150] on icon "Play/Pause" at bounding box center [7, 151] width 4 height 4
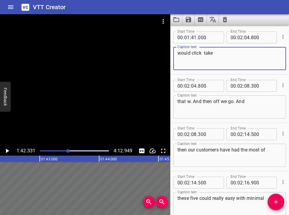
drag, startPoint x: 180, startPoint y: 54, endPoint x: 176, endPoint y: 54, distance: 4.2
click at [176, 54] on div "would click take Caption text" at bounding box center [229, 58] width 113 height 23
drag, startPoint x: 200, startPoint y: 54, endPoint x: 212, endPoint y: 53, distance: 11.9
click at [209, 53] on textarea "could click take" at bounding box center [229, 58] width 104 height 17
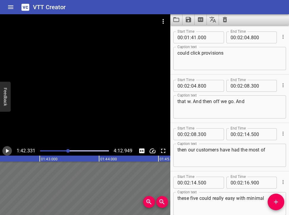
click at [7, 151] on icon "Play/Pause" at bounding box center [7, 151] width 3 height 4
click at [65, 150] on div at bounding box center [74, 151] width 76 height 8
click at [9, 150] on icon "Play/Pause" at bounding box center [7, 151] width 4 height 4
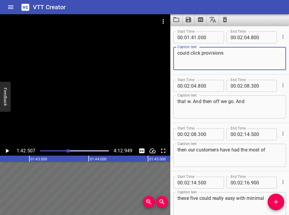
drag, startPoint x: 190, startPoint y: 53, endPoint x: 176, endPoint y: 53, distance: 14.3
click at [176, 53] on div "could click provisions Caption text" at bounding box center [229, 58] width 113 height 23
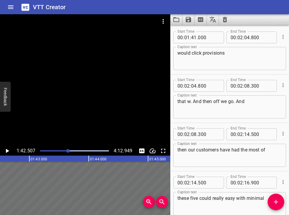
click at [68, 150] on div at bounding box center [68, 151] width 4 height 4
click at [6, 148] on icon "Play/Pause" at bounding box center [7, 150] width 7 height 7
click at [6, 151] on icon "Play/Pause" at bounding box center [7, 151] width 4 height 4
click at [67, 150] on div at bounding box center [68, 151] width 4 height 4
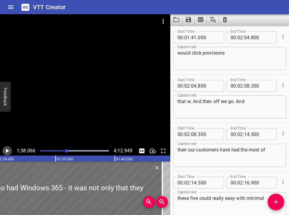
click at [7, 151] on icon "Play/Pause" at bounding box center [7, 151] width 3 height 4
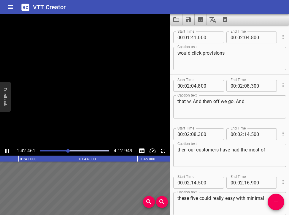
click at [7, 151] on icon "Play/Pause" at bounding box center [7, 150] width 7 height 7
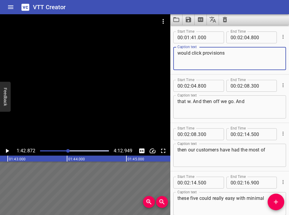
drag, startPoint x: 191, startPoint y: 53, endPoint x: 180, endPoint y: 54, distance: 11.0
click at [180, 54] on textarea "would click provisions" at bounding box center [229, 58] width 104 height 17
click at [203, 53] on textarea "with a click provisions" at bounding box center [229, 58] width 104 height 17
click at [209, 53] on textarea "with a click could provisions" at bounding box center [229, 58] width 104 height 17
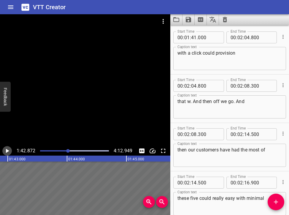
click at [8, 150] on icon "Play/Pause" at bounding box center [7, 150] width 7 height 7
drag, startPoint x: 8, startPoint y: 150, endPoint x: 58, endPoint y: 121, distance: 57.5
click at [9, 150] on icon "Play/Pause" at bounding box center [7, 150] width 7 height 7
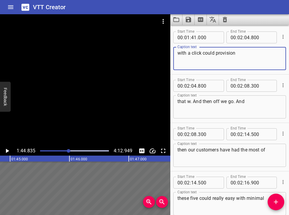
click at [209, 55] on textarea "with a click could provision" at bounding box center [229, 58] width 104 height 17
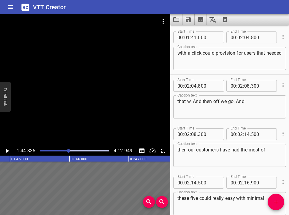
click at [67, 149] on div at bounding box center [69, 151] width 4 height 4
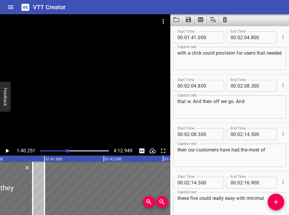
click at [6, 150] on icon "Play/Pause" at bounding box center [7, 151] width 3 height 4
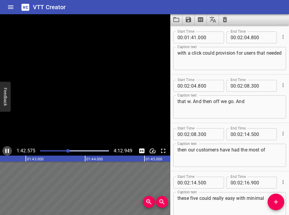
click at [6, 150] on icon "Play/Pause" at bounding box center [7, 151] width 4 height 4
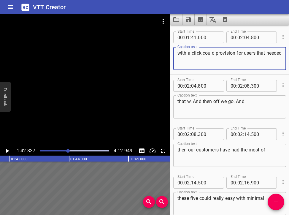
click at [209, 53] on textarea "with a click could provision for users that needed" at bounding box center [229, 58] width 104 height 17
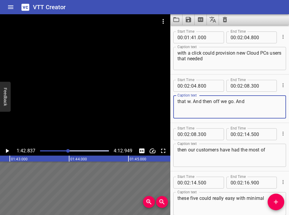
click at [177, 102] on textarea "that w. And then off we go. And" at bounding box center [229, 106] width 104 height 17
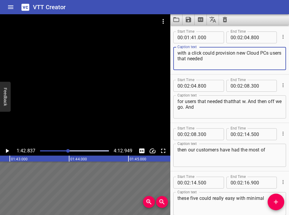
drag, startPoint x: 219, startPoint y: 59, endPoint x: 172, endPoint y: 60, distance: 46.6
click at [172, 60] on div "Start Time 00 : 01 : 41 . 000 Start Time End Time 00 : 02 : 04 . 800 End Time C…" at bounding box center [229, 50] width 119 height 48
click at [209, 37] on input "number" at bounding box center [240, 37] width 6 height 12
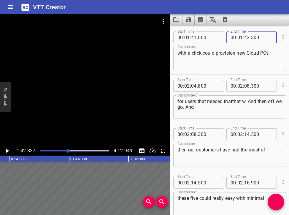
click at [67, 151] on div at bounding box center [68, 151] width 4 height 4
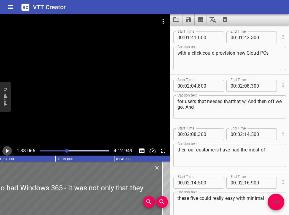
click at [6, 150] on icon "Play/Pause" at bounding box center [7, 150] width 7 height 7
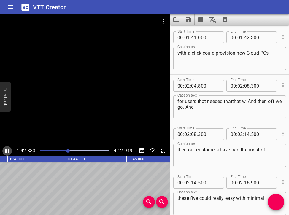
click at [7, 149] on icon "Play/Pause" at bounding box center [7, 151] width 4 height 4
click at [209, 38] on input "number" at bounding box center [247, 37] width 6 height 12
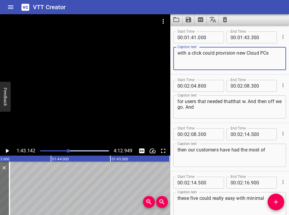
click at [209, 51] on textarea "with a click could provision new Cloud PCs" at bounding box center [229, 58] width 104 height 17
click at [209, 54] on textarea "with a click could provision new Cloud PCs" at bounding box center [229, 58] width 104 height 17
click at [188, 85] on input "number" at bounding box center [187, 86] width 6 height 12
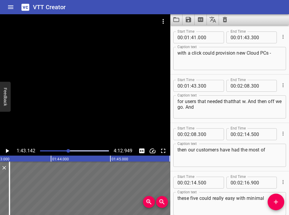
click at [67, 149] on div at bounding box center [68, 151] width 4 height 4
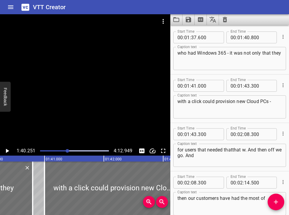
click at [5, 151] on icon "Play/Pause" at bounding box center [7, 150] width 7 height 7
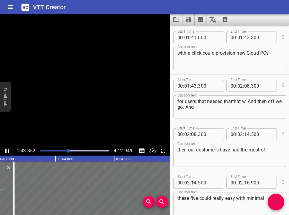
scroll to position [1596, 0]
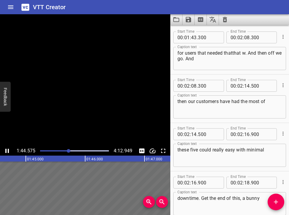
click at [5, 151] on icon "Play/Pause" at bounding box center [7, 151] width 4 height 4
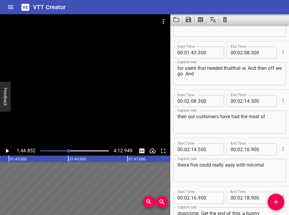
scroll to position [1579, 0]
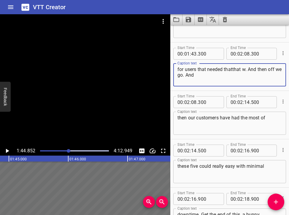
click at [209, 70] on textarea "for users that needed thatthat w. And then off we go. And" at bounding box center [229, 74] width 104 height 17
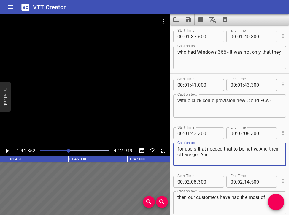
scroll to position [1465, 0]
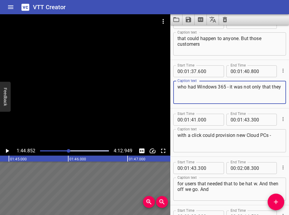
click at [209, 87] on textarea "who had Windows 365 - it was not only that they" at bounding box center [229, 92] width 104 height 17
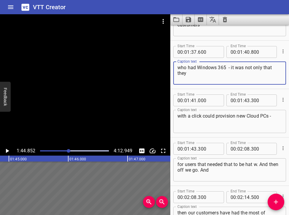
scroll to position [1488, 0]
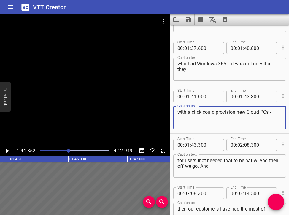
click at [209, 112] on textarea "with a click could provision new Cloud PCs -" at bounding box center [229, 117] width 104 height 17
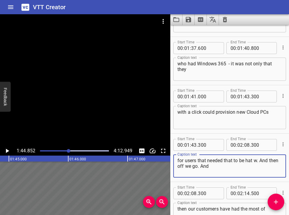
click at [209, 160] on textarea "for users that needed that to be hat w. And then off we go. And" at bounding box center [229, 166] width 104 height 17
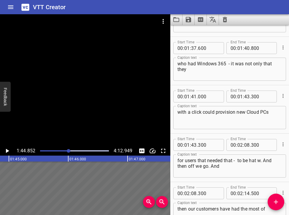
click at [67, 148] on div at bounding box center [74, 151] width 76 height 8
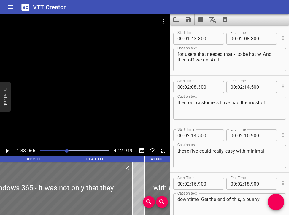
scroll to position [1596, 0]
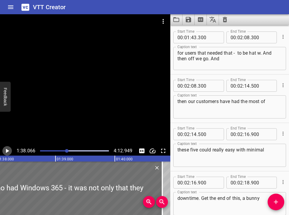
click at [8, 152] on icon "Play/Pause" at bounding box center [7, 150] width 7 height 7
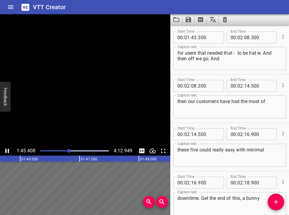
click at [8, 151] on icon "Play/Pause" at bounding box center [7, 151] width 4 height 4
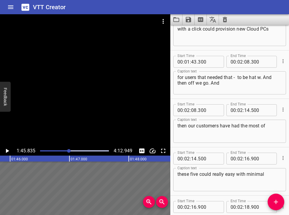
scroll to position [1566, 0]
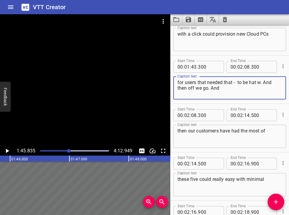
drag, startPoint x: 239, startPoint y: 83, endPoint x: 240, endPoint y: 87, distance: 3.9
click at [209, 87] on textarea "for users that needed that - to be hat w. And then off we go. And" at bounding box center [229, 87] width 104 height 17
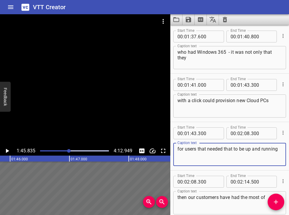
scroll to position [1499, 0]
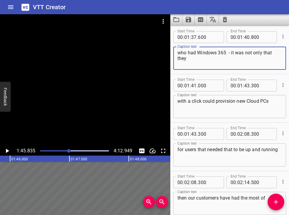
click at [209, 53] on textarea "who had Windows 365 - it was not only that they" at bounding box center [229, 58] width 104 height 17
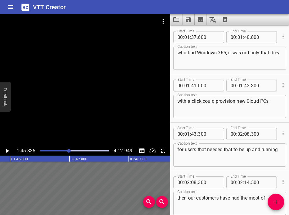
click at [68, 150] on div at bounding box center [69, 151] width 4 height 4
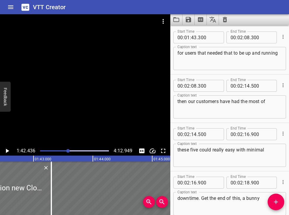
click at [8, 149] on icon "Play/Pause" at bounding box center [7, 150] width 7 height 7
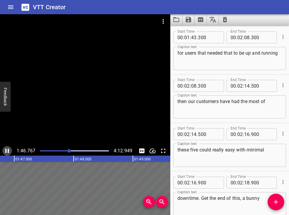
click at [6, 150] on icon "Play/Pause" at bounding box center [7, 151] width 4 height 4
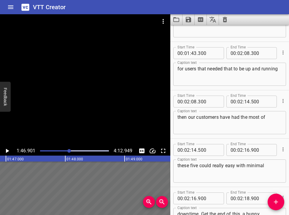
scroll to position [1579, 0]
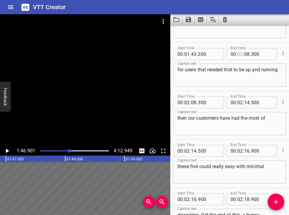
click at [209, 56] on input "number" at bounding box center [240, 54] width 6 height 12
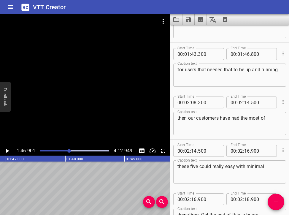
click at [177, 119] on div "then our customers have had the most of Caption text" at bounding box center [229, 123] width 113 height 23
click at [190, 103] on input "number" at bounding box center [187, 102] width 6 height 12
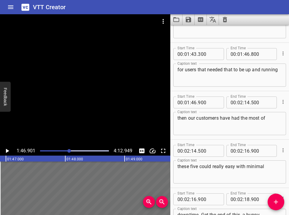
click at [176, 118] on div "then our customers have had the most of Caption text" at bounding box center [229, 123] width 113 height 23
click at [7, 152] on icon "Play/Pause" at bounding box center [7, 150] width 7 height 7
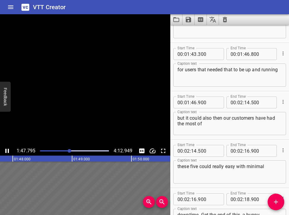
click at [7, 152] on icon "Play/Pause" at bounding box center [7, 150] width 7 height 7
click at [65, 152] on div at bounding box center [74, 151] width 76 height 8
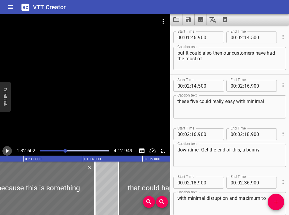
click at [7, 151] on icon "Play/Pause" at bounding box center [7, 151] width 3 height 4
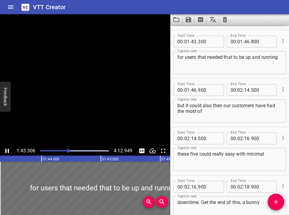
scroll to position [1596, 0]
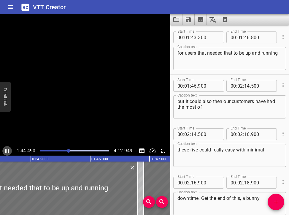
click at [7, 151] on icon "Play/Pause" at bounding box center [7, 150] width 7 height 7
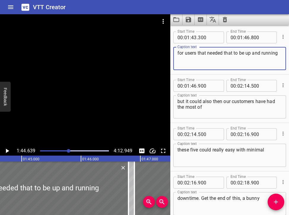
drag, startPoint x: 198, startPoint y: 53, endPoint x: 206, endPoint y: 53, distance: 7.4
click at [206, 53] on textarea "for users that needed that to be up and running" at bounding box center [229, 58] width 104 height 17
click at [7, 151] on icon "Play/Pause" at bounding box center [7, 151] width 3 height 4
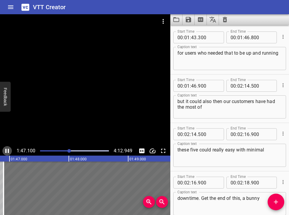
scroll to position [1644, 0]
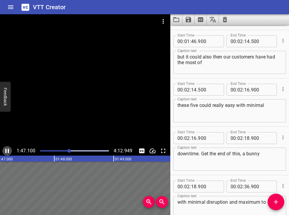
click at [7, 151] on icon "Play/Pause" at bounding box center [7, 150] width 7 height 7
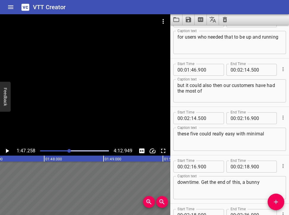
scroll to position [1610, 0]
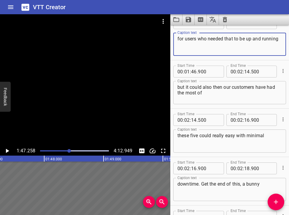
click at [209, 39] on textarea "for users who needed that to be up and running" at bounding box center [229, 44] width 104 height 17
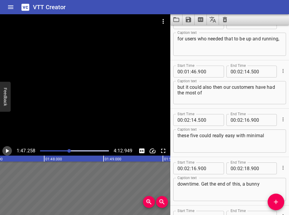
click at [4, 150] on icon "Play/Pause" at bounding box center [7, 150] width 7 height 7
click at [68, 152] on div at bounding box center [74, 151] width 76 height 8
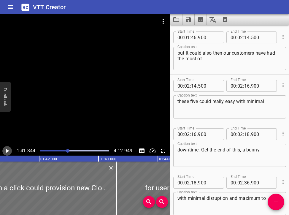
click at [7, 149] on icon "Play/Pause" at bounding box center [7, 150] width 7 height 7
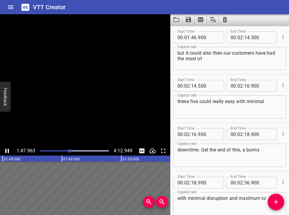
click at [7, 149] on icon "Play/Pause" at bounding box center [7, 151] width 4 height 4
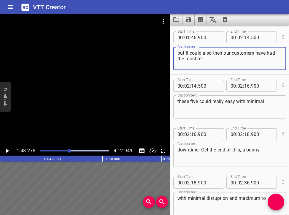
drag, startPoint x: 214, startPoint y: 53, endPoint x: 232, endPoint y: 53, distance: 18.4
click at [209, 53] on textarea "but it could also then our customers have had the most of" at bounding box center [229, 58] width 104 height 17
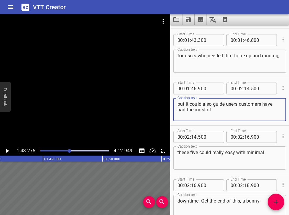
scroll to position [1595, 0]
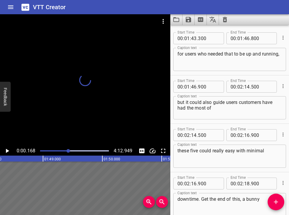
click at [68, 150] on div at bounding box center [68, 151] width 4 height 4
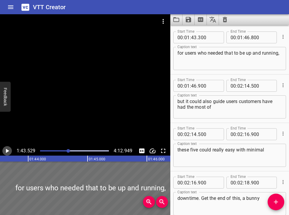
click at [7, 150] on icon "Play/Pause" at bounding box center [7, 151] width 3 height 4
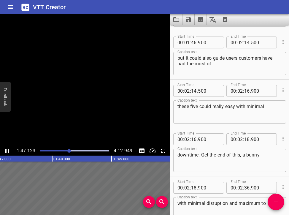
scroll to position [1644, 0]
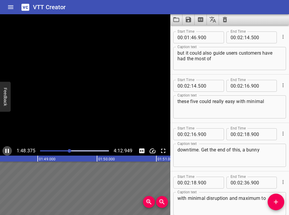
click at [7, 150] on icon "Play/Pause" at bounding box center [7, 151] width 4 height 4
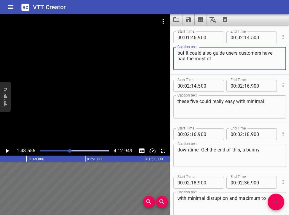
click at [209, 56] on textarea "but it could also guide users customers have had the most of" at bounding box center [229, 58] width 104 height 17
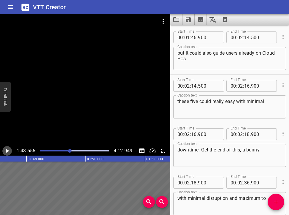
click at [7, 148] on icon "Play/Pause" at bounding box center [7, 150] width 7 height 7
click at [7, 151] on icon "Play/Pause" at bounding box center [7, 150] width 7 height 7
click at [68, 149] on div at bounding box center [74, 151] width 76 height 8
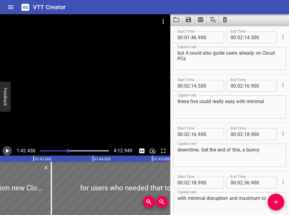
click at [7, 154] on button "Play/Pause" at bounding box center [6, 150] width 9 height 9
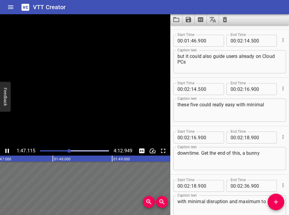
scroll to position [1644, 0]
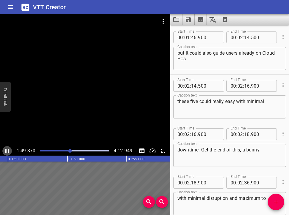
click at [6, 152] on icon "Play/Pause" at bounding box center [7, 151] width 4 height 4
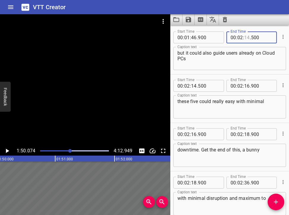
click at [209, 38] on input "number" at bounding box center [247, 37] width 6 height 12
click at [209, 38] on input "number" at bounding box center [240, 37] width 6 height 12
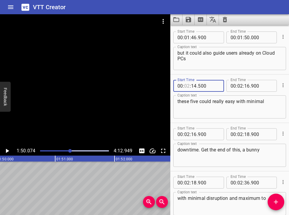
click at [187, 88] on input "number" at bounding box center [187, 86] width 6 height 12
click at [67, 149] on div at bounding box center [74, 151] width 76 height 8
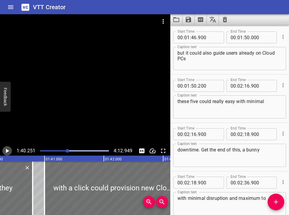
click at [8, 151] on icon "Play/Pause" at bounding box center [7, 151] width 3 height 4
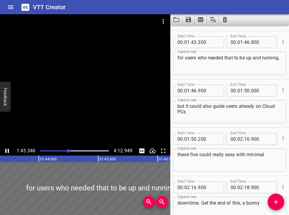
scroll to position [1596, 0]
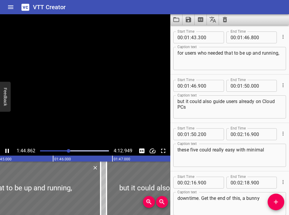
click at [8, 151] on icon "Play/Pause" at bounding box center [7, 151] width 4 height 4
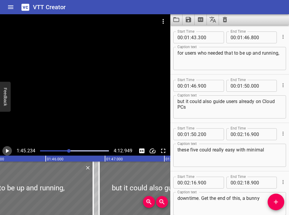
click at [8, 151] on icon "Play/Pause" at bounding box center [7, 151] width 3 height 4
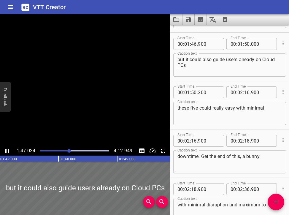
scroll to position [1644, 0]
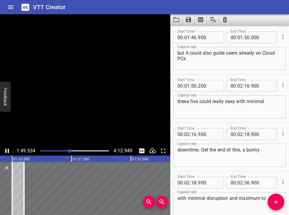
click at [8, 151] on icon "Play/Pause" at bounding box center [7, 151] width 4 height 4
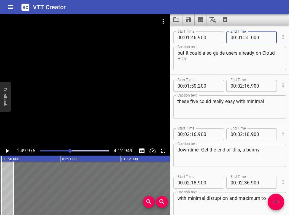
click at [209, 40] on input "number" at bounding box center [247, 37] width 6 height 12
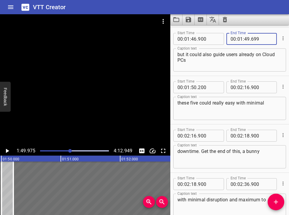
click at [209, 41] on input "699" at bounding box center [262, 39] width 22 height 12
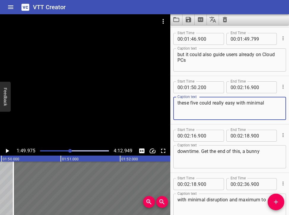
click at [178, 104] on textarea "these five could really easy with minimal" at bounding box center [229, 108] width 104 height 17
click at [69, 150] on div at bounding box center [70, 151] width 4 height 4
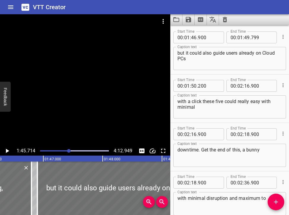
scroll to position [0, 6272]
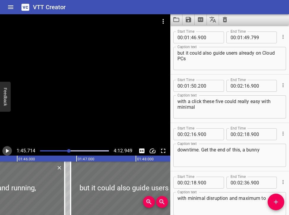
click at [7, 152] on icon "Play/Pause" at bounding box center [7, 151] width 3 height 4
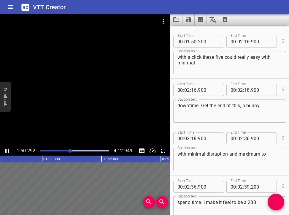
scroll to position [1692, 0]
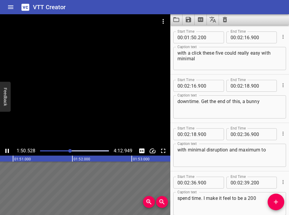
click at [7, 150] on icon "Play/Pause" at bounding box center [7, 150] width 7 height 7
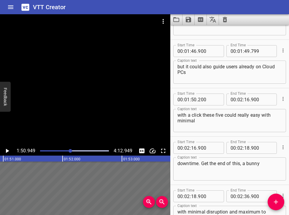
scroll to position [1628, 0]
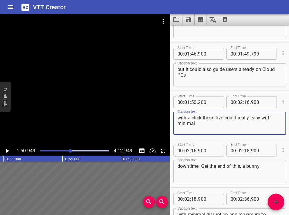
click at [177, 118] on textarea "with a click these five could really easy with minimal" at bounding box center [229, 123] width 104 height 17
drag, startPoint x: 208, startPoint y: 118, endPoint x: 227, endPoint y: 118, distance: 18.4
click at [209, 118] on textarea "to with a click these five could really easy with minimal" at bounding box center [229, 123] width 104 height 17
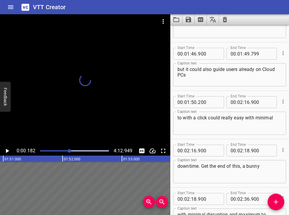
click at [69, 149] on div at bounding box center [70, 151] width 4 height 4
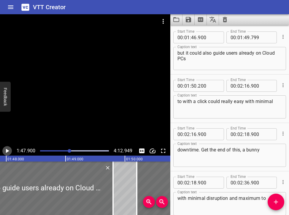
click at [4, 149] on icon "Play/Pause" at bounding box center [7, 150] width 7 height 7
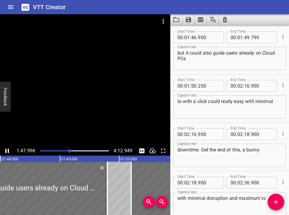
click at [7, 150] on icon "Play/Pause" at bounding box center [7, 150] width 7 height 7
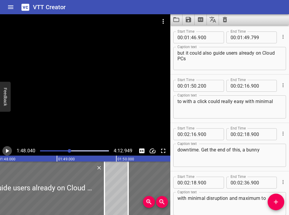
click at [7, 150] on icon "Play/Pause" at bounding box center [7, 151] width 3 height 4
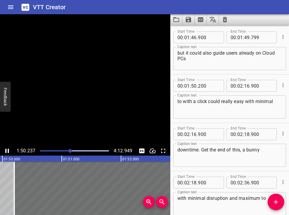
scroll to position [1692, 0]
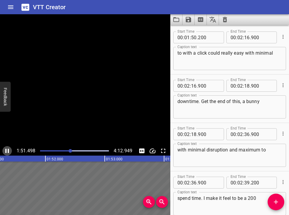
click at [7, 150] on icon "Play/Pause" at bounding box center [7, 150] width 7 height 7
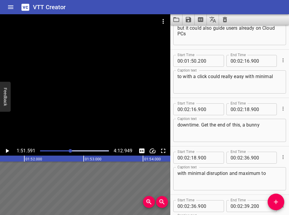
scroll to position [1672, 0]
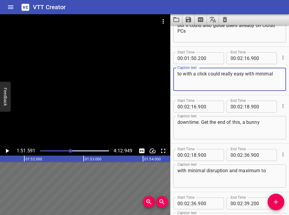
click at [198, 72] on textarea "to with a click could really easy with minimal" at bounding box center [229, 79] width 104 height 17
click at [209, 74] on textarea "to with a few click could really easy with minimal" at bounding box center [229, 79] width 104 height 17
click at [69, 150] on div at bounding box center [71, 151] width 4 height 4
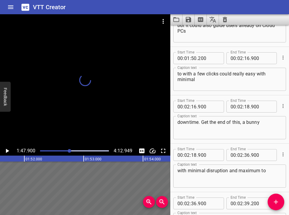
scroll to position [1692, 0]
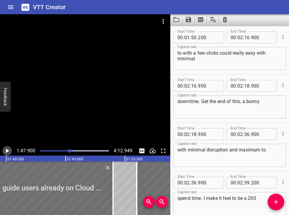
click at [6, 149] on icon "Play/Pause" at bounding box center [7, 151] width 3 height 4
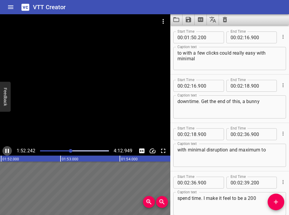
scroll to position [0, 6666]
click at [6, 150] on icon "Play/Pause" at bounding box center [7, 151] width 4 height 4
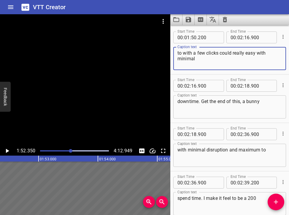
drag, startPoint x: 221, startPoint y: 54, endPoint x: 221, endPoint y: 57, distance: 3.3
click at [209, 57] on textarea "to with a few clicks could really easy with minimal" at bounding box center [229, 58] width 104 height 17
click at [209, 39] on input "number" at bounding box center [240, 37] width 6 height 12
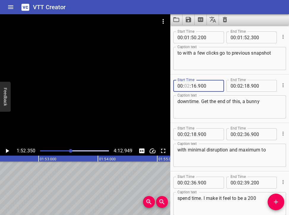
click at [187, 87] on input "number" at bounding box center [187, 86] width 6 height 12
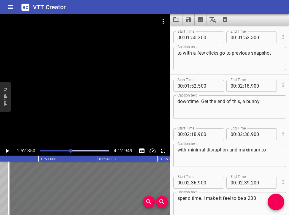
drag, startPoint x: 176, startPoint y: 101, endPoint x: 199, endPoint y: 101, distance: 23.1
click at [199, 101] on div "downtime. Get the end of this, a bunny Caption text" at bounding box center [229, 106] width 113 height 23
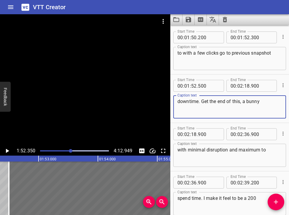
click at [199, 101] on textarea "downtime. Get the end of this, a bunny" at bounding box center [229, 106] width 104 height 17
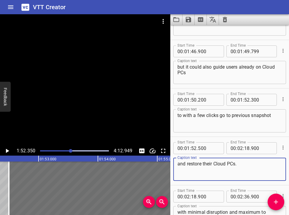
scroll to position [1630, 0]
click at [185, 72] on textarea "but it could also guide users already on Cloud PCs" at bounding box center [229, 72] width 104 height 17
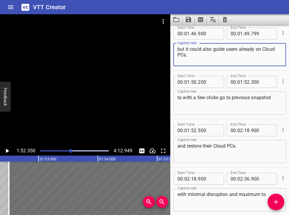
scroll to position [1650, 0]
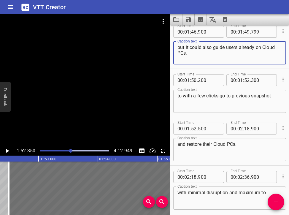
click at [209, 97] on textarea "to with a few clicks go to previous snapshot" at bounding box center [229, 101] width 104 height 17
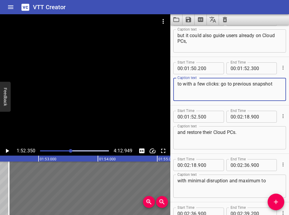
scroll to position [1664, 0]
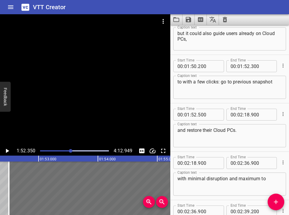
click at [69, 149] on div at bounding box center [74, 151] width 76 height 8
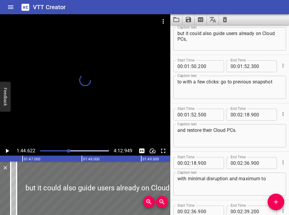
scroll to position [1692, 0]
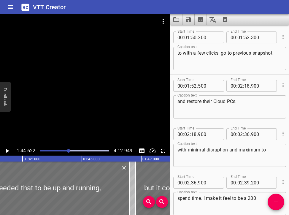
click at [7, 151] on icon "Play/Pause" at bounding box center [7, 151] width 3 height 4
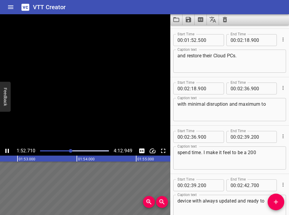
scroll to position [1741, 0]
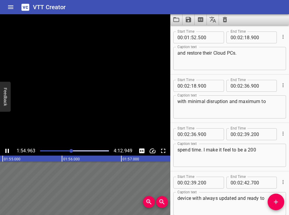
click at [7, 151] on icon "Play/Pause" at bounding box center [7, 150] width 7 height 7
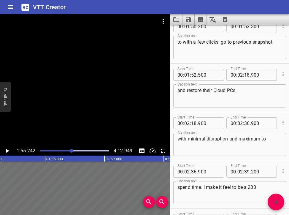
scroll to position [1686, 0]
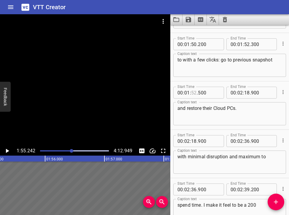
click at [195, 92] on input "number" at bounding box center [194, 93] width 6 height 12
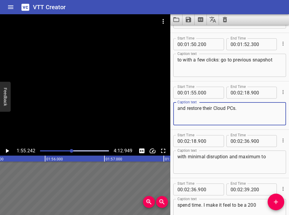
click at [187, 110] on textarea "and restore their Cloud PCs." at bounding box center [229, 113] width 104 height 17
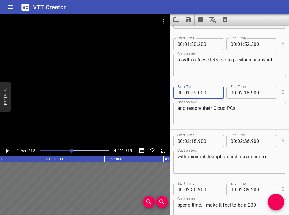
click at [195, 91] on input "number" at bounding box center [194, 93] width 6 height 12
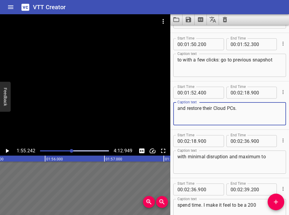
click at [209, 108] on textarea "and restore their Cloud PCs." at bounding box center [229, 113] width 104 height 17
click at [70, 151] on div at bounding box center [72, 151] width 4 height 4
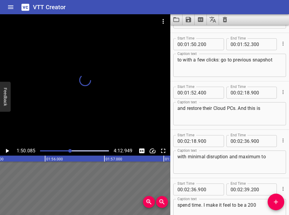
scroll to position [1741, 0]
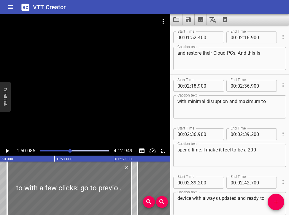
click at [9, 152] on icon "Play/Pause" at bounding box center [7, 150] width 7 height 7
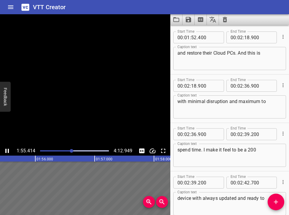
click at [9, 152] on icon "Play/Pause" at bounding box center [7, 151] width 4 height 4
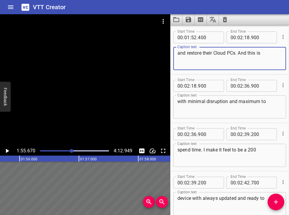
click at [209, 53] on textarea "and restore their Cloud PCs. And this is" at bounding box center [229, 58] width 104 height 17
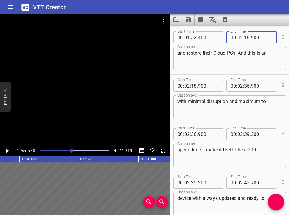
click at [209, 39] on input "number" at bounding box center [240, 37] width 6 height 12
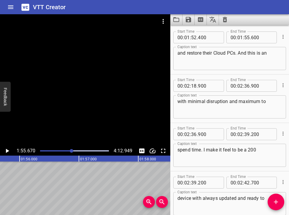
click at [70, 149] on div at bounding box center [72, 151] width 4 height 4
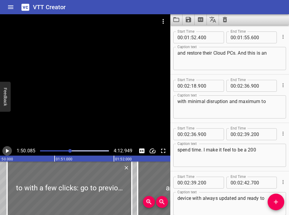
click at [8, 151] on icon "Play/Pause" at bounding box center [7, 151] width 3 height 4
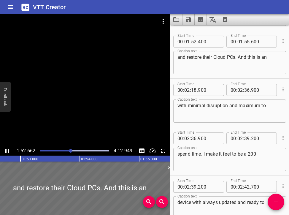
scroll to position [1741, 0]
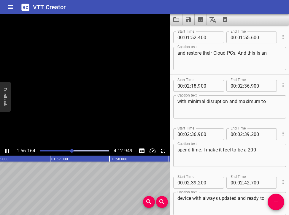
click at [7, 150] on icon "Play/Pause" at bounding box center [7, 150] width 7 height 7
click at [69, 150] on div at bounding box center [74, 151] width 76 height 8
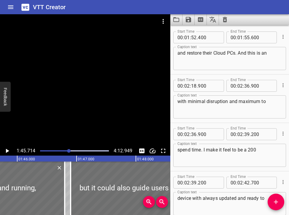
click at [7, 150] on icon "Play/Pause" at bounding box center [7, 151] width 3 height 4
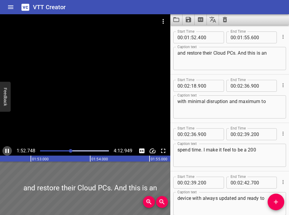
click at [7, 150] on icon "Play/Pause" at bounding box center [7, 150] width 7 height 7
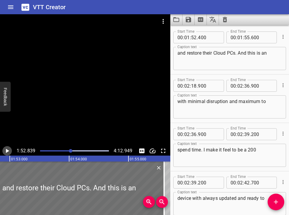
click at [6, 150] on icon "Play/Pause" at bounding box center [7, 151] width 3 height 4
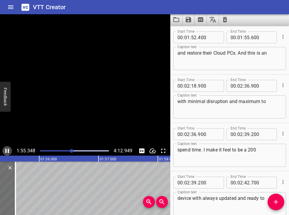
click at [6, 150] on icon "Play/Pause" at bounding box center [7, 151] width 4 height 4
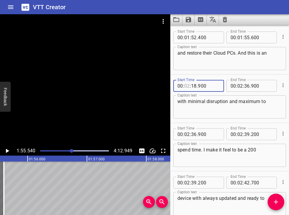
click at [188, 87] on input "number" at bounding box center [187, 86] width 6 height 12
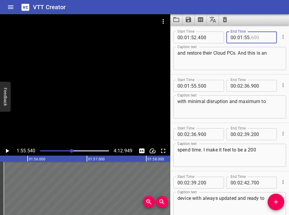
click at [209, 37] on input "number" at bounding box center [262, 37] width 22 height 12
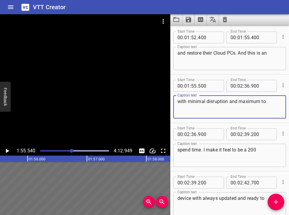
click at [178, 102] on textarea "with minimal disruption and maximum to" at bounding box center [229, 106] width 104 height 17
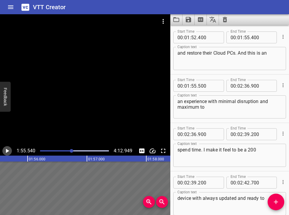
click at [7, 149] on icon "Play/Pause" at bounding box center [7, 150] width 7 height 7
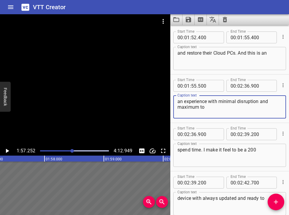
click at [208, 101] on textarea "an experience with minimal disruption and maximum to" at bounding box center [229, 106] width 104 height 17
click at [6, 150] on icon "Play/Pause" at bounding box center [7, 151] width 3 height 4
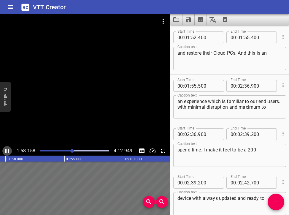
click at [6, 150] on icon "Play/Pause" at bounding box center [7, 151] width 4 height 4
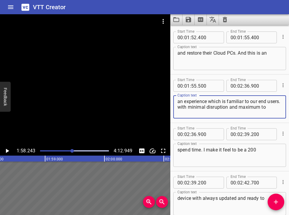
click at [209, 104] on textarea "an experience which is familiar to our end users. with minimal disruption and m…" at bounding box center [229, 106] width 104 height 17
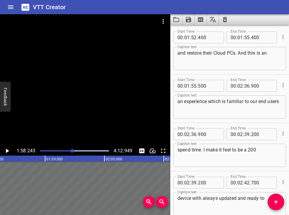
click at [177, 152] on div "spend time. I make it feel to be a 200 Caption text" at bounding box center [229, 155] width 113 height 23
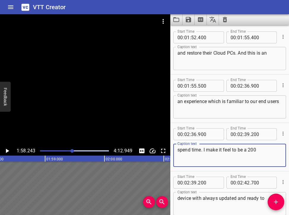
paste textarea ". with minimal disruption and maximum to"
click at [209, 88] on input "number" at bounding box center [240, 86] width 6 height 12
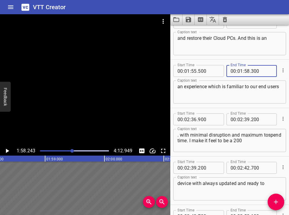
scroll to position [1758, 0]
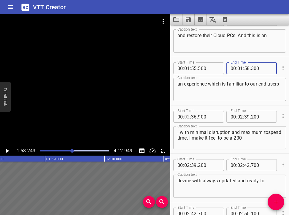
click at [190, 116] on input "number" at bounding box center [187, 117] width 6 height 12
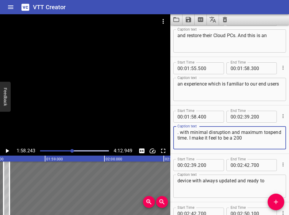
drag, startPoint x: 180, startPoint y: 134, endPoint x: 171, endPoint y: 134, distance: 8.9
click at [171, 134] on div "Start Time 00 : 01 : 58 . 400 Start Time End Time 00 : 02 : 39 . 200 End Time C…" at bounding box center [229, 129] width 119 height 48
click at [5, 152] on icon "Play/Pause" at bounding box center [7, 150] width 7 height 7
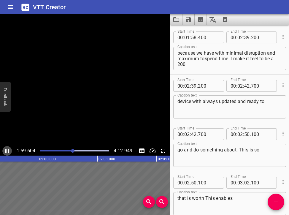
scroll to position [0, 7101]
click at [5, 152] on icon "Play/Pause" at bounding box center [7, 150] width 7 height 7
click at [209, 54] on textarea "because we have with minimal disruption and maximum tospend time. I make it fee…" at bounding box center [229, 58] width 104 height 17
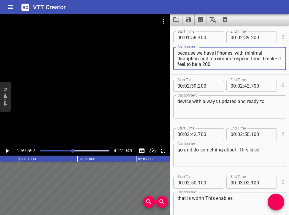
click at [9, 151] on icon "Play/Pause" at bounding box center [7, 150] width 7 height 7
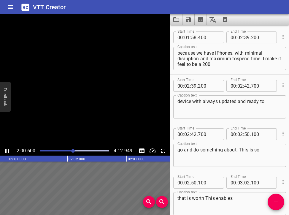
click at [9, 151] on icon "Play/Pause" at bounding box center [7, 151] width 4 height 4
drag, startPoint x: 72, startPoint y: 149, endPoint x: 56, endPoint y: 152, distance: 16.2
click at [71, 149] on div at bounding box center [74, 151] width 76 height 8
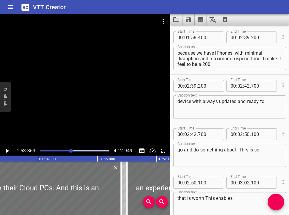
click at [8, 151] on icon "Play/Pause" at bounding box center [7, 151] width 3 height 4
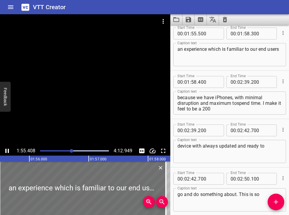
scroll to position [1789, 0]
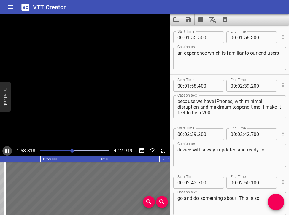
click at [7, 153] on icon "Play/Pause" at bounding box center [7, 150] width 7 height 7
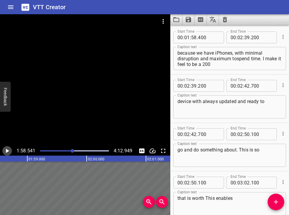
click at [8, 152] on icon "Play/Pause" at bounding box center [7, 150] width 7 height 7
click at [8, 151] on icon "Play/Pause" at bounding box center [7, 151] width 4 height 4
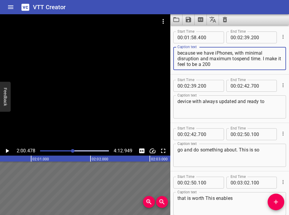
click at [209, 54] on textarea "because we have iPhones, with minimal disruption and maximum tospend time. I ma…" at bounding box center [229, 58] width 104 height 17
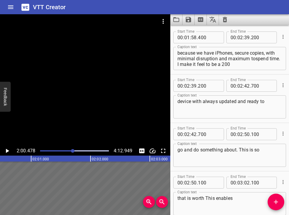
click at [71, 149] on div at bounding box center [74, 151] width 76 height 8
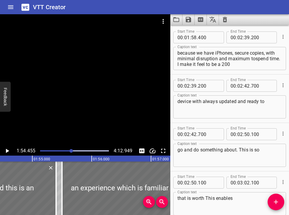
click at [7, 149] on icon "Play/Pause" at bounding box center [7, 150] width 7 height 7
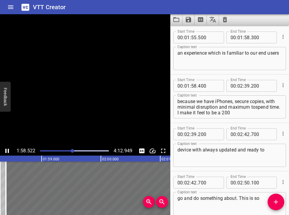
scroll to position [1837, 0]
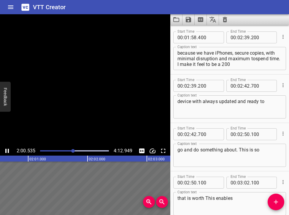
click at [7, 149] on icon "Play/Pause" at bounding box center [7, 150] width 7 height 7
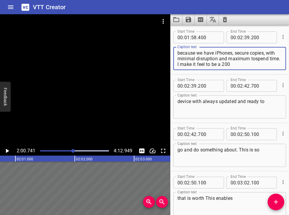
click at [209, 54] on textarea "because we have iPhones, secure copies, with minimal disruption and maximum tos…" at bounding box center [229, 58] width 104 height 17
drag, startPoint x: 255, startPoint y: 52, endPoint x: 276, endPoint y: 53, distance: 21.4
click at [209, 53] on textarea "because we have iPhones with secure copies, with minimal disruption and maximum…" at bounding box center [229, 58] width 104 height 17
drag, startPoint x: 178, startPoint y: 59, endPoint x: 235, endPoint y: 70, distance: 58.3
click at [209, 70] on div "Caption text because we have iPhones with security copies, with minimal disrupt…" at bounding box center [229, 57] width 113 height 27
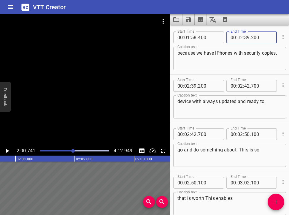
click at [209, 37] on input "number" at bounding box center [240, 37] width 6 height 12
click at [209, 38] on input "number" at bounding box center [247, 37] width 6 height 12
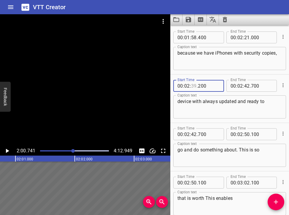
click at [195, 86] on input "number" at bounding box center [194, 86] width 6 height 12
click at [196, 84] on input "number" at bounding box center [194, 86] width 6 height 12
click at [7, 152] on icon "Play/Pause" at bounding box center [7, 150] width 7 height 7
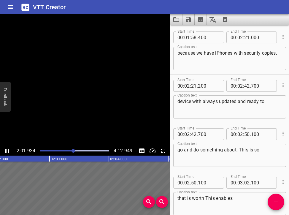
click at [7, 152] on icon "Play/Pause" at bounding box center [7, 150] width 7 height 7
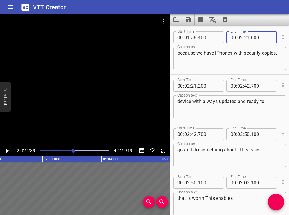
click at [209, 39] on input "number" at bounding box center [247, 37] width 6 height 12
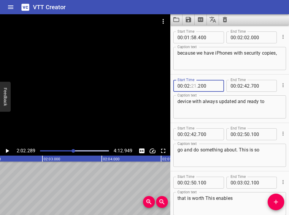
click at [195, 85] on input "number" at bounding box center [194, 86] width 6 height 12
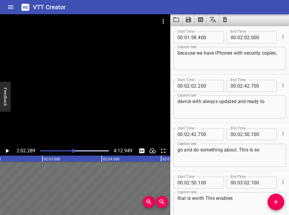
click at [72, 150] on div at bounding box center [73, 151] width 4 height 4
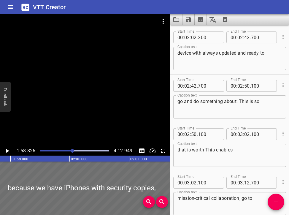
click at [7, 150] on icon "Play/Pause" at bounding box center [7, 151] width 3 height 4
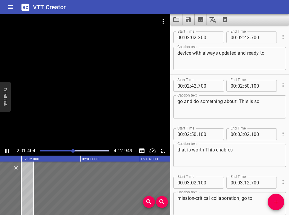
click at [7, 150] on icon "Play/Pause" at bounding box center [7, 151] width 4 height 4
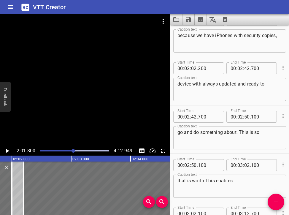
scroll to position [1856, 0]
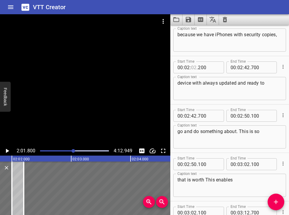
click at [195, 67] on input "number" at bounding box center [194, 67] width 6 height 12
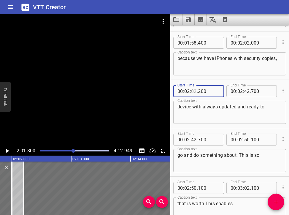
scroll to position [1831, 0]
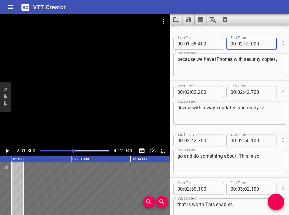
click at [209, 44] on input "number" at bounding box center [247, 44] width 6 height 12
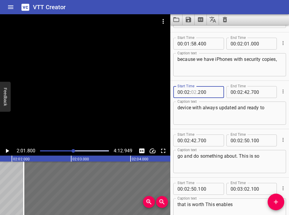
click at [196, 91] on input "number" at bounding box center [194, 92] width 6 height 12
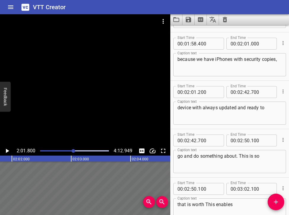
click at [71, 150] on div "Play progress" at bounding box center [38, 150] width 69 height 1
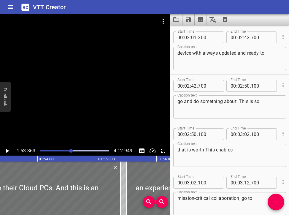
scroll to position [0, 6725]
click at [8, 150] on icon "Play/Pause" at bounding box center [7, 151] width 3 height 4
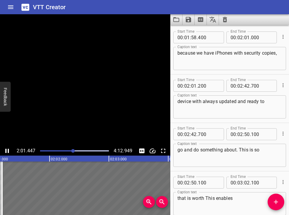
scroll to position [1886, 0]
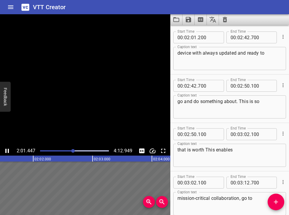
click at [8, 150] on icon "Play/Pause" at bounding box center [7, 151] width 4 height 4
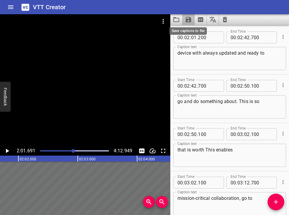
click at [186, 20] on icon "Save captions to file" at bounding box center [188, 19] width 5 height 5
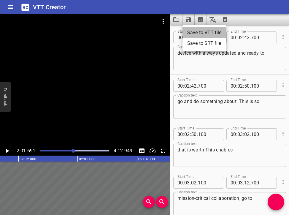
click at [202, 31] on li "Save to VTT file" at bounding box center [204, 32] width 44 height 11
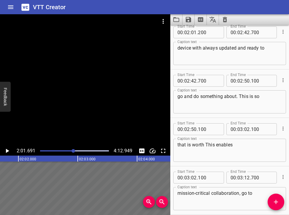
scroll to position [1889, 0]
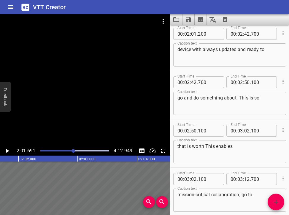
click at [72, 150] on div at bounding box center [73, 151] width 4 height 4
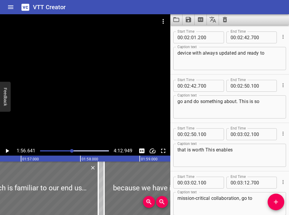
scroll to position [0, 6920]
click at [9, 150] on icon "Play/Pause" at bounding box center [7, 150] width 7 height 7
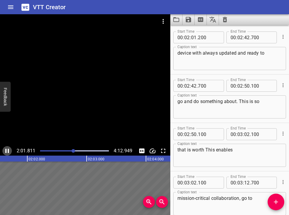
scroll to position [0, 7235]
click at [7, 150] on icon "Play/Pause" at bounding box center [7, 150] width 7 height 7
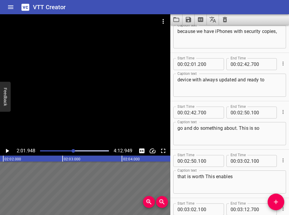
scroll to position [1859, 0]
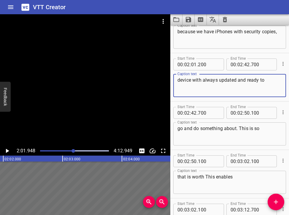
drag, startPoint x: 177, startPoint y: 81, endPoint x: 211, endPoint y: 80, distance: 33.2
click at [209, 80] on textarea "device with always updated and ready to" at bounding box center [229, 85] width 104 height 17
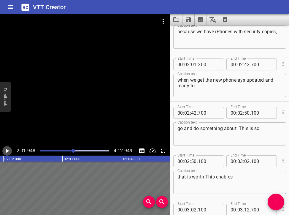
click at [4, 151] on icon "Play/Pause" at bounding box center [7, 150] width 7 height 7
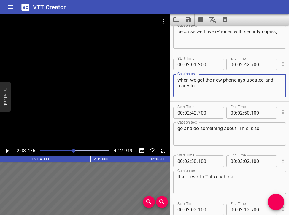
drag, startPoint x: 239, startPoint y: 81, endPoint x: 240, endPoint y: 85, distance: 4.0
click at [209, 85] on textarea "when we get the new phone ays updated and ready to" at bounding box center [229, 85] width 104 height 17
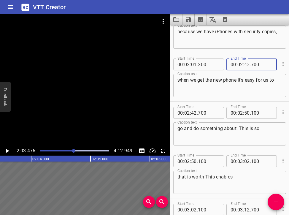
click at [209, 63] on input "number" at bounding box center [247, 64] width 6 height 12
click at [73, 150] on div at bounding box center [74, 151] width 4 height 4
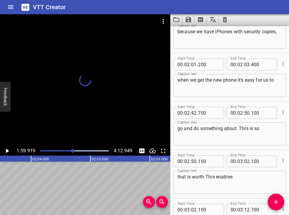
scroll to position [1886, 0]
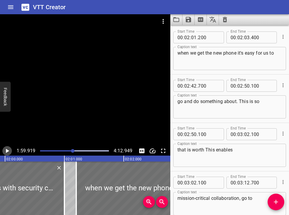
click at [4, 150] on icon "Play/Pause" at bounding box center [7, 150] width 7 height 7
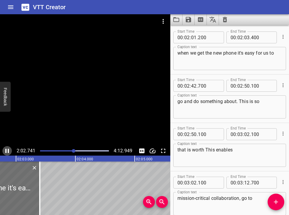
click at [7, 152] on icon "Play/Pause" at bounding box center [7, 150] width 7 height 7
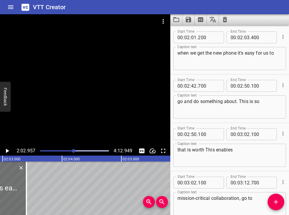
click at [209, 53] on textarea "when we get the new phone it's easy for us to" at bounding box center [229, 58] width 104 height 17
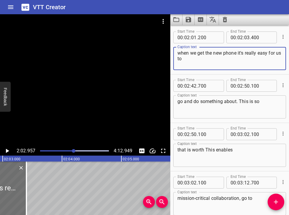
drag, startPoint x: 194, startPoint y: 59, endPoint x: 175, endPoint y: 59, distance: 18.7
click at [175, 59] on div "when we get the new phone it's really easy for us to Caption text" at bounding box center [229, 58] width 113 height 23
click at [178, 102] on textarea "go and do something about. This is so" at bounding box center [229, 106] width 104 height 17
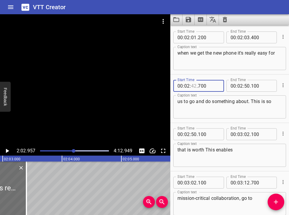
click at [196, 85] on input "number" at bounding box center [194, 86] width 6 height 12
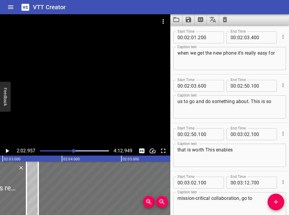
click at [72, 150] on div at bounding box center [74, 151] width 4 height 4
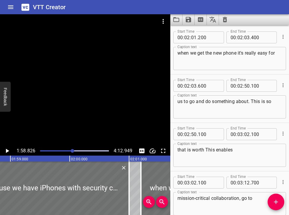
click at [8, 150] on icon "Play/Pause" at bounding box center [7, 150] width 7 height 7
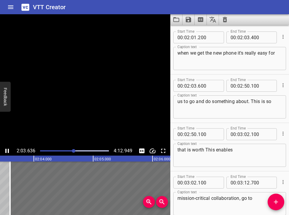
scroll to position [1934, 0]
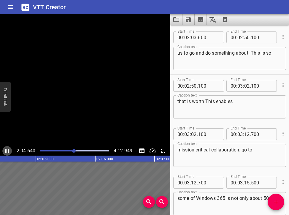
click at [8, 150] on icon "Play/Pause" at bounding box center [7, 151] width 4 height 4
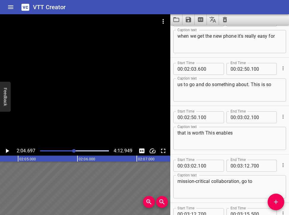
scroll to position [1898, 0]
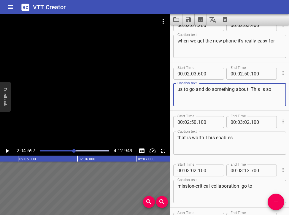
drag, startPoint x: 206, startPoint y: 91, endPoint x: 213, endPoint y: 90, distance: 6.8
click at [209, 90] on textarea "us to go and do something about. This is so" at bounding box center [229, 94] width 104 height 17
click at [72, 150] on div "Play progress" at bounding box center [39, 150] width 69 height 1
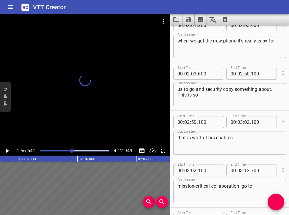
scroll to position [1934, 0]
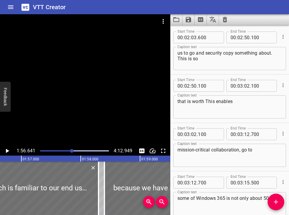
click at [7, 150] on icon "Play/Pause" at bounding box center [7, 151] width 3 height 4
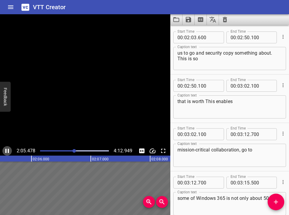
click at [7, 150] on icon "Play/Pause" at bounding box center [7, 150] width 7 height 7
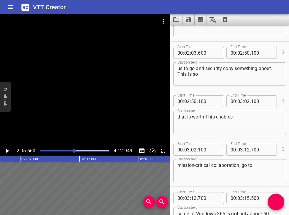
scroll to position [1917, 0]
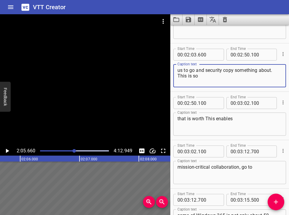
drag, startPoint x: 197, startPoint y: 71, endPoint x: 203, endPoint y: 70, distance: 6.1
click at [203, 70] on textarea "us to go and security copy something about. This is so" at bounding box center [229, 75] width 104 height 17
drag, startPoint x: 233, startPoint y: 71, endPoint x: 233, endPoint y: 77, distance: 5.9
click at [209, 77] on textarea "us to go the security copy something about. This is so" at bounding box center [229, 75] width 104 height 17
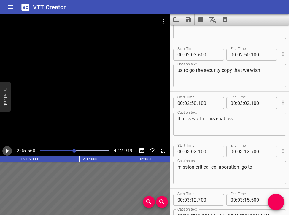
click at [7, 152] on icon "Play/Pause" at bounding box center [7, 150] width 7 height 7
click at [4, 153] on icon "Play/Pause" at bounding box center [7, 150] width 7 height 7
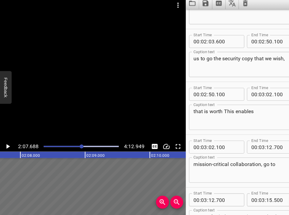
click at [72, 150] on div "Play progress" at bounding box center [40, 150] width 69 height 1
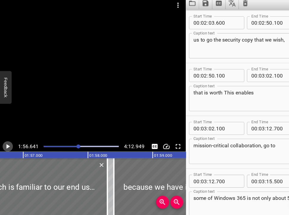
click at [8, 149] on icon "Play/Pause" at bounding box center [7, 151] width 3 height 4
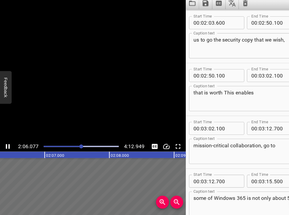
click at [8, 149] on icon "Play/Pause" at bounding box center [7, 151] width 4 height 4
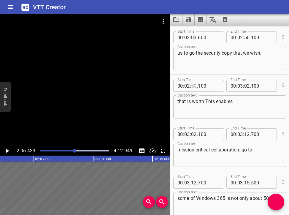
click at [196, 83] on input "number" at bounding box center [194, 86] width 6 height 12
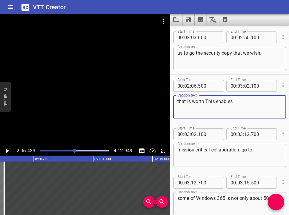
click at [178, 102] on textarea "that is worth This enables" at bounding box center [229, 106] width 104 height 17
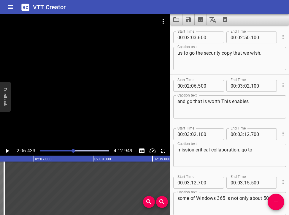
click at [73, 151] on div at bounding box center [73, 151] width 4 height 4
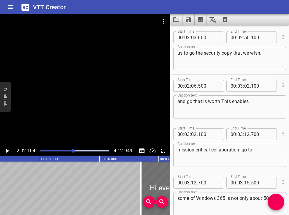
scroll to position [1886, 0]
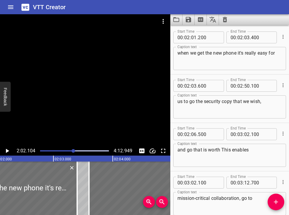
click at [9, 151] on icon "Play/Pause" at bounding box center [7, 151] width 3 height 4
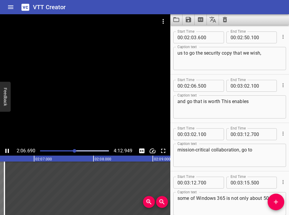
scroll to position [1982, 0]
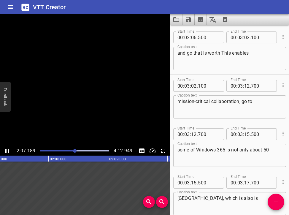
click at [8, 151] on icon "Play/Pause" at bounding box center [7, 151] width 4 height 4
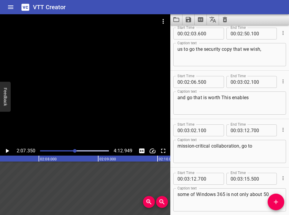
scroll to position [1934, 0]
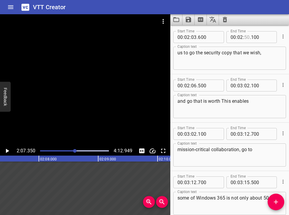
click at [209, 37] on input "number" at bounding box center [247, 37] width 6 height 12
click at [209, 39] on input "number" at bounding box center [247, 37] width 6 height 12
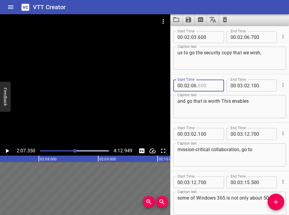
click at [200, 86] on input "number" at bounding box center [209, 85] width 22 height 12
click at [177, 103] on div "and go that is worth This enables Caption text" at bounding box center [229, 106] width 113 height 23
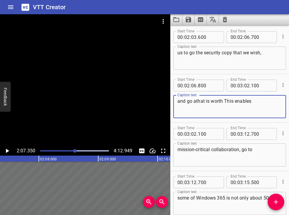
drag, startPoint x: 177, startPoint y: 103, endPoint x: 195, endPoint y: 101, distance: 18.3
click at [195, 101] on textarea "and go athat is worth This enables" at bounding box center [229, 106] width 104 height 17
click at [72, 149] on div at bounding box center [74, 151] width 76 height 8
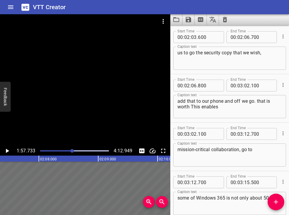
scroll to position [1982, 0]
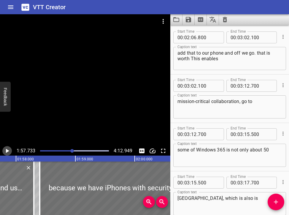
click at [7, 152] on icon "Play/Pause" at bounding box center [7, 150] width 7 height 7
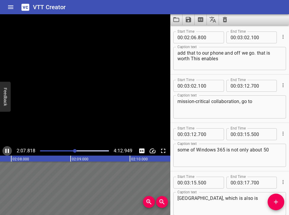
click at [7, 150] on icon "Play/Pause" at bounding box center [7, 150] width 7 height 7
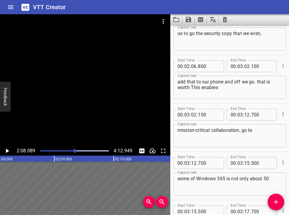
scroll to position [1956, 0]
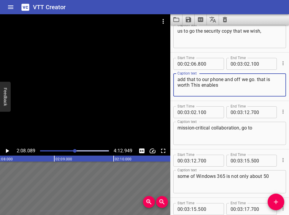
click at [209, 82] on textarea "add that to our phone and off we go. that is worth This enables" at bounding box center [229, 85] width 104 height 17
click at [209, 64] on input "number" at bounding box center [240, 64] width 6 height 12
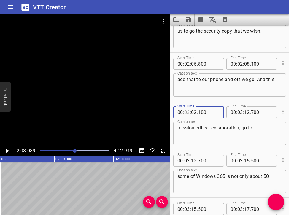
click at [188, 112] on input "number" at bounding box center [187, 112] width 6 height 12
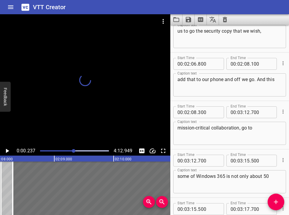
click at [74, 150] on div at bounding box center [74, 151] width 4 height 4
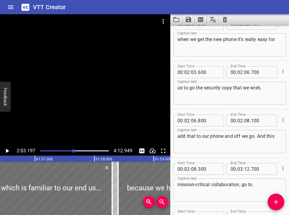
scroll to position [1886, 0]
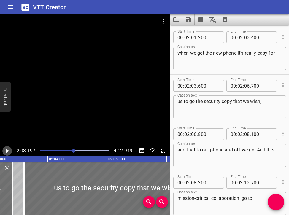
click at [7, 152] on icon "Play/Pause" at bounding box center [7, 151] width 3 height 4
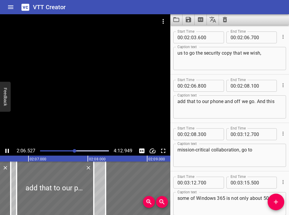
scroll to position [0, 7520]
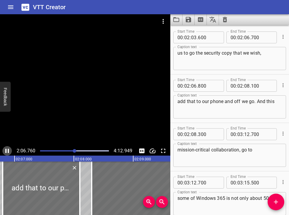
click at [7, 151] on icon "Play/Pause" at bounding box center [7, 150] width 7 height 7
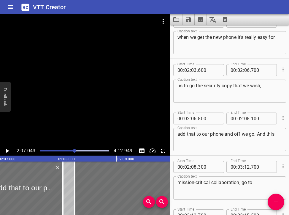
scroll to position [1901, 0]
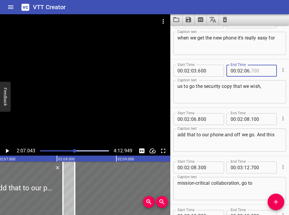
click at [209, 69] on input "number" at bounding box center [262, 71] width 22 height 12
click at [201, 119] on input "number" at bounding box center [209, 119] width 22 height 12
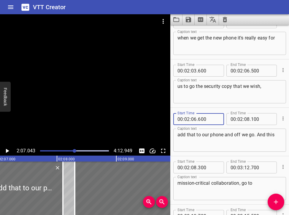
click at [73, 150] on div at bounding box center [75, 151] width 4 height 4
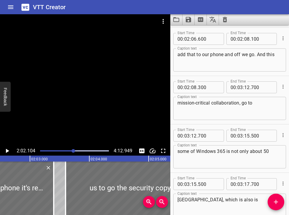
scroll to position [1982, 0]
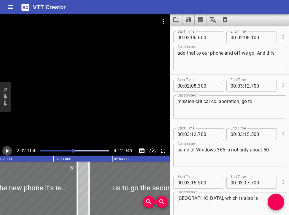
click at [6, 151] on icon "Play/Pause" at bounding box center [7, 151] width 3 height 4
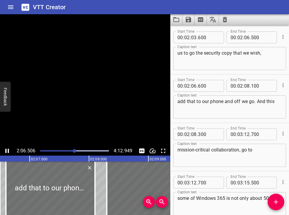
scroll to position [1978, 0]
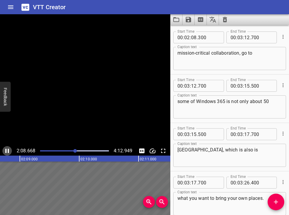
click at [6, 150] on icon "Play/Pause" at bounding box center [7, 151] width 4 height 4
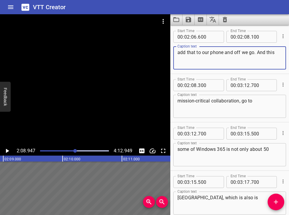
drag, startPoint x: 266, startPoint y: 54, endPoint x: 277, endPoint y: 50, distance: 11.5
click at [209, 50] on textarea "add that to our phone and off we go. And this" at bounding box center [229, 58] width 104 height 17
click at [209, 37] on input "number" at bounding box center [262, 37] width 22 height 12
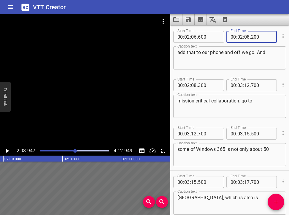
click at [177, 100] on div "mission-critical collaboration, go to Caption text" at bounding box center [229, 106] width 113 height 23
click at [74, 150] on div at bounding box center [75, 151] width 4 height 4
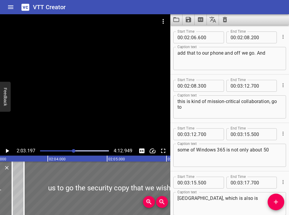
click at [7, 148] on icon "Play/Pause" at bounding box center [7, 150] width 7 height 7
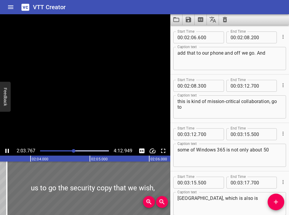
scroll to position [1934, 0]
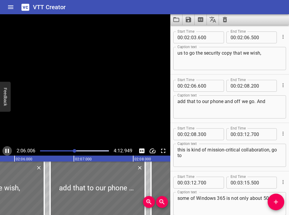
click at [8, 151] on icon "Play/Pause" at bounding box center [7, 151] width 4 height 4
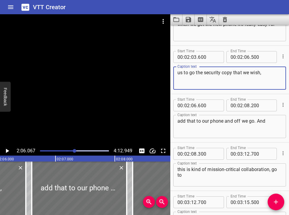
drag, startPoint x: 203, startPoint y: 74, endPoint x: 199, endPoint y: 74, distance: 3.9
click at [199, 74] on textarea "us to go the security copy that we wish," at bounding box center [229, 78] width 104 height 17
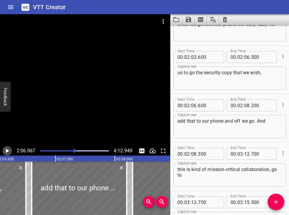
click at [6, 152] on icon "Play/Pause" at bounding box center [7, 151] width 3 height 4
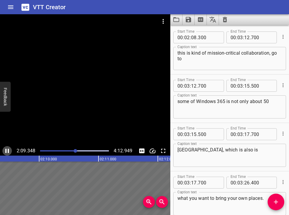
click at [7, 150] on icon "Play/Pause" at bounding box center [7, 150] width 7 height 7
click at [208, 54] on textarea "this is kind of mission-critical collaboration, go to" at bounding box center [229, 58] width 104 height 17
click at [74, 150] on div at bounding box center [76, 151] width 4 height 4
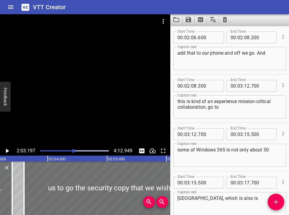
click at [7, 152] on icon "Play/Pause" at bounding box center [7, 151] width 3 height 4
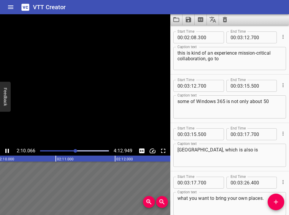
click at [7, 152] on icon "Play/Pause" at bounding box center [7, 150] width 7 height 7
click at [73, 149] on div at bounding box center [74, 151] width 76 height 8
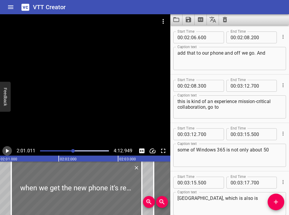
click at [9, 150] on icon "Play/Pause" at bounding box center [7, 150] width 7 height 7
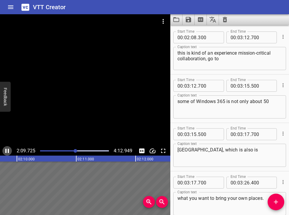
click at [8, 149] on icon "Play/Pause" at bounding box center [7, 151] width 4 height 4
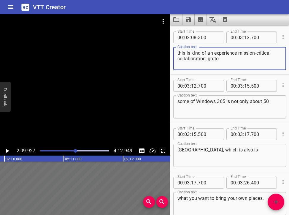
drag, startPoint x: 239, startPoint y: 53, endPoint x: 237, endPoint y: 57, distance: 4.5
click at [209, 57] on textarea "this is kind of an experience mission-critical collaboration, go to" at bounding box center [229, 58] width 104 height 17
click at [73, 150] on div "Play progress" at bounding box center [41, 150] width 69 height 1
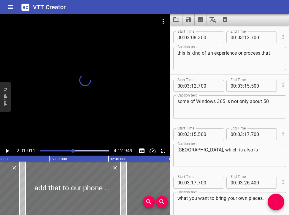
scroll to position [1982, 0]
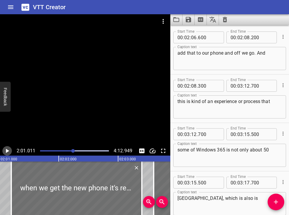
click at [6, 149] on icon "Play/Pause" at bounding box center [7, 150] width 7 height 7
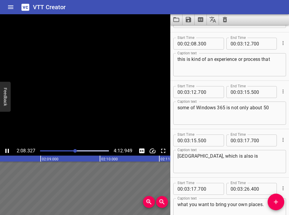
scroll to position [2031, 0]
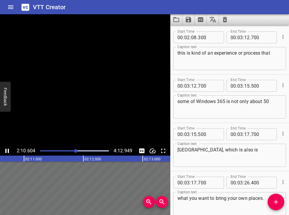
click at [8, 149] on icon "Play/Pause" at bounding box center [7, 151] width 4 height 4
click at [209, 39] on input "number" at bounding box center [247, 37] width 6 height 12
click at [176, 101] on div "some of Windows 365 is not only about 50 Caption text" at bounding box center [229, 106] width 113 height 23
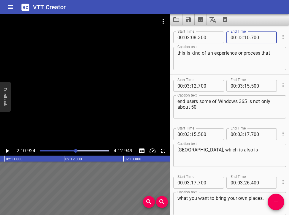
click at [209, 38] on input "number" at bounding box center [240, 37] width 6 height 12
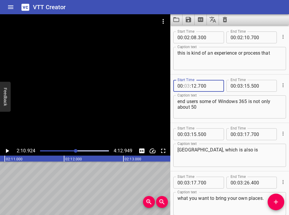
click at [188, 85] on input "number" at bounding box center [187, 86] width 6 height 12
click at [72, 150] on div at bounding box center [74, 151] width 76 height 8
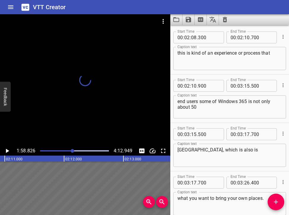
scroll to position [2079, 0]
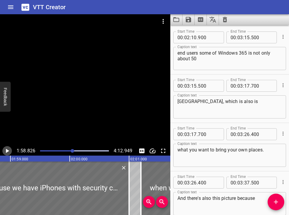
click at [4, 150] on icon "Play/Pause" at bounding box center [7, 150] width 7 height 7
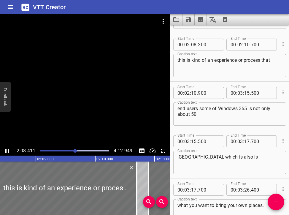
scroll to position [2031, 0]
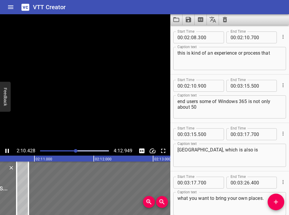
click at [8, 149] on icon "Play/Pause" at bounding box center [7, 151] width 4 height 4
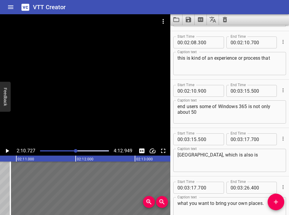
scroll to position [2025, 0]
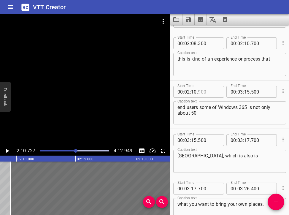
click at [200, 92] on input "number" at bounding box center [209, 92] width 22 height 12
click at [209, 41] on input "number" at bounding box center [262, 43] width 22 height 12
click at [200, 91] on input "number" at bounding box center [209, 92] width 22 height 12
click at [193, 93] on input "number" at bounding box center [194, 92] width 6 height 12
click at [74, 150] on div at bounding box center [76, 151] width 4 height 4
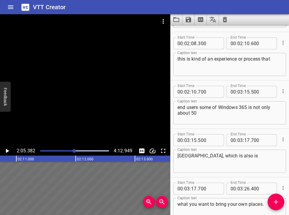
scroll to position [2079, 0]
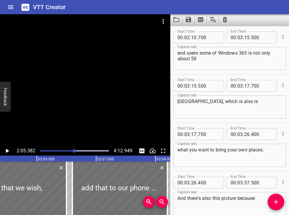
click at [8, 151] on icon "Play/Pause" at bounding box center [7, 151] width 3 height 4
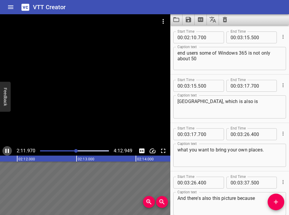
click at [7, 151] on icon "Play/Pause" at bounding box center [7, 150] width 7 height 7
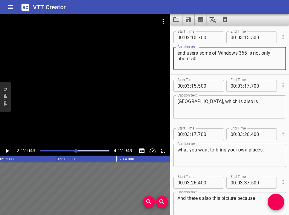
drag, startPoint x: 201, startPoint y: 55, endPoint x: 204, endPoint y: 62, distance: 8.0
click at [204, 62] on textarea "end users some of Windows 365 is not only about 50" at bounding box center [229, 58] width 104 height 17
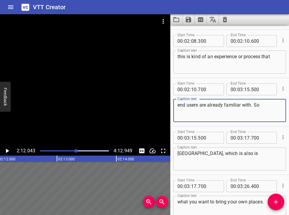
scroll to position [2026, 0]
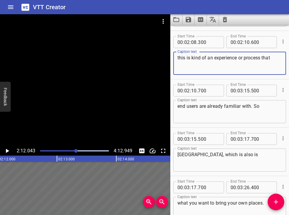
click at [209, 60] on textarea "this is kind of an experience or process that" at bounding box center [229, 63] width 104 height 17
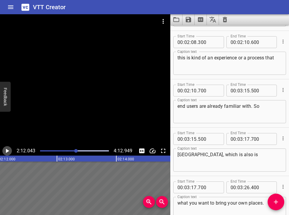
click at [7, 152] on icon "Play/Pause" at bounding box center [7, 151] width 3 height 4
click at [7, 152] on icon "Play/Pause" at bounding box center [7, 150] width 7 height 7
click at [75, 150] on div at bounding box center [77, 151] width 4 height 4
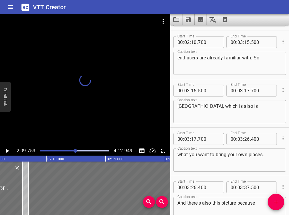
scroll to position [2079, 0]
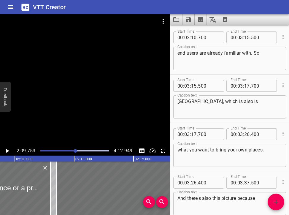
click at [7, 150] on icon "Play/Pause" at bounding box center [7, 151] width 3 height 4
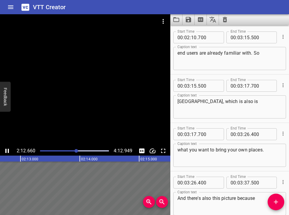
click at [7, 150] on icon "Play/Pause" at bounding box center [7, 150] width 7 height 7
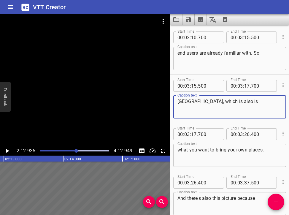
click at [177, 102] on textarea "Philippine province, which is also is" at bounding box center [229, 106] width 104 height 17
click at [209, 37] on input "number" at bounding box center [240, 37] width 6 height 12
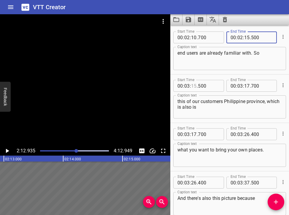
click at [194, 83] on input "number" at bounding box center [194, 86] width 6 height 12
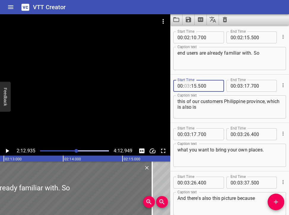
click at [189, 85] on input "number" at bounding box center [187, 86] width 6 height 12
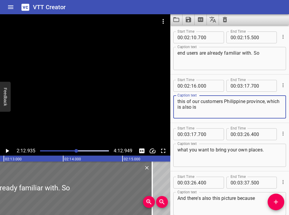
drag, startPoint x: 186, startPoint y: 102, endPoint x: 182, endPoint y: 102, distance: 4.2
click at [182, 102] on textarea "this of our customers Philippine province, which is also is" at bounding box center [229, 106] width 104 height 17
click at [74, 151] on div at bounding box center [76, 151] width 4 height 4
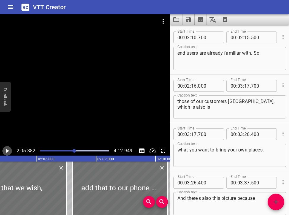
click at [7, 151] on icon "Play/Pause" at bounding box center [7, 151] width 3 height 4
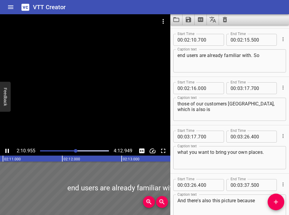
scroll to position [2079, 0]
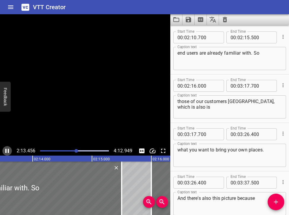
click at [7, 150] on icon "Play/Pause" at bounding box center [7, 150] width 7 height 7
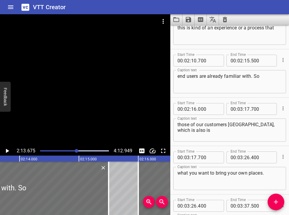
scroll to position [2054, 0]
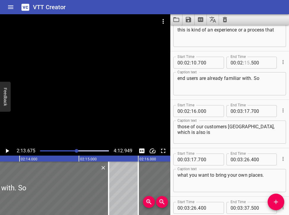
click at [209, 63] on input "number" at bounding box center [247, 63] width 6 height 12
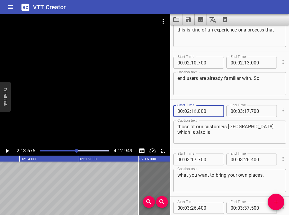
click at [194, 110] on input "number" at bounding box center [194, 111] width 6 height 12
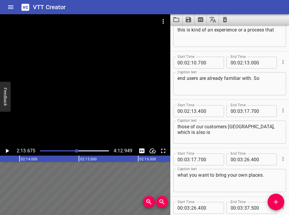
click at [77, 149] on div at bounding box center [74, 151] width 76 height 8
click at [6, 152] on icon "Play/Pause" at bounding box center [7, 151] width 3 height 4
click at [75, 150] on div "Play progress" at bounding box center [42, 150] width 69 height 1
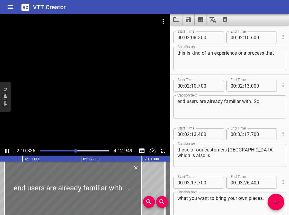
scroll to position [2079, 0]
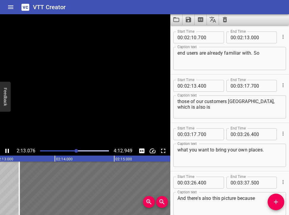
click at [8, 149] on icon "Play/Pause" at bounding box center [7, 151] width 4 height 4
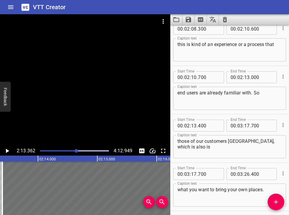
scroll to position [2040, 0]
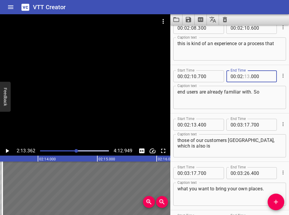
click at [209, 78] on input "number" at bounding box center [247, 76] width 6 height 12
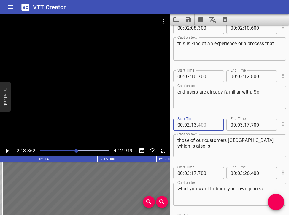
click at [198, 124] on input "number" at bounding box center [209, 125] width 22 height 12
click at [75, 150] on div at bounding box center [76, 151] width 4 height 4
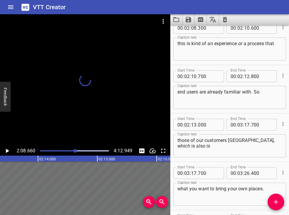
scroll to position [2128, 0]
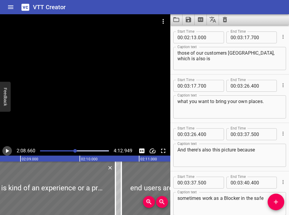
click at [7, 150] on icon "Play/Pause" at bounding box center [7, 151] width 3 height 4
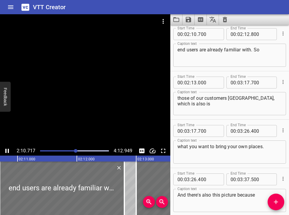
scroll to position [2079, 0]
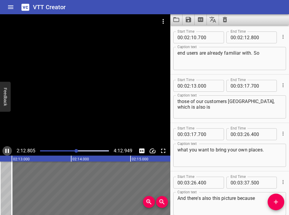
click at [7, 150] on icon "Play/Pause" at bounding box center [7, 150] width 7 height 7
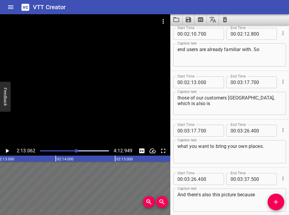
scroll to position [2081, 0]
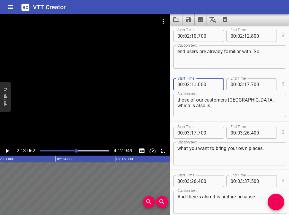
click at [192, 86] on input "number" at bounding box center [194, 84] width 6 height 12
click at [209, 84] on input "number" at bounding box center [240, 84] width 6 height 12
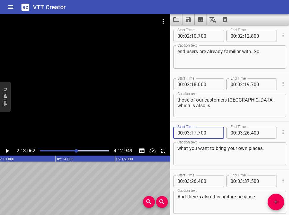
click at [193, 133] on input "number" at bounding box center [194, 133] width 6 height 12
click at [75, 150] on div at bounding box center [76, 151] width 4 height 4
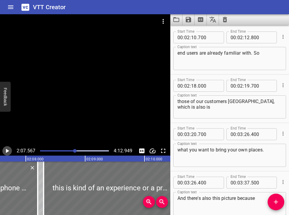
click at [7, 149] on icon "Play/Pause" at bounding box center [7, 151] width 3 height 4
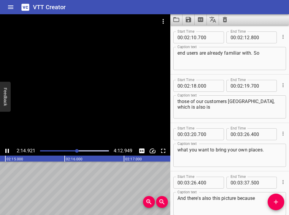
click at [73, 149] on div at bounding box center [74, 151] width 76 height 8
click at [8, 152] on icon "Play/Pause" at bounding box center [7, 151] width 4 height 4
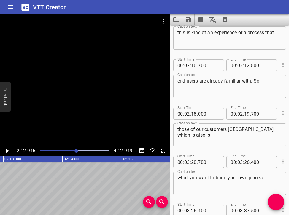
scroll to position [2051, 0]
drag, startPoint x: 193, startPoint y: 115, endPoint x: 193, endPoint y: 111, distance: 3.6
click at [193, 111] on input "number" at bounding box center [194, 114] width 6 height 12
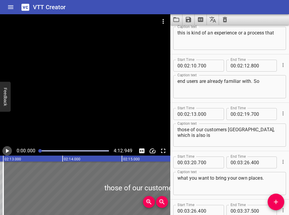
click at [9, 149] on icon "Play/Pause" at bounding box center [7, 150] width 7 height 7
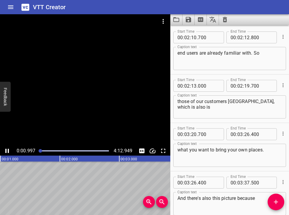
click at [68, 152] on div at bounding box center [74, 151] width 76 height 8
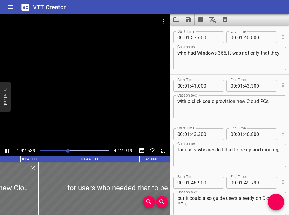
scroll to position [0, 6089]
click at [75, 150] on div at bounding box center [74, 151] width 76 height 8
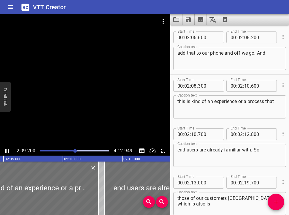
scroll to position [0, 7665]
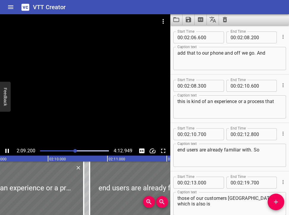
click at [78, 148] on div at bounding box center [74, 151] width 76 height 8
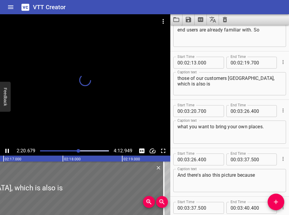
scroll to position [2128, 0]
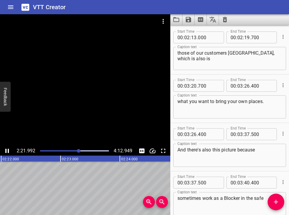
click at [73, 150] on div at bounding box center [74, 151] width 76 height 8
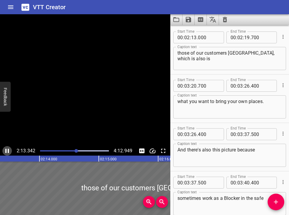
click at [8, 149] on icon "Play/Pause" at bounding box center [7, 151] width 4 height 4
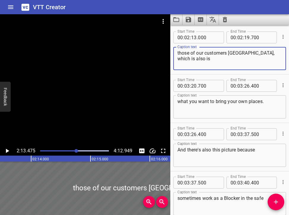
drag, startPoint x: 228, startPoint y: 53, endPoint x: 229, endPoint y: 58, distance: 4.8
click at [209, 58] on textarea "those of our customers Philippine province, which is also is" at bounding box center [229, 58] width 104 height 17
click at [7, 151] on icon "Play/Pause" at bounding box center [7, 151] width 3 height 4
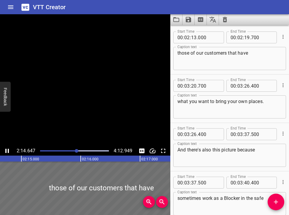
click at [7, 151] on icon "Play/Pause" at bounding box center [7, 150] width 7 height 7
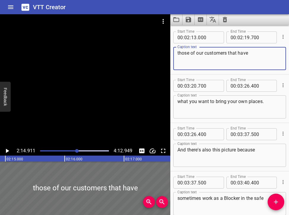
click at [209, 58] on textarea "those of our customers that have" at bounding box center [229, 58] width 104 height 17
click at [209, 36] on input "number" at bounding box center [247, 37] width 6 height 12
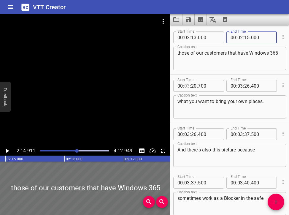
click at [187, 86] on input "number" at bounding box center [187, 86] width 6 height 12
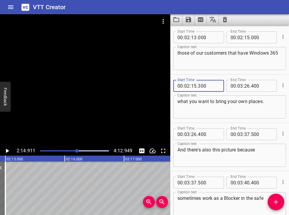
click at [181, 112] on textarea "what you want to bring your own places." at bounding box center [229, 106] width 104 height 17
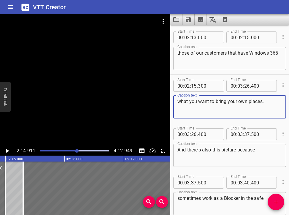
drag, startPoint x: 179, startPoint y: 102, endPoint x: 186, endPoint y: 102, distance: 7.1
click at [186, 102] on textarea "what you want to bring your own places." at bounding box center [229, 106] width 104 height 17
click at [76, 150] on div at bounding box center [77, 151] width 4 height 4
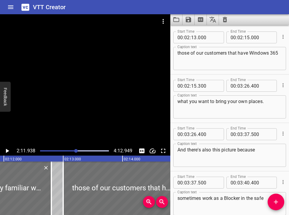
click at [9, 152] on icon "Play/Pause" at bounding box center [7, 150] width 7 height 7
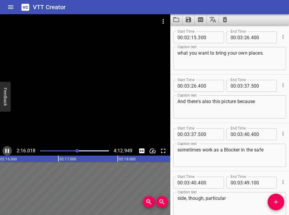
click at [9, 153] on icon "Play/Pause" at bounding box center [7, 151] width 4 height 4
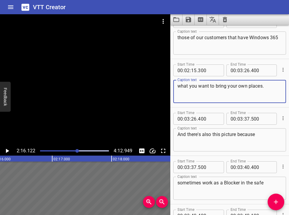
click at [177, 87] on textarea "what you want to bring your own places." at bounding box center [229, 91] width 104 height 17
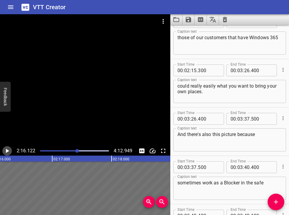
click at [9, 151] on icon "Play/Pause" at bounding box center [7, 151] width 3 height 4
click at [9, 150] on icon "Play/Pause" at bounding box center [7, 151] width 4 height 4
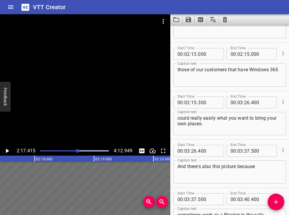
scroll to position [2113, 0]
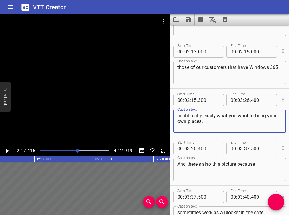
click at [206, 119] on textarea "could really easily what you want to bring your own places." at bounding box center [229, 121] width 104 height 17
click at [76, 150] on div at bounding box center [78, 151] width 4 height 4
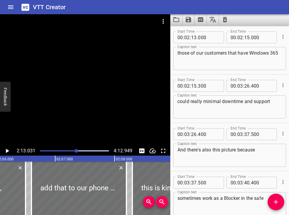
scroll to position [0, 7892]
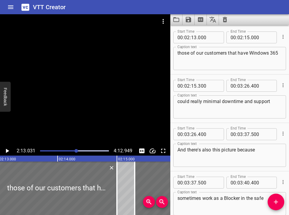
click at [8, 151] on icon "Play/Pause" at bounding box center [7, 151] width 3 height 4
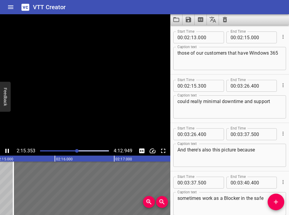
scroll to position [2176, 0]
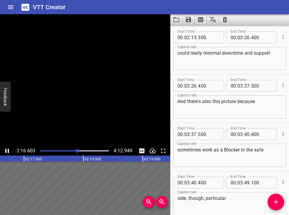
click at [8, 151] on icon "Play/Pause" at bounding box center [7, 151] width 4 height 4
click at [76, 151] on div at bounding box center [77, 151] width 4 height 4
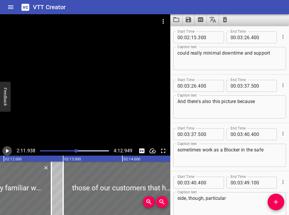
click at [6, 150] on icon "Play/Pause" at bounding box center [7, 151] width 3 height 4
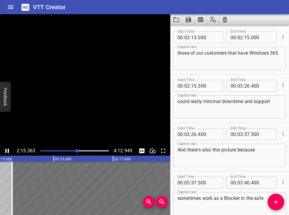
scroll to position [2176, 0]
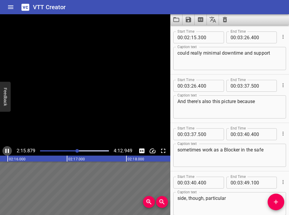
click at [6, 150] on icon "Play/Pause" at bounding box center [7, 151] width 4 height 4
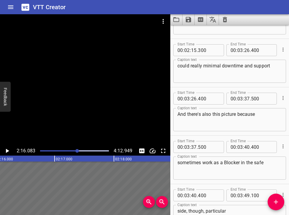
scroll to position [2161, 0]
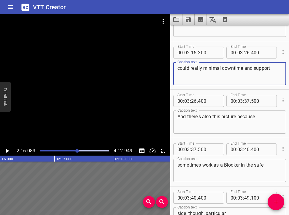
click at [203, 69] on textarea "could really minimal downtime and support" at bounding box center [229, 73] width 104 height 17
click at [7, 152] on icon "Play/Pause" at bounding box center [7, 151] width 3 height 4
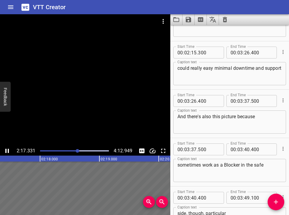
click at [6, 151] on icon "Play/Pause" at bounding box center [7, 151] width 4 height 4
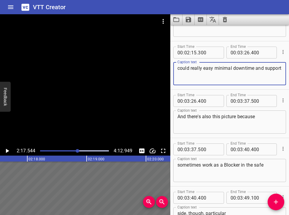
drag, startPoint x: 191, startPoint y: 69, endPoint x: 213, endPoint y: 67, distance: 21.7
click at [209, 67] on textarea "could really easy minimal downtime and support" at bounding box center [229, 73] width 104 height 17
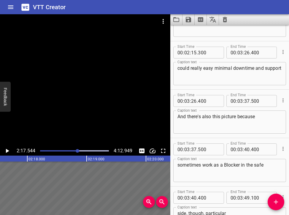
click at [75, 150] on div at bounding box center [74, 151] width 76 height 8
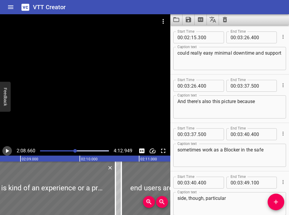
click at [9, 151] on icon "Play/Pause" at bounding box center [7, 151] width 3 height 4
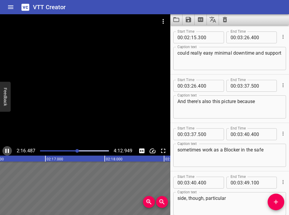
click at [9, 149] on icon "Play/Pause" at bounding box center [7, 151] width 4 height 4
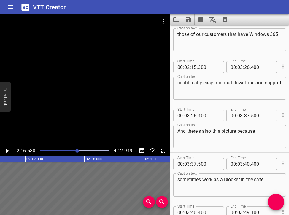
scroll to position [2142, 0]
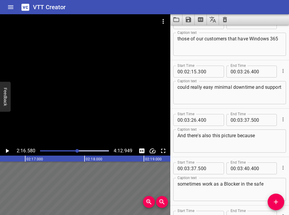
click at [76, 150] on div at bounding box center [77, 151] width 4 height 4
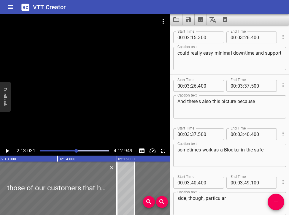
click at [5, 150] on icon "Play/Pause" at bounding box center [7, 150] width 7 height 7
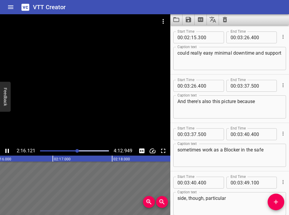
click at [6, 150] on icon "Play/Pause" at bounding box center [7, 151] width 4 height 4
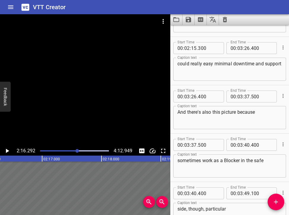
scroll to position [2160, 0]
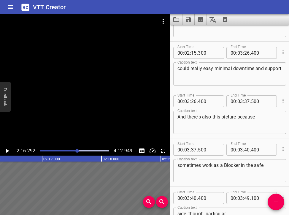
click at [209, 69] on textarea "could really easy minimal downtime and support" at bounding box center [229, 74] width 104 height 17
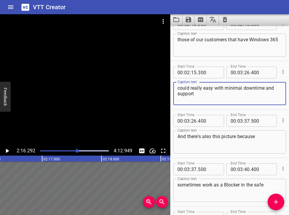
scroll to position [2135, 0]
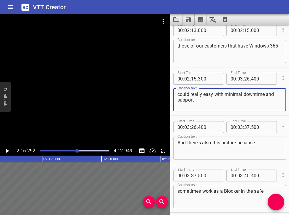
click at [76, 150] on div at bounding box center [77, 151] width 4 height 4
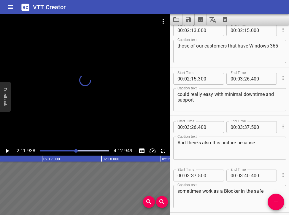
scroll to position [2176, 0]
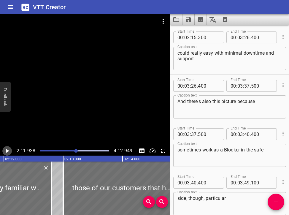
click at [8, 150] on icon "Play/Pause" at bounding box center [7, 151] width 3 height 4
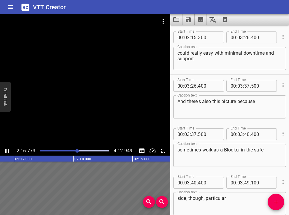
click at [8, 150] on icon "Play/Pause" at bounding box center [7, 151] width 4 height 4
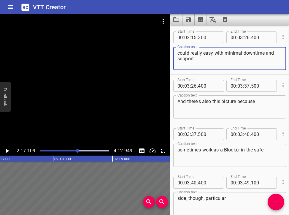
drag, startPoint x: 190, startPoint y: 52, endPoint x: 177, endPoint y: 53, distance: 12.8
click at [177, 53] on div "could really easy with minimal downtime and support Caption text" at bounding box center [229, 58] width 113 height 23
click at [7, 150] on icon "Play/Pause" at bounding box center [7, 151] width 3 height 4
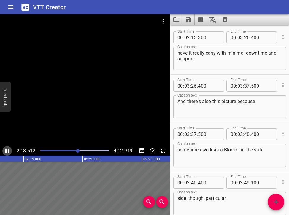
click at [7, 150] on icon "Play/Pause" at bounding box center [7, 150] width 7 height 7
click at [73, 151] on div at bounding box center [74, 151] width 76 height 8
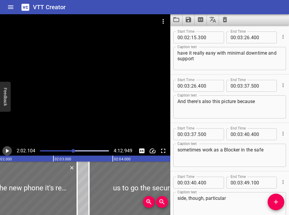
click at [4, 151] on icon "Play/Pause" at bounding box center [7, 150] width 7 height 7
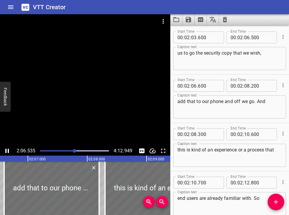
scroll to position [0, 7518]
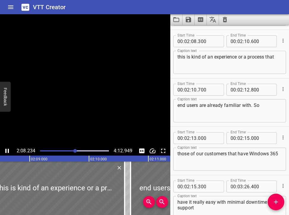
click at [7, 150] on icon "Play/Pause" at bounding box center [7, 151] width 4 height 4
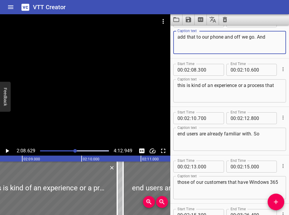
click at [209, 36] on textarea "add that to our phone and off we go. And" at bounding box center [229, 42] width 104 height 17
click at [6, 150] on icon "Play/Pause" at bounding box center [7, 151] width 3 height 4
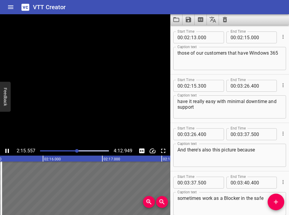
scroll to position [2176, 0]
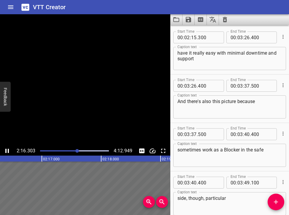
click at [6, 150] on icon "Play/Pause" at bounding box center [7, 151] width 4 height 4
click at [6, 150] on icon "Play/Pause" at bounding box center [7, 151] width 3 height 4
click at [6, 150] on icon "Play/Pause" at bounding box center [7, 151] width 4 height 4
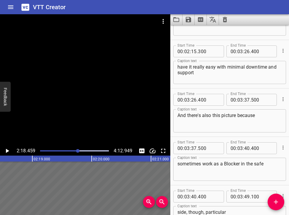
scroll to position [2163, 0]
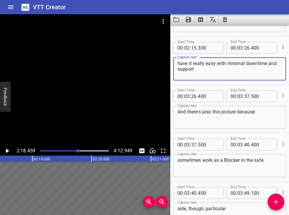
click at [180, 69] on textarea "have it really easy with minimal downtime and support" at bounding box center [229, 69] width 104 height 17
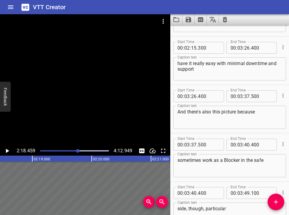
drag, startPoint x: 177, startPoint y: 69, endPoint x: 196, endPoint y: 69, distance: 19.0
click at [196, 69] on div "have it really easy with minimal downtime and support Caption text" at bounding box center [229, 68] width 113 height 23
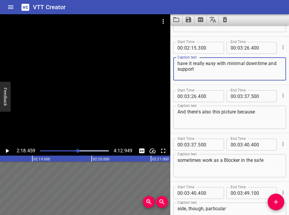
drag, startPoint x: 197, startPoint y: 69, endPoint x: 172, endPoint y: 72, distance: 24.5
click at [172, 72] on div "Start Time 00 : 02 : 15 . 300 Start Time End Time 00 : 03 : 26 . 400 End Time C…" at bounding box center [229, 60] width 119 height 48
click at [209, 46] on input "number" at bounding box center [247, 48] width 6 height 12
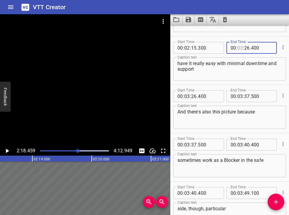
click at [209, 48] on input "number" at bounding box center [240, 48] width 6 height 12
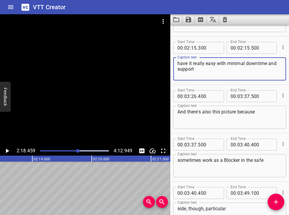
click at [188, 74] on textarea "have it really easy with minimal downtime and support" at bounding box center [229, 69] width 104 height 17
drag, startPoint x: 189, startPoint y: 70, endPoint x: 173, endPoint y: 71, distance: 16.0
click at [173, 71] on div "have it really easy with minimal downtime and support Caption text" at bounding box center [229, 68] width 113 height 23
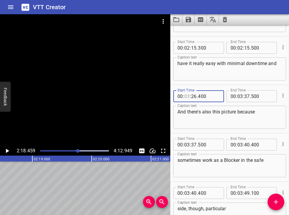
click at [186, 96] on input "number" at bounding box center [187, 96] width 6 height 12
click at [178, 112] on textarea "And there's also this picture because" at bounding box center [229, 117] width 104 height 17
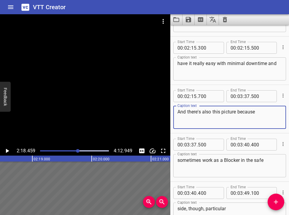
click at [77, 149] on div at bounding box center [78, 151] width 4 height 4
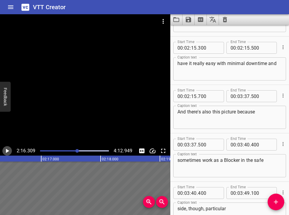
click at [9, 149] on icon "Play/Pause" at bounding box center [7, 150] width 7 height 7
click at [8, 150] on icon "Play/Pause" at bounding box center [7, 151] width 4 height 4
click at [74, 150] on div at bounding box center [74, 151] width 76 height 8
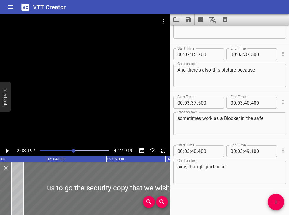
scroll to position [0, 7309]
click at [7, 152] on icon "Play/Pause" at bounding box center [7, 150] width 7 height 7
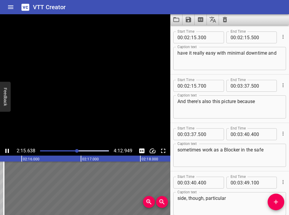
scroll to position [2207, 0]
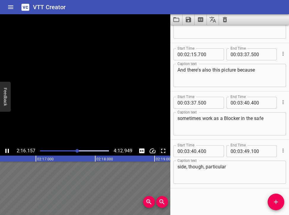
click at [8, 152] on icon "Play/Pause" at bounding box center [7, 151] width 4 height 4
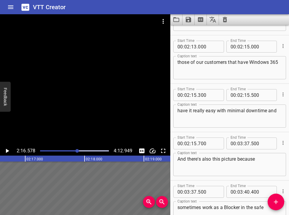
scroll to position [2117, 0]
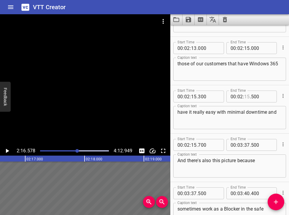
click at [209, 98] on input "number" at bounding box center [247, 96] width 6 height 12
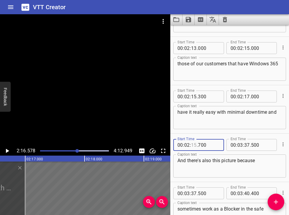
click at [193, 145] on input "number" at bounding box center [194, 145] width 6 height 12
click at [76, 149] on div at bounding box center [77, 151] width 4 height 4
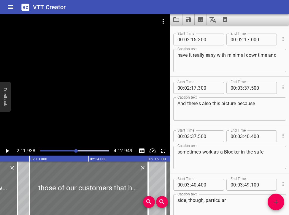
scroll to position [2176, 0]
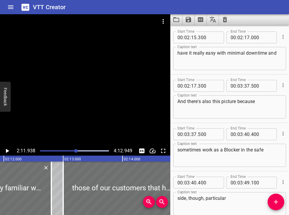
click at [8, 149] on icon "Play/Pause" at bounding box center [7, 150] width 7 height 7
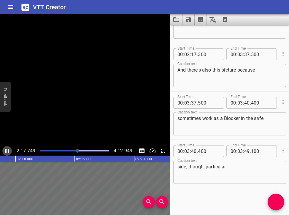
click at [8, 151] on icon "Play/Pause" at bounding box center [7, 151] width 4 height 4
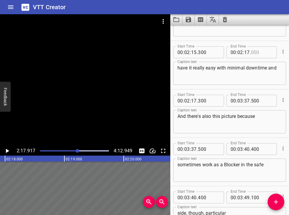
click at [209, 52] on input "number" at bounding box center [262, 52] width 22 height 12
click at [200, 101] on input "number" at bounding box center [209, 101] width 22 height 12
click at [77, 150] on div at bounding box center [78, 151] width 4 height 4
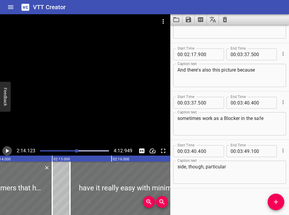
click at [8, 150] on icon "Play/Pause" at bounding box center [7, 151] width 3 height 4
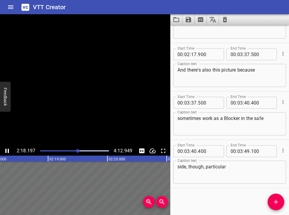
click at [8, 150] on icon "Play/Pause" at bounding box center [7, 151] width 4 height 4
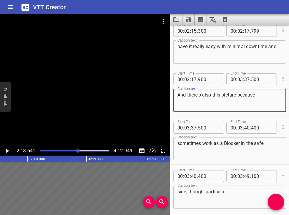
click at [185, 96] on textarea "And there's also this picture because" at bounding box center [229, 100] width 104 height 17
drag, startPoint x: 185, startPoint y: 96, endPoint x: 175, endPoint y: 96, distance: 10.7
click at [175, 96] on div "And there's also this picture because Caption text" at bounding box center [229, 100] width 113 height 23
drag, startPoint x: 265, startPoint y: 95, endPoint x: 265, endPoint y: 100, distance: 5.1
click at [209, 100] on textarea "and get their end users up and running. there's also this picture because" at bounding box center [229, 100] width 104 height 17
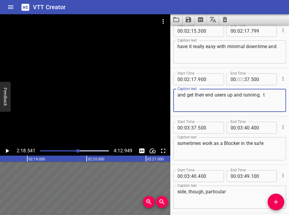
click at [209, 79] on input "number" at bounding box center [240, 79] width 6 height 12
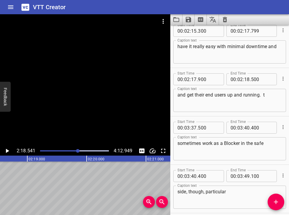
click at [77, 149] on div at bounding box center [78, 151] width 4 height 4
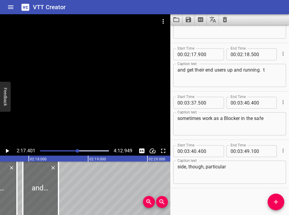
scroll to position [0, 8152]
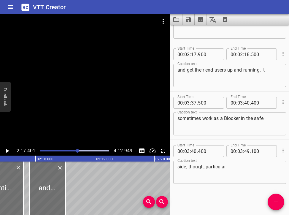
click at [9, 151] on icon "Play/Pause" at bounding box center [7, 150] width 7 height 7
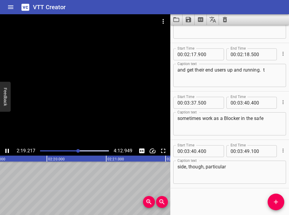
click at [9, 151] on icon "Play/Pause" at bounding box center [7, 150] width 7 height 7
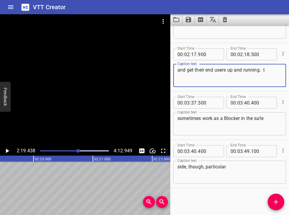
click at [209, 70] on textarea "and get their end users up and running. t" at bounding box center [229, 75] width 104 height 17
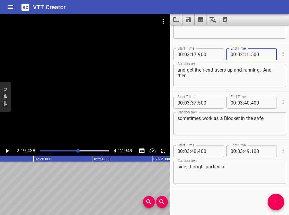
click at [209, 53] on input "number" at bounding box center [247, 54] width 6 height 12
click at [76, 151] on div at bounding box center [78, 151] width 4 height 4
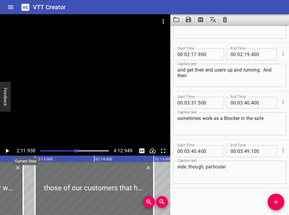
scroll to position [0, 7827]
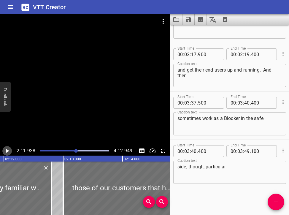
click at [6, 154] on icon "Play/Pause" at bounding box center [7, 150] width 7 height 7
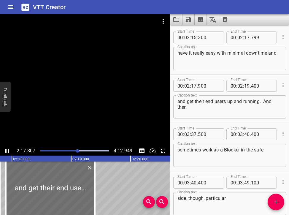
scroll to position [2207, 0]
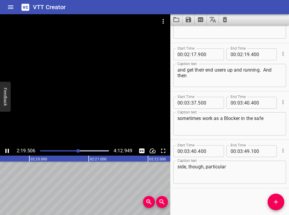
click at [8, 151] on icon "Play/Pause" at bounding box center [7, 151] width 4 height 4
click at [187, 104] on input "number" at bounding box center [187, 103] width 6 height 12
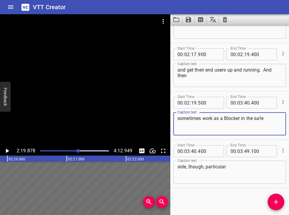
click at [178, 118] on textarea "sometimes work as a Blocker in the safe" at bounding box center [229, 123] width 104 height 17
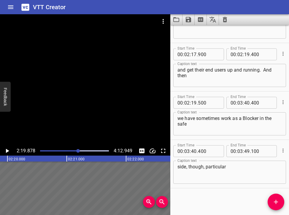
click at [76, 149] on div at bounding box center [74, 151] width 76 height 8
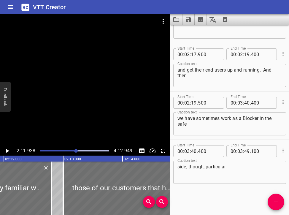
click at [7, 150] on icon "Play/Pause" at bounding box center [7, 151] width 3 height 4
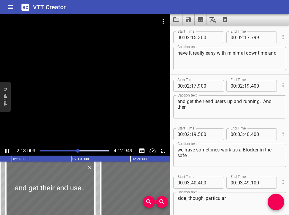
scroll to position [2207, 0]
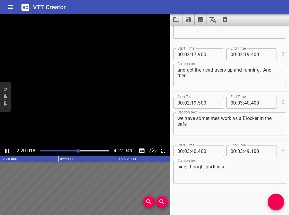
click at [7, 150] on icon "Play/Pause" at bounding box center [7, 151] width 4 height 4
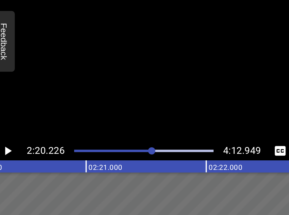
click at [12, 55] on div at bounding box center [85, 80] width 170 height 132
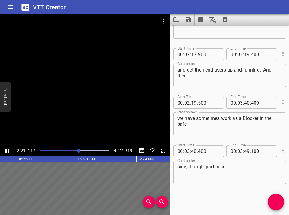
click at [25, 113] on div at bounding box center [85, 80] width 170 height 132
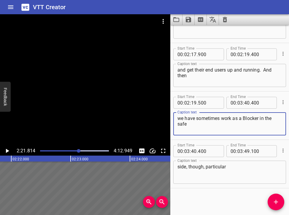
drag, startPoint x: 200, startPoint y: 119, endPoint x: 236, endPoint y: 122, distance: 36.6
click at [209, 122] on textarea "we have sometimes work as a Blocker in the safe" at bounding box center [229, 123] width 104 height 17
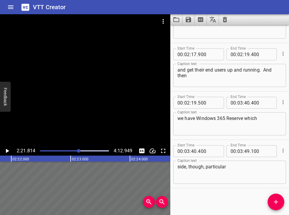
click at [77, 150] on div "Play progress" at bounding box center [44, 150] width 69 height 1
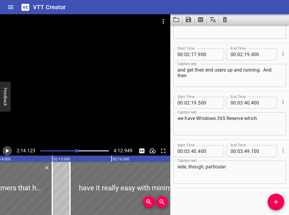
click at [7, 148] on icon "Play/Pause" at bounding box center [7, 150] width 7 height 7
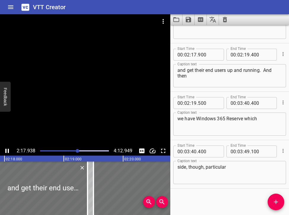
scroll to position [2207, 0]
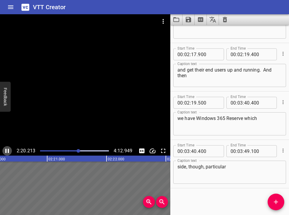
click at [7, 152] on icon "Play/Pause" at bounding box center [7, 150] width 7 height 7
click at [7, 150] on icon "Play/Pause" at bounding box center [7, 151] width 3 height 4
click at [7, 150] on icon "Play/Pause" at bounding box center [7, 150] width 7 height 7
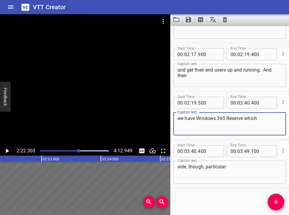
click at [209, 118] on textarea "we have Windows 365 Reserve which" at bounding box center [229, 123] width 104 height 17
click at [209, 105] on input "number" at bounding box center [240, 103] width 6 height 12
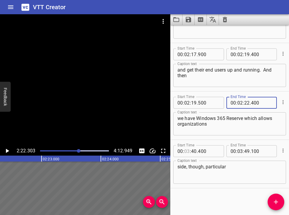
click at [189, 151] on input "number" at bounding box center [187, 151] width 6 height 12
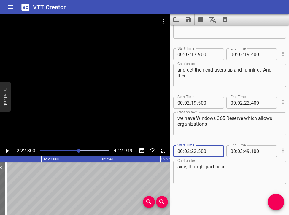
scroll to position [0, 0]
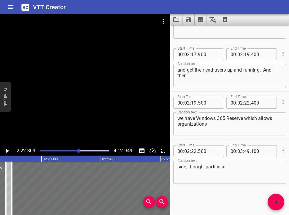
click at [77, 151] on div at bounding box center [79, 151] width 4 height 4
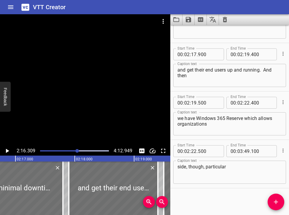
scroll to position [0, 8087]
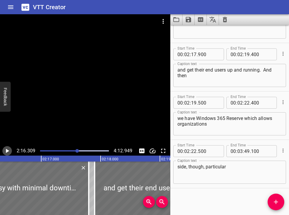
click at [7, 149] on icon "Play/Pause" at bounding box center [7, 150] width 7 height 7
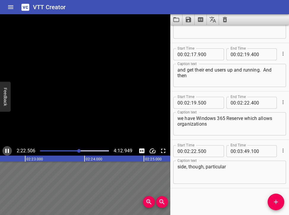
click at [7, 150] on icon "Play/Pause" at bounding box center [7, 150] width 7 height 7
drag, startPoint x: 176, startPoint y: 166, endPoint x: 244, endPoint y: 169, distance: 68.0
click at [209, 169] on div "side, though, particular Caption text" at bounding box center [229, 171] width 113 height 23
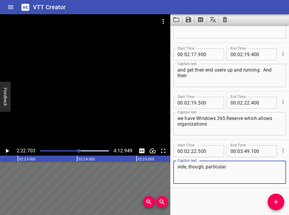
click at [209, 165] on textarea "side, though, particular" at bounding box center [229, 172] width 104 height 17
click at [6, 150] on icon "Play/Pause" at bounding box center [7, 151] width 3 height 4
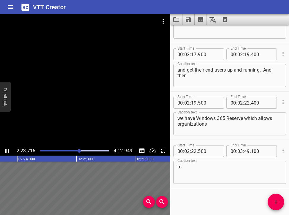
click at [6, 149] on icon "Play/Pause" at bounding box center [7, 151] width 4 height 4
click at [187, 166] on textarea "to" at bounding box center [229, 172] width 104 height 17
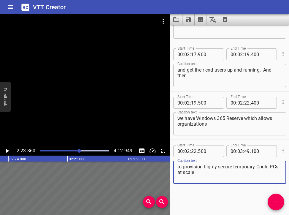
click at [78, 150] on div at bounding box center [79, 151] width 4 height 4
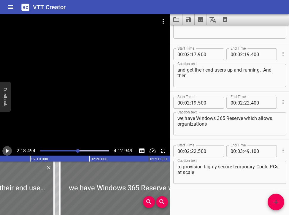
click at [8, 150] on icon "Play/Pause" at bounding box center [7, 150] width 7 height 7
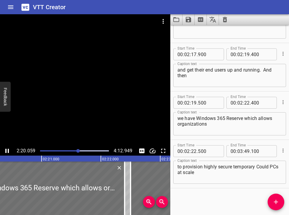
click at [7, 150] on icon "Play/Pause" at bounding box center [7, 150] width 7 height 7
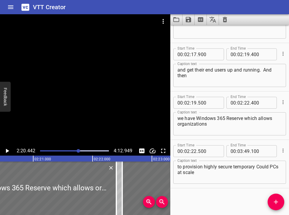
click at [7, 150] on icon "Play/Pause" at bounding box center [7, 151] width 3 height 4
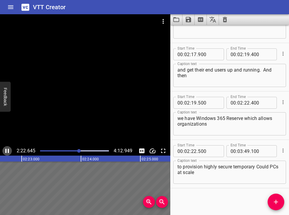
click at [7, 150] on icon "Play/Pause" at bounding box center [7, 150] width 7 height 7
click at [77, 150] on div at bounding box center [74, 151] width 76 height 8
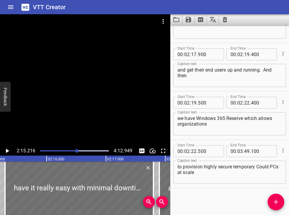
click at [9, 149] on icon "Play/Pause" at bounding box center [7, 150] width 7 height 7
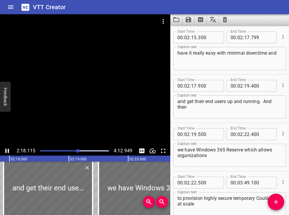
scroll to position [2207, 0]
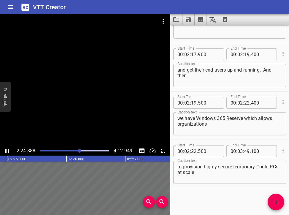
click at [8, 152] on icon "Play/Pause" at bounding box center [7, 151] width 4 height 4
click at [8, 149] on icon "Play/Pause" at bounding box center [7, 150] width 7 height 7
click at [8, 149] on icon "Play/Pause" at bounding box center [7, 151] width 4 height 4
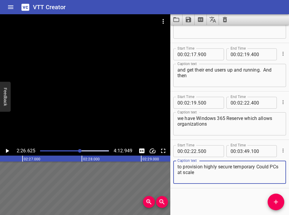
click at [195, 174] on textarea "to provision highly secure temporary Could PCs at scale" at bounding box center [229, 172] width 104 height 17
click at [209, 205] on button "Add Cue" at bounding box center [276, 201] width 17 height 17
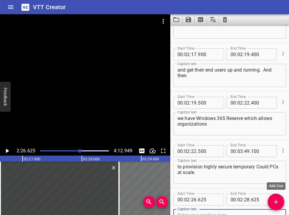
scroll to position [2210, 0]
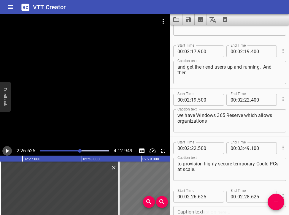
click at [9, 150] on icon "Play/Pause" at bounding box center [7, 150] width 7 height 7
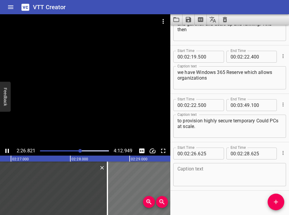
scroll to position [2256, 0]
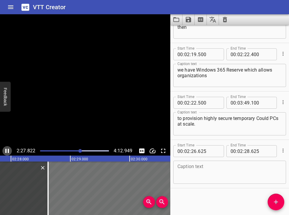
click at [9, 150] on icon "Play/Pause" at bounding box center [7, 151] width 4 height 4
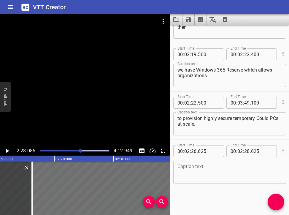
click at [177, 173] on div "Caption text" at bounding box center [229, 171] width 113 height 23
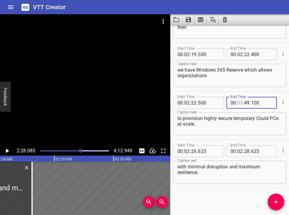
click at [209, 103] on input "number" at bounding box center [240, 103] width 6 height 12
click at [209, 152] on input "number" at bounding box center [209, 151] width 22 height 12
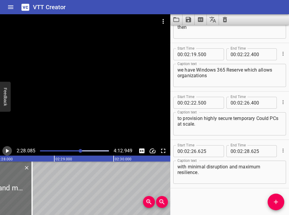
click at [7, 150] on icon "Play/Pause" at bounding box center [7, 151] width 3 height 4
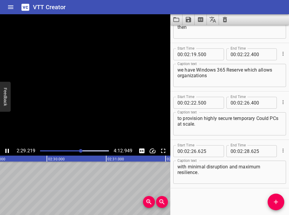
click at [7, 150] on icon "Play/Pause" at bounding box center [7, 150] width 7 height 7
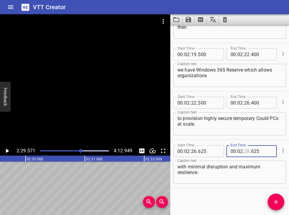
click at [209, 152] on input "number" at bounding box center [247, 151] width 6 height 12
click at [79, 150] on div at bounding box center [81, 151] width 4 height 4
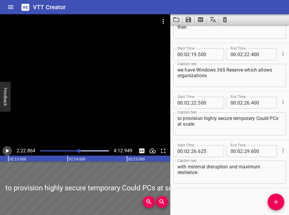
click at [4, 152] on icon "Play/Pause" at bounding box center [7, 150] width 7 height 7
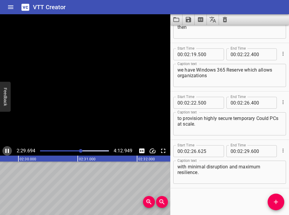
click at [8, 149] on icon "Play/Pause" at bounding box center [7, 151] width 4 height 4
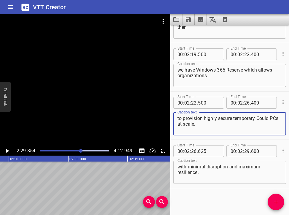
click at [209, 118] on textarea "to provision highly secure temporary Could PCs at scale." at bounding box center [229, 123] width 104 height 17
click at [209, 198] on icon "Add Cue" at bounding box center [275, 201] width 7 height 7
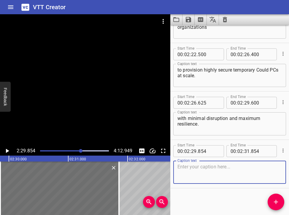
scroll to position [0, 0]
click at [8, 150] on icon "Play/Pause" at bounding box center [7, 151] width 3 height 4
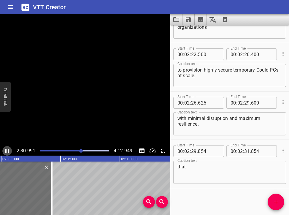
click at [8, 150] on icon "Play/Pause" at bounding box center [7, 151] width 4 height 4
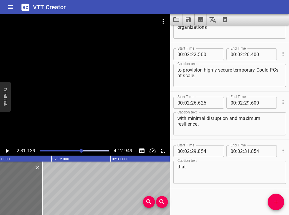
click at [196, 165] on textarea "that" at bounding box center [229, 172] width 104 height 17
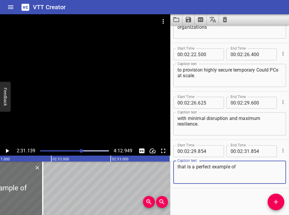
click at [5, 146] on div at bounding box center [85, 80] width 170 height 132
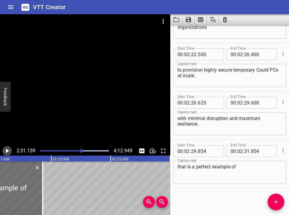
click at [6, 150] on icon "Play/Pause" at bounding box center [7, 151] width 3 height 4
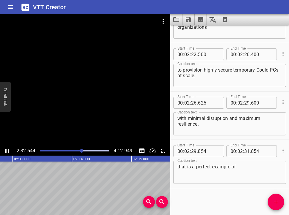
click at [6, 151] on icon "Play/Pause" at bounding box center [7, 151] width 4 height 4
click at [79, 150] on div at bounding box center [74, 151] width 76 height 8
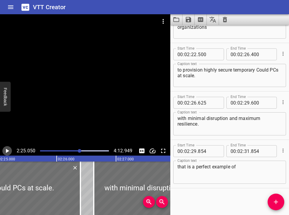
click at [7, 149] on icon "Play/Pause" at bounding box center [7, 150] width 7 height 7
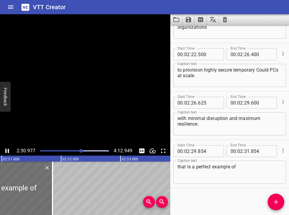
click at [7, 150] on icon "Play/Pause" at bounding box center [7, 150] width 7 height 7
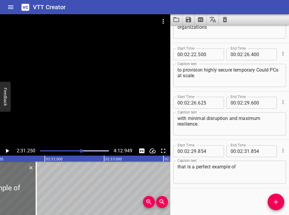
drag, startPoint x: 177, startPoint y: 166, endPoint x: 191, endPoint y: 166, distance: 13.6
click at [191, 166] on div "that is a perfect example of Caption text" at bounding box center [229, 171] width 113 height 23
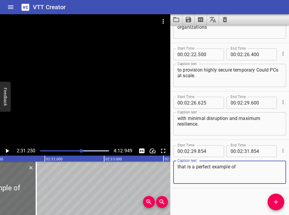
drag, startPoint x: 191, startPoint y: 166, endPoint x: 174, endPoint y: 168, distance: 16.7
click at [174, 168] on div "that is a perfect example of Caption text" at bounding box center [229, 171] width 113 height 23
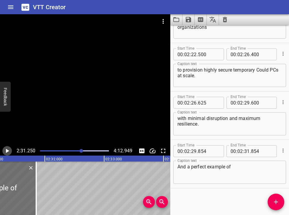
click at [8, 150] on icon "Play/Pause" at bounding box center [7, 150] width 7 height 7
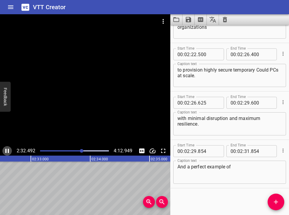
click at [7, 149] on icon "Play/Pause" at bounding box center [7, 150] width 7 height 7
click at [79, 150] on div "Play progress" at bounding box center [47, 150] width 69 height 1
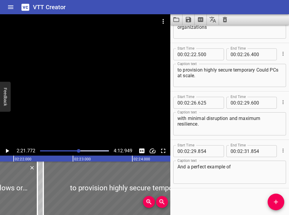
click at [7, 150] on icon "Play/Pause" at bounding box center [7, 151] width 3 height 4
click at [7, 150] on icon "Play/Pause" at bounding box center [7, 150] width 7 height 7
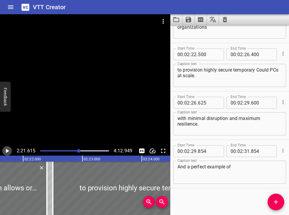
click at [7, 150] on icon "Play/Pause" at bounding box center [7, 151] width 3 height 4
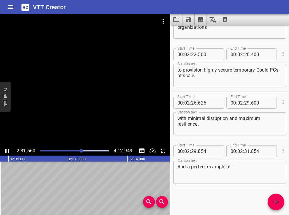
click at [7, 150] on icon "Play/Pause" at bounding box center [7, 150] width 7 height 7
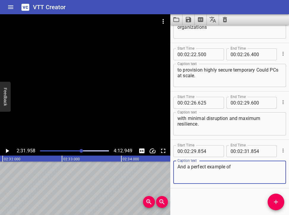
drag, startPoint x: 228, startPoint y: 166, endPoint x: 232, endPoint y: 166, distance: 4.8
click at [209, 166] on textarea "And a perfect example of" at bounding box center [229, 172] width 104 height 17
click at [209, 198] on icon "Add Cue" at bounding box center [275, 201] width 7 height 7
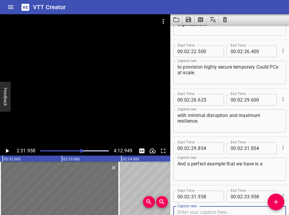
click at [81, 149] on div at bounding box center [74, 151] width 76 height 8
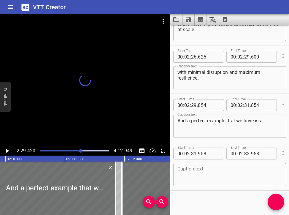
scroll to position [2352, 0]
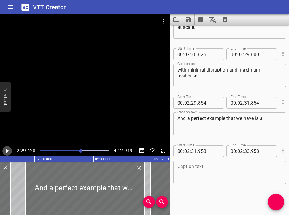
click at [6, 150] on icon "Play/Pause" at bounding box center [7, 151] width 3 height 4
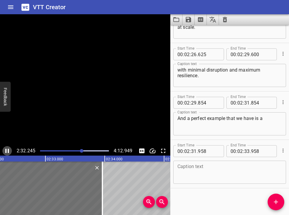
click at [6, 150] on icon "Play/Pause" at bounding box center [7, 151] width 4 height 4
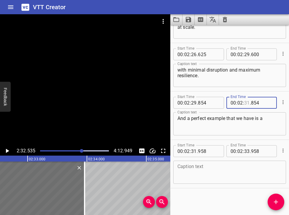
click at [209, 103] on input "number" at bounding box center [247, 103] width 6 height 12
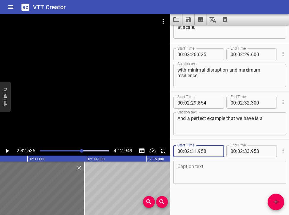
click at [194, 150] on input "number" at bounding box center [194, 151] width 6 height 12
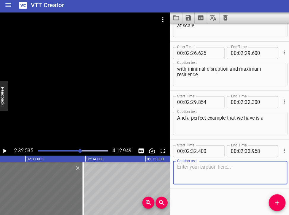
click at [180, 165] on textarea at bounding box center [229, 172] width 104 height 17
click at [4, 150] on icon "Play/Pause" at bounding box center [7, 150] width 7 height 7
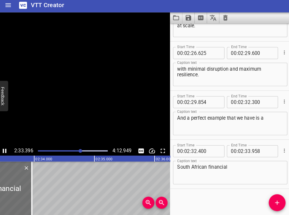
click at [4, 150] on icon "Play/Pause" at bounding box center [7, 150] width 7 height 7
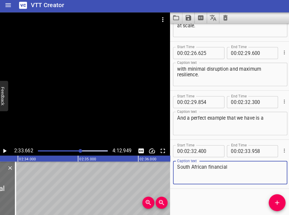
drag, startPoint x: 205, startPoint y: 166, endPoint x: 222, endPoint y: 162, distance: 17.3
click at [209, 164] on textarea "South African financial" at bounding box center [229, 172] width 104 height 17
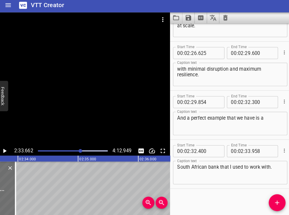
click at [80, 149] on div at bounding box center [82, 151] width 4 height 4
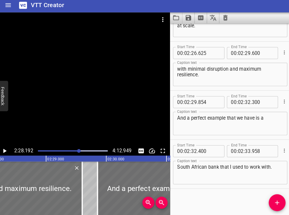
click at [4, 147] on icon "Play/Pause" at bounding box center [7, 150] width 7 height 7
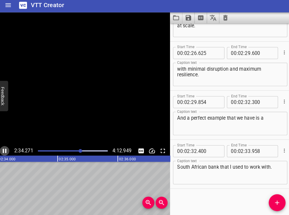
scroll to position [0, 9157]
click at [4, 148] on icon "Play/Pause" at bounding box center [7, 150] width 7 height 7
click at [209, 150] on input "number" at bounding box center [247, 151] width 6 height 12
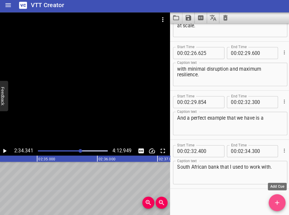
click at [209, 198] on span "Add Cue" at bounding box center [276, 201] width 17 height 7
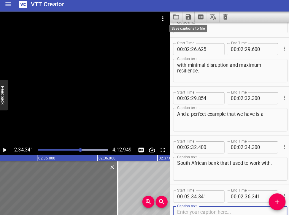
click at [185, 18] on icon "Save captions to file" at bounding box center [188, 19] width 7 height 7
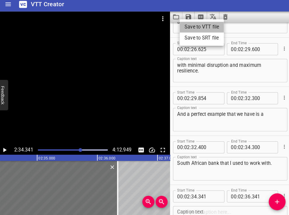
click at [203, 25] on li "Save to VTT file" at bounding box center [202, 29] width 44 height 11
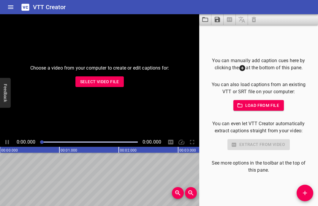
click at [113, 85] on span "Select Video File" at bounding box center [99, 81] width 39 height 7
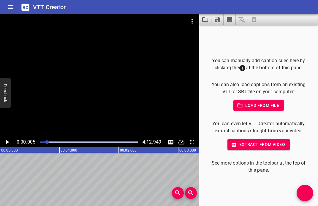
drag, startPoint x: 40, startPoint y: 143, endPoint x: 48, endPoint y: 139, distance: 9.0
click at [47, 141] on div at bounding box center [47, 143] width 4 height 4
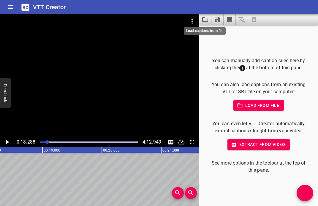
click at [204, 19] on icon "Load captions from file" at bounding box center [204, 19] width 7 height 7
click at [230, 18] on icon "Extract captions from video" at bounding box center [229, 19] width 5 height 5
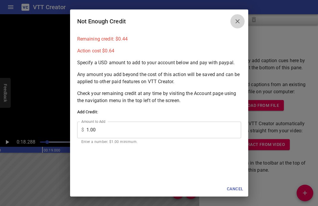
click at [237, 22] on icon "Close" at bounding box center [237, 21] width 4 height 4
